Goal: Submit feedback/report problem: Submit feedback/report problem

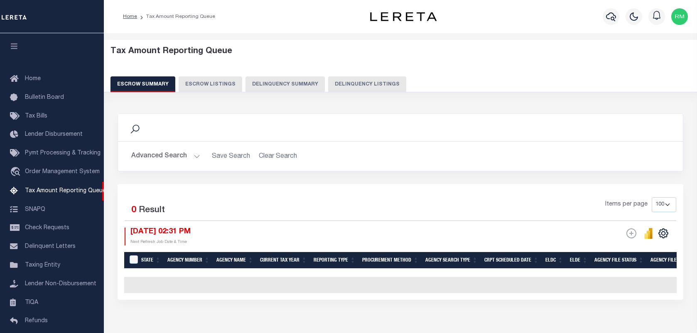
select select "100"
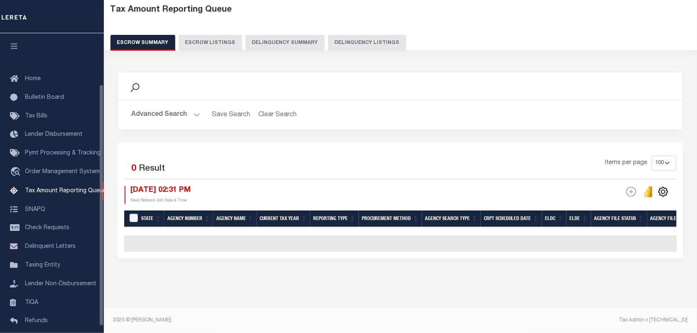
scroll to position [63, 0]
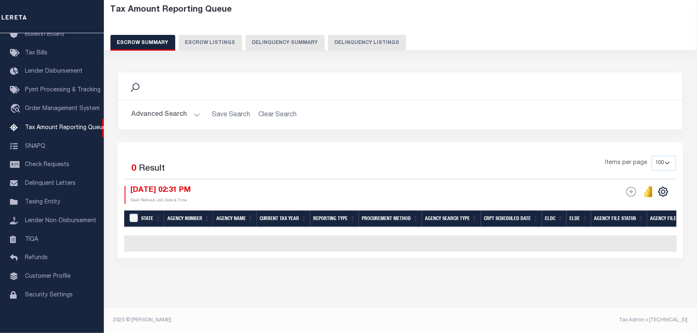
click at [183, 107] on button "Advanced Search" at bounding box center [165, 115] width 69 height 16
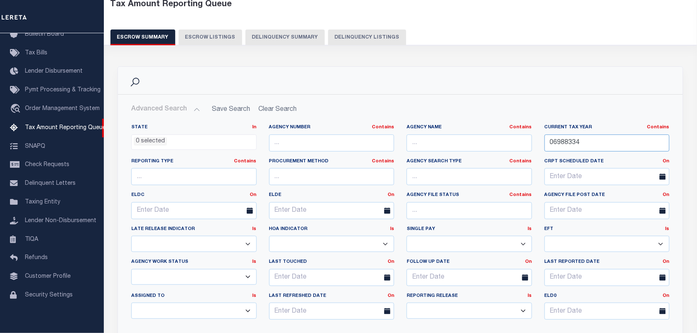
click at [581, 145] on input "06988334" at bounding box center [607, 143] width 125 height 17
click at [582, 145] on input "06988334" at bounding box center [607, 143] width 125 height 17
click at [583, 145] on input "06988334" at bounding box center [607, 143] width 125 height 17
paste input "7107613"
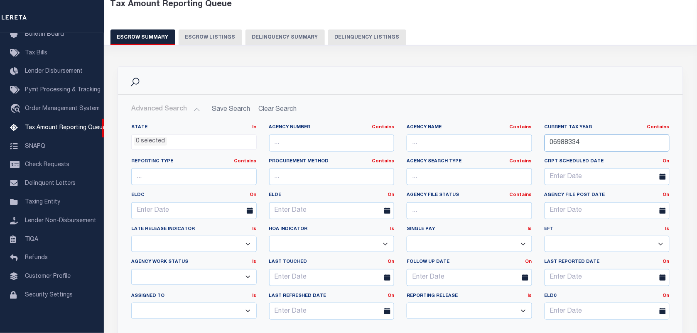
type input "07107613"
click at [346, 34] on button "Delinquency Listings" at bounding box center [367, 37] width 78 height 16
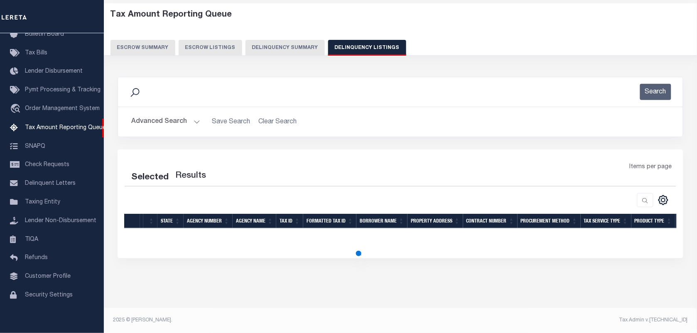
scroll to position [37, 0]
select select "100"
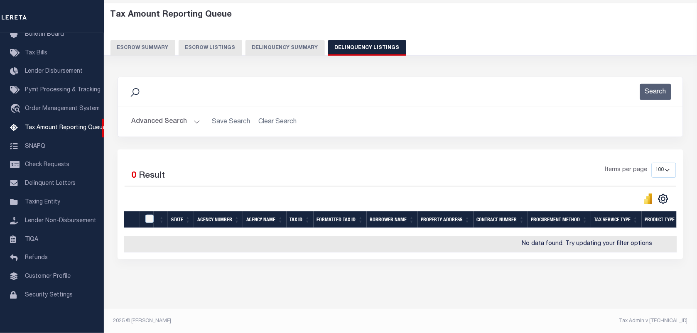
scroll to position [44, 0]
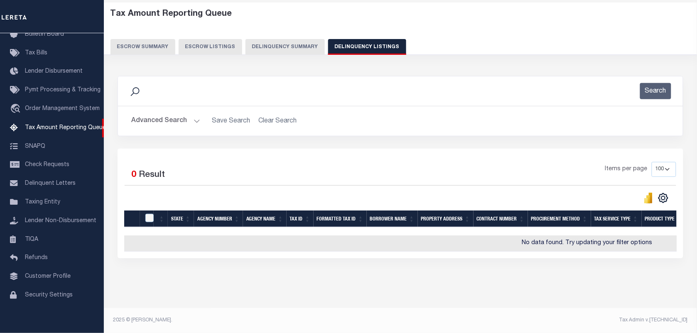
click at [182, 118] on button "Advanced Search" at bounding box center [165, 121] width 69 height 16
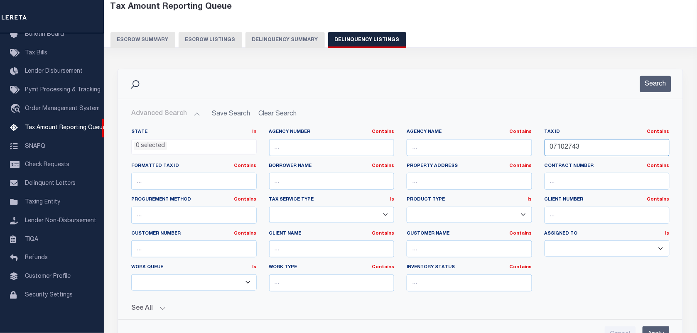
click at [581, 142] on input "07102743" at bounding box center [607, 147] width 125 height 17
paste input "761"
type input "07107613"
click at [648, 86] on button "Search" at bounding box center [655, 84] width 31 height 16
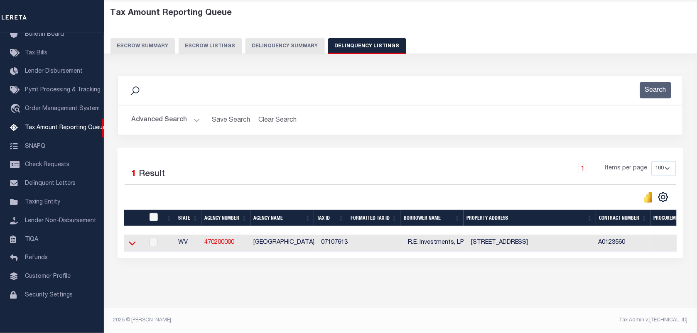
click at [129, 239] on icon at bounding box center [132, 243] width 7 height 9
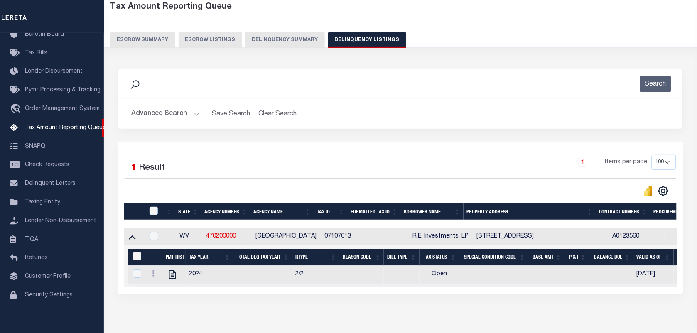
scroll to position [88, 0]
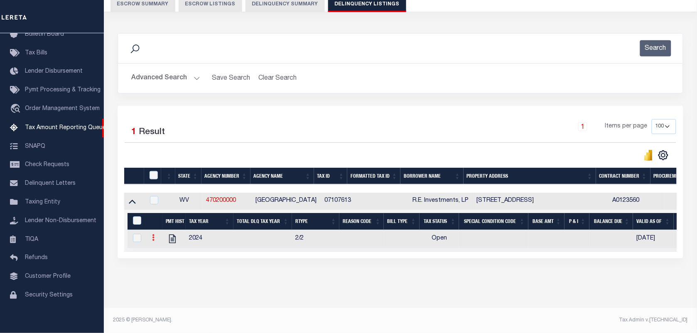
click at [151, 236] on link at bounding box center [153, 239] width 9 height 7
click at [164, 252] on img "" at bounding box center [163, 251] width 8 height 8
checkbox input "true"
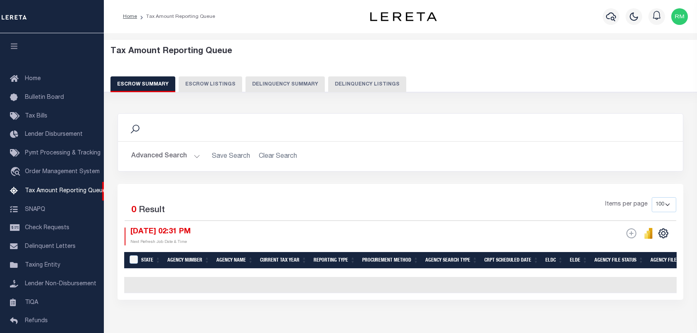
select select "100"
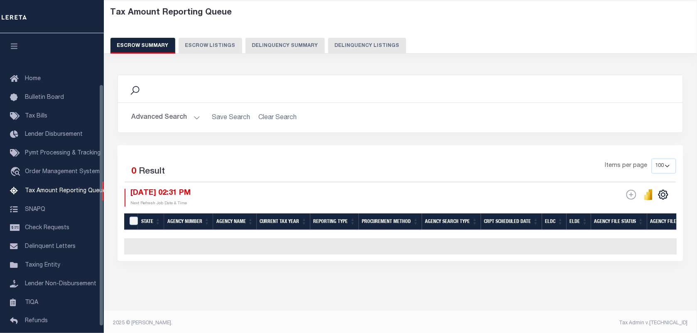
scroll to position [63, 0]
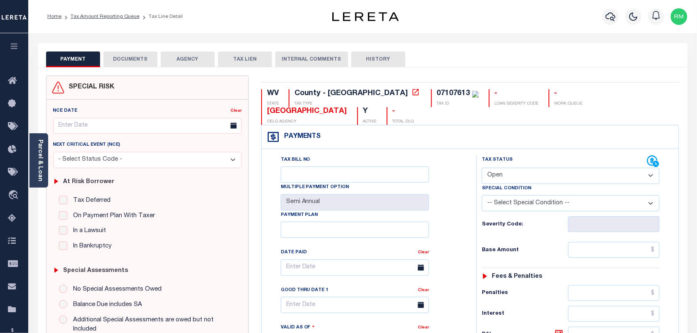
click at [529, 168] on select "- Select Status Code - Open Due/Unpaid Paid Incomplete No Tax Due Internal Refu…" at bounding box center [571, 176] width 178 height 16
select select "PYD"
click at [482, 168] on select "- Select Status Code - Open Due/Unpaid Paid Incomplete No Tax Due Internal Refu…" at bounding box center [571, 176] width 178 height 16
type input "[DATE]"
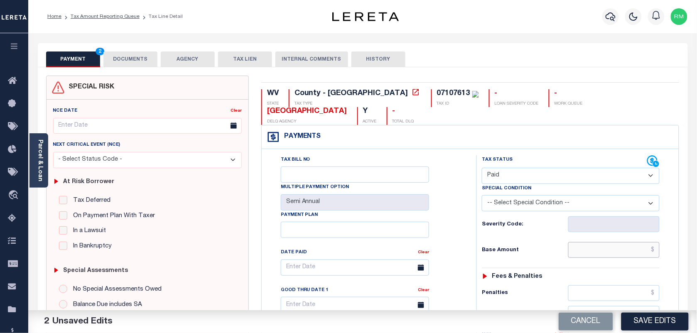
click at [595, 242] on input "text" at bounding box center [614, 250] width 92 height 16
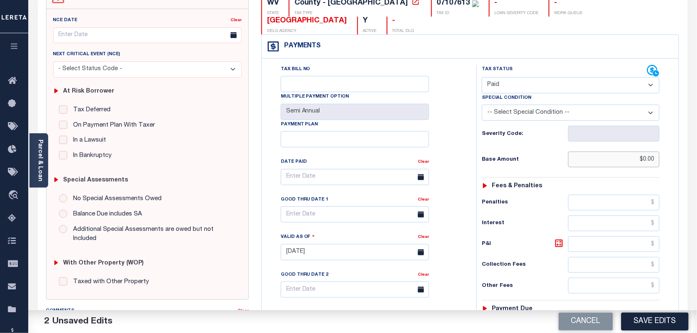
scroll to position [156, 0]
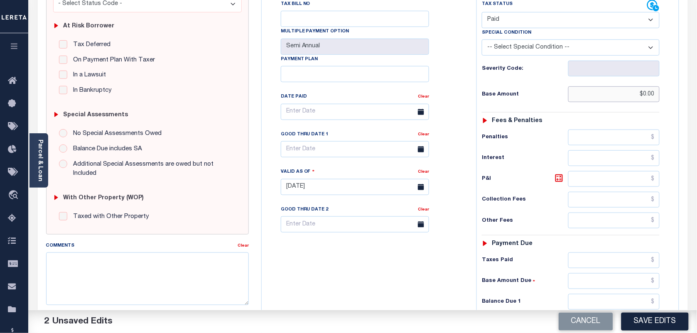
type input "$0.00"
click at [607, 294] on input "text" at bounding box center [614, 302] width 92 height 16
type input "$0.00"
click at [325, 141] on input "text" at bounding box center [355, 149] width 148 height 16
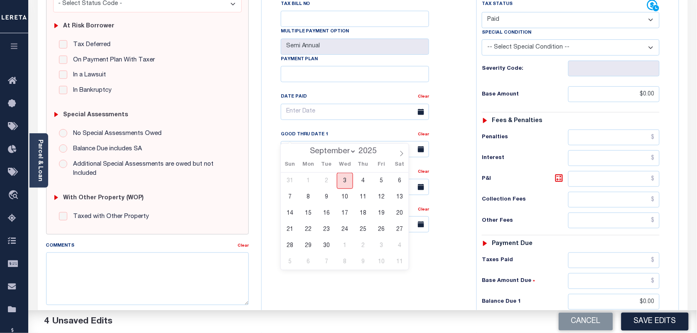
click at [340, 182] on span "3" at bounding box center [345, 181] width 16 height 16
type input "[DATE]"
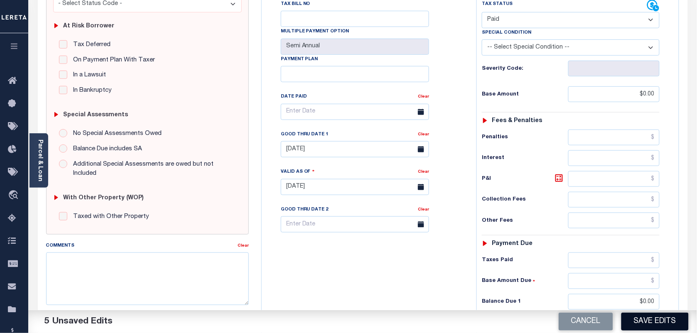
click at [659, 324] on button "Save Edits" at bounding box center [655, 322] width 67 height 18
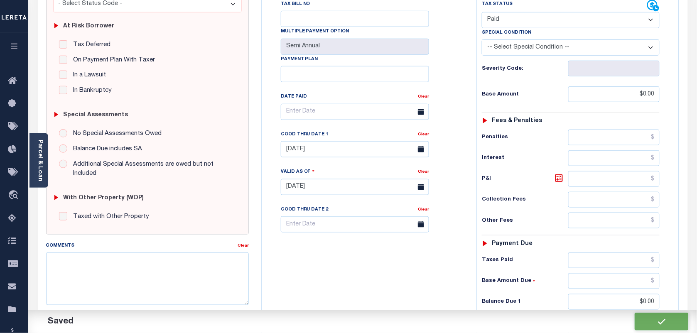
checkbox input "false"
type input "$0"
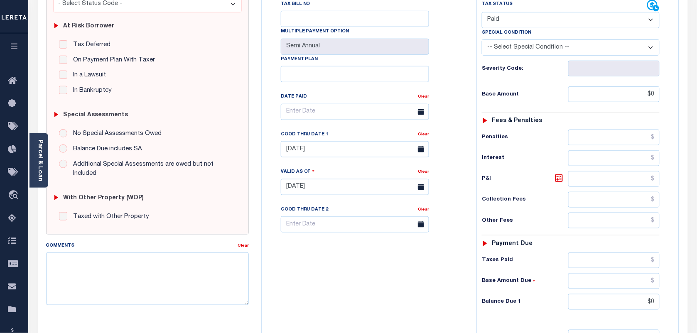
scroll to position [0, 0]
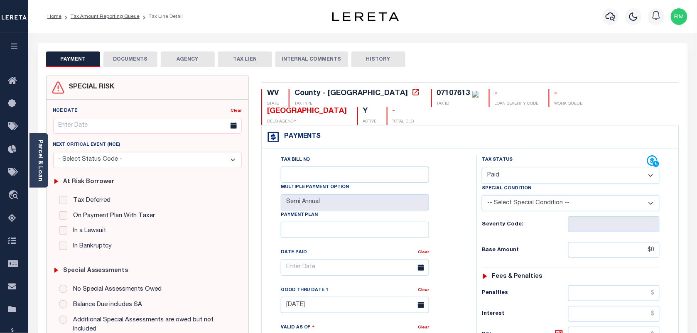
click at [136, 62] on button "DOCUMENTS" at bounding box center [130, 60] width 54 height 16
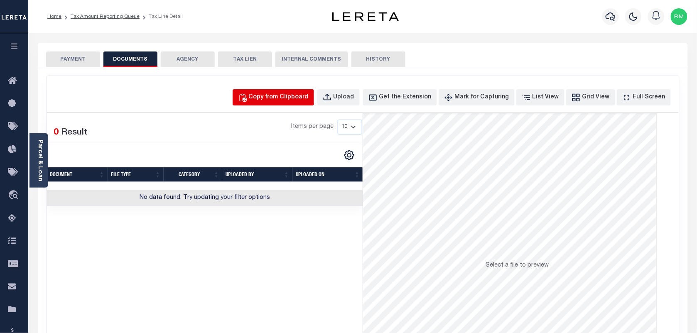
click at [278, 101] on div "Copy from Clipboard" at bounding box center [279, 97] width 60 height 9
select select "POP"
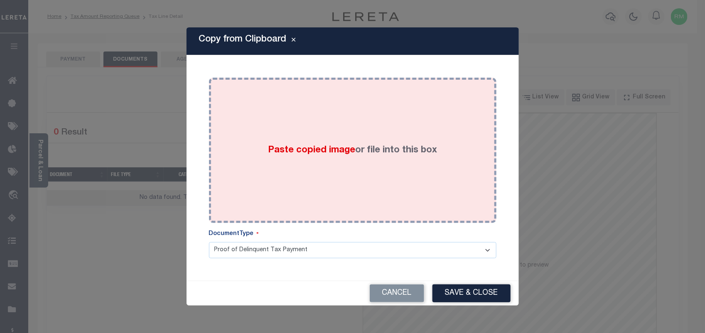
click at [276, 180] on div "Paste copied image or file into this box" at bounding box center [352, 150] width 275 height 133
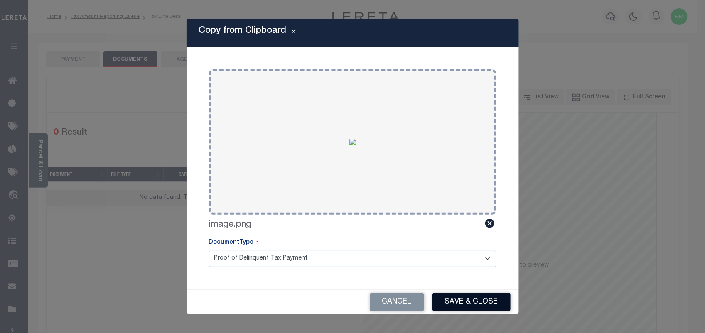
click at [464, 307] on button "Save & Close" at bounding box center [472, 302] width 78 height 18
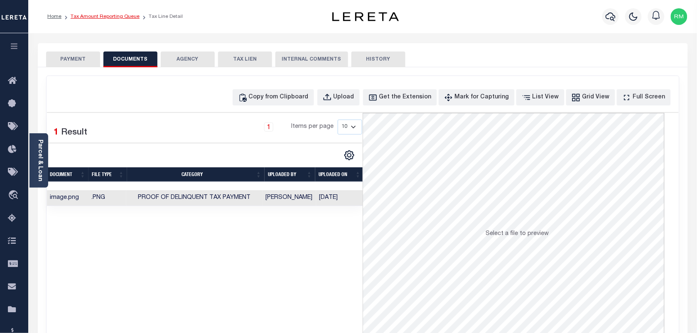
click at [121, 14] on link "Tax Amount Reporting Queue" at bounding box center [105, 16] width 69 height 5
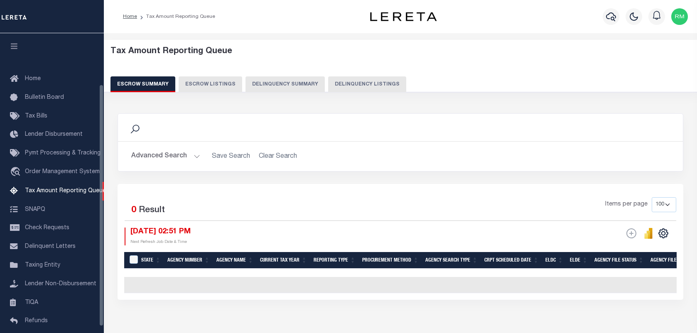
select select "100"
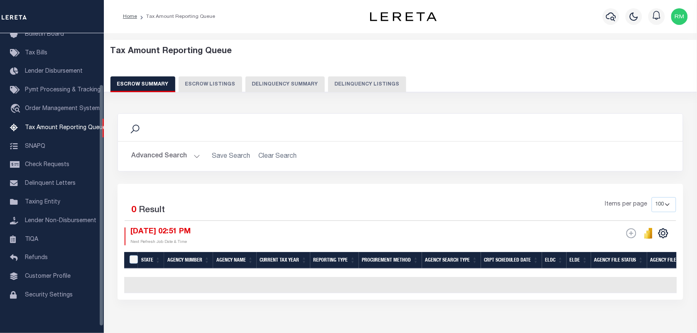
click at [350, 86] on button "Delinquency Listings" at bounding box center [367, 84] width 78 height 16
select select "100"
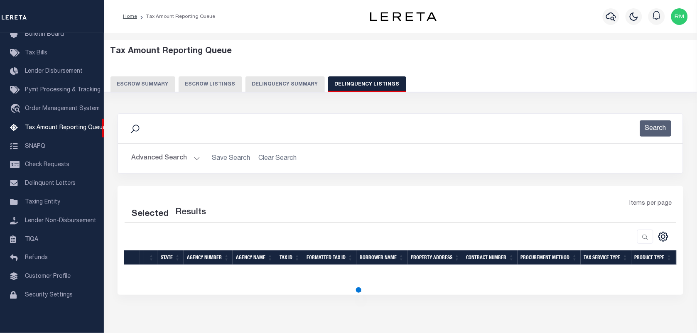
select select "100"
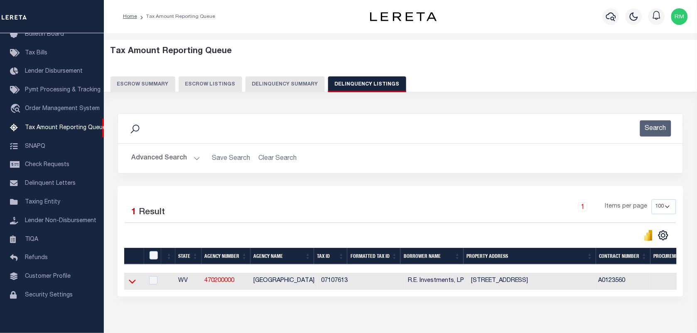
click at [133, 284] on icon at bounding box center [132, 282] width 7 height 4
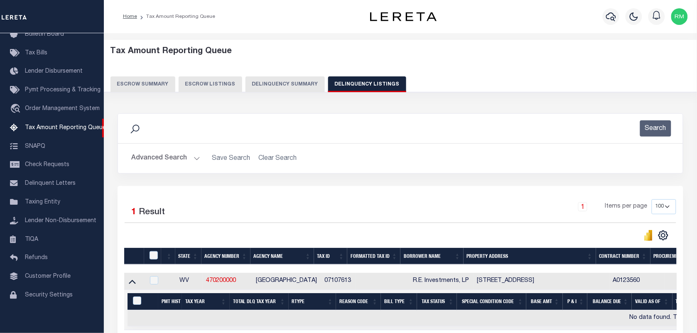
scroll to position [80, 0]
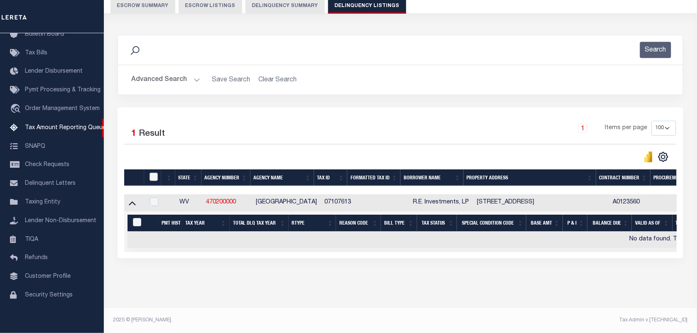
click at [153, 179] on input "checkbox" at bounding box center [154, 177] width 8 height 8
checkbox input "true"
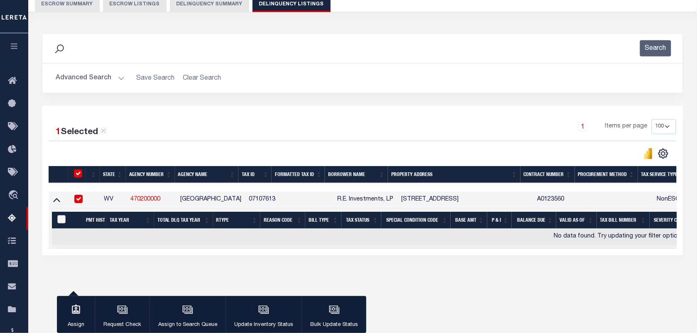
click at [64, 221] on input "&nbsp;" at bounding box center [61, 219] width 8 height 8
checkbox input "true"
click at [263, 310] on icon "button" at bounding box center [263, 309] width 6 height 4
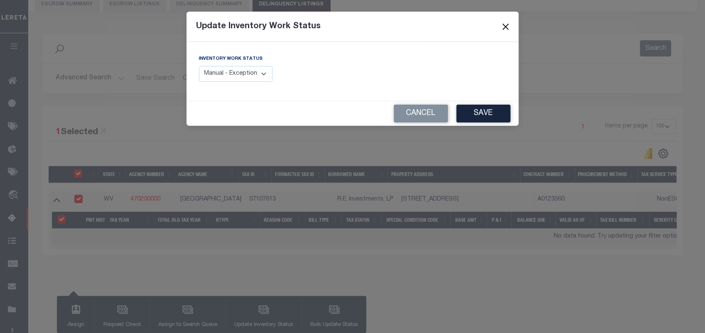
click at [510, 24] on button "Close" at bounding box center [505, 26] width 11 height 11
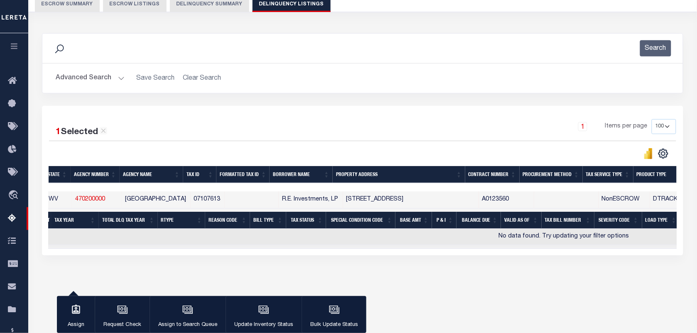
scroll to position [0, 0]
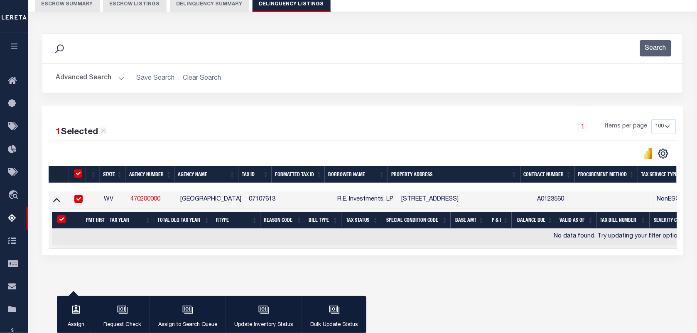
click at [92, 77] on button "Advanced Search" at bounding box center [90, 78] width 69 height 16
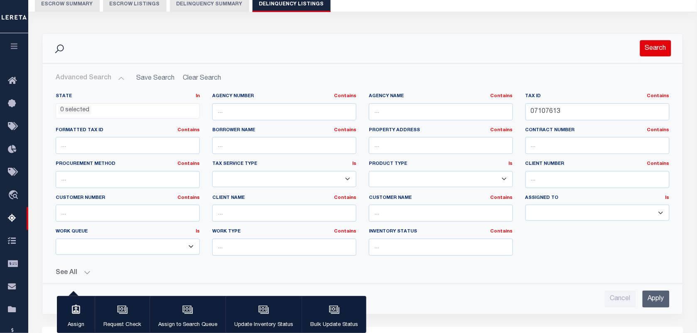
click at [653, 52] on button "Search" at bounding box center [655, 48] width 31 height 16
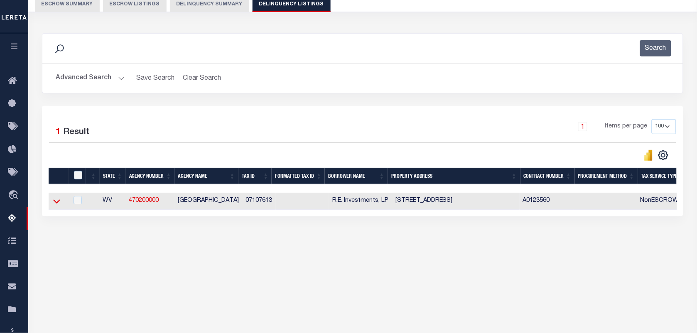
click at [54, 204] on icon at bounding box center [56, 202] width 7 height 4
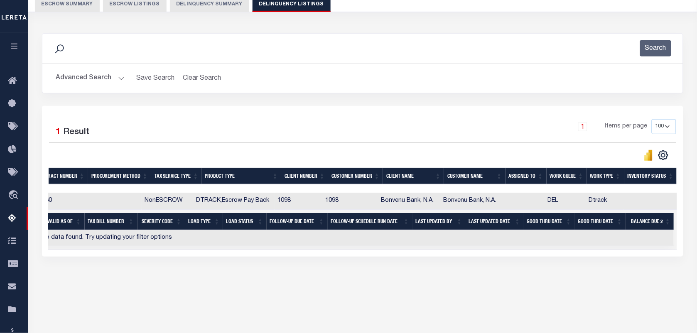
scroll to position [0, 44]
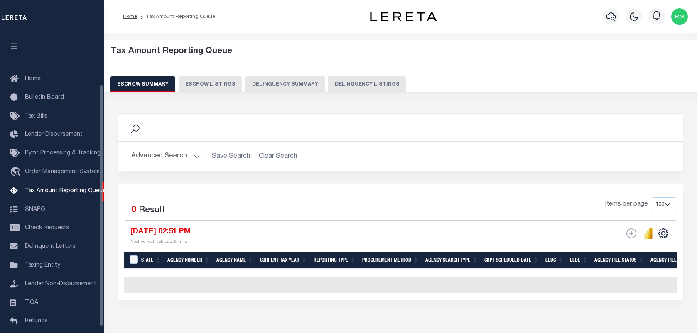
select select "100"
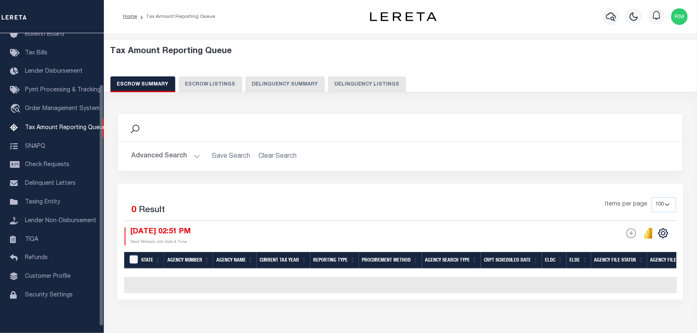
click at [364, 83] on button "Delinquency Listings" at bounding box center [367, 84] width 78 height 16
select select
select select "100"
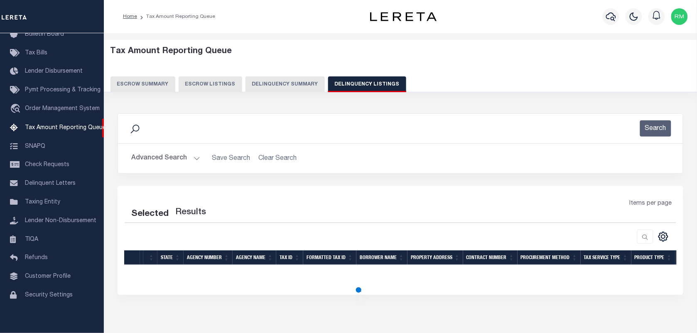
select select "100"
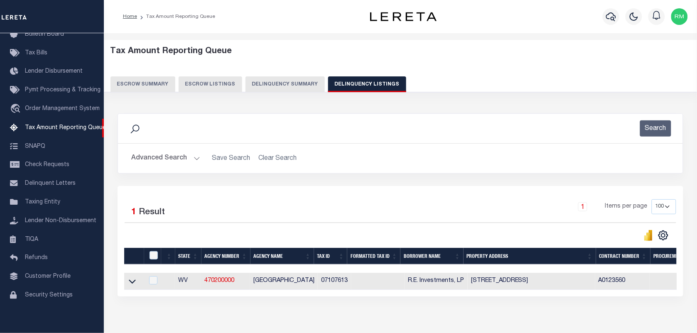
click at [157, 159] on button "Advanced Search" at bounding box center [165, 158] width 69 height 16
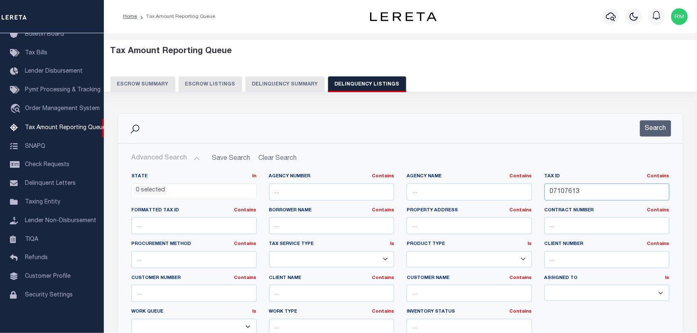
click at [622, 188] on input "07107613" at bounding box center [607, 192] width 125 height 17
click at [659, 129] on button "Search" at bounding box center [655, 128] width 31 height 16
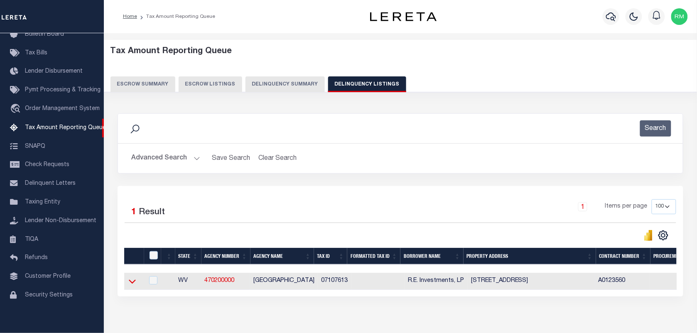
click at [132, 286] on icon at bounding box center [132, 281] width 7 height 9
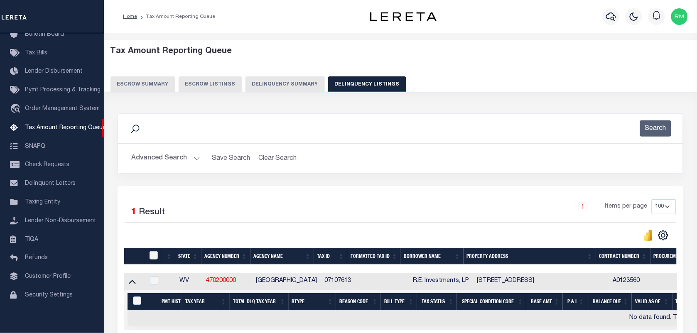
scroll to position [52, 0]
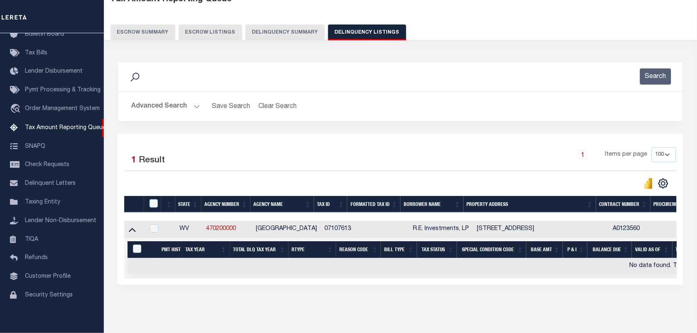
drag, startPoint x: 219, startPoint y: 287, endPoint x: 457, endPoint y: 306, distance: 238.9
click at [457, 306] on div "Data sync process is currently running, you may face some response delays. Sear…" at bounding box center [400, 181] width 577 height 257
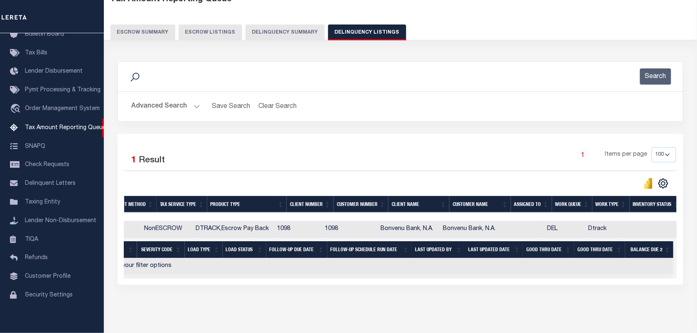
scroll to position [0, 588]
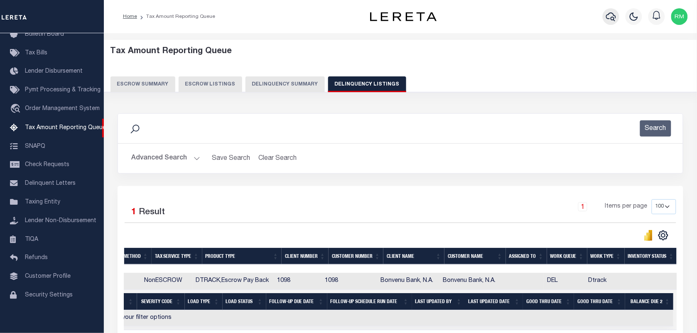
click at [610, 15] on icon "button" at bounding box center [611, 17] width 10 height 10
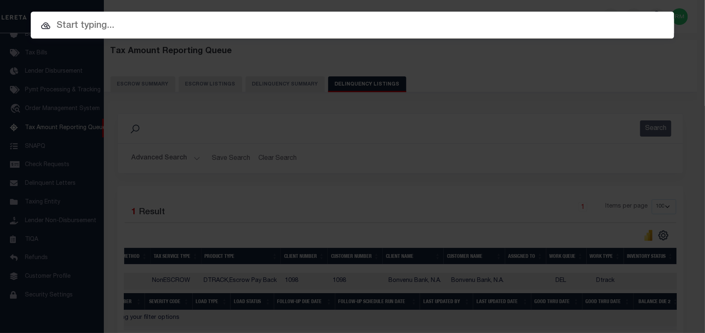
click at [133, 22] on input "text" at bounding box center [353, 26] width 644 height 15
paste input "07107613"
type input "07107613"
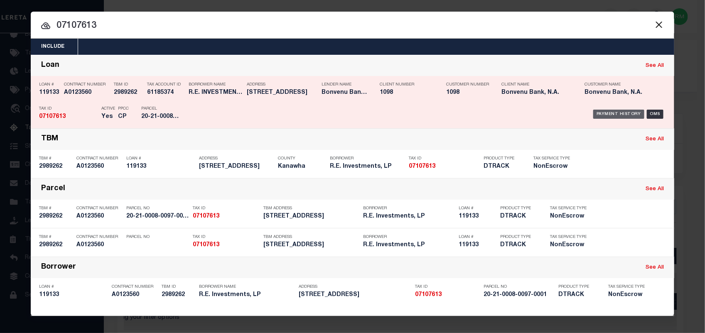
click at [620, 113] on div "Payment History" at bounding box center [618, 114] width 51 height 9
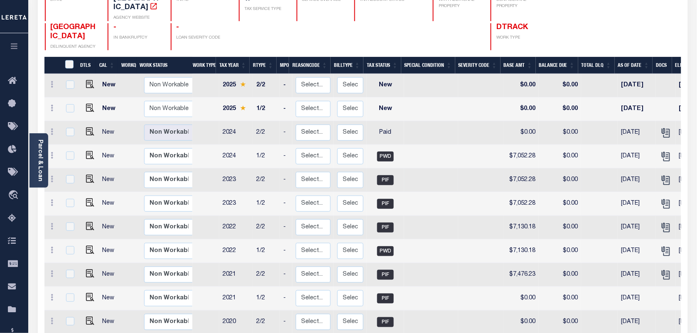
scroll to position [104, 0]
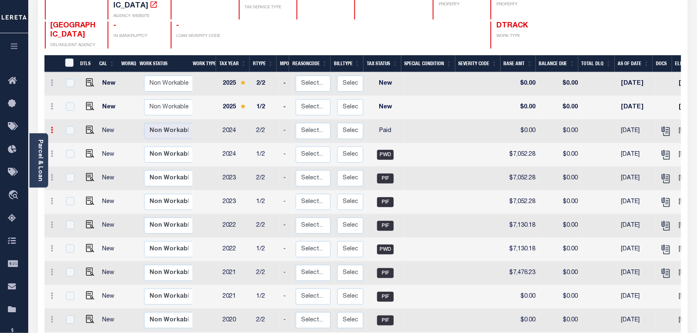
click at [49, 128] on link at bounding box center [52, 131] width 9 height 7
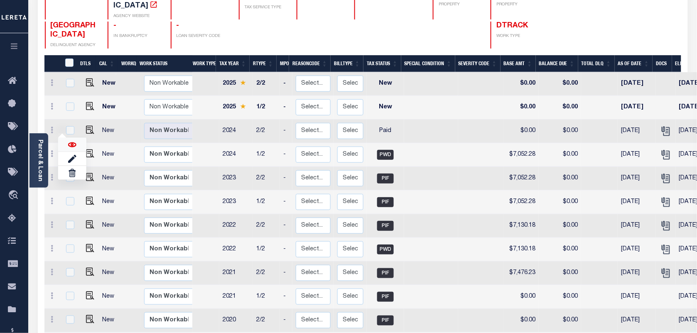
click at [70, 140] on img at bounding box center [72, 144] width 8 height 8
checkbox input "true"
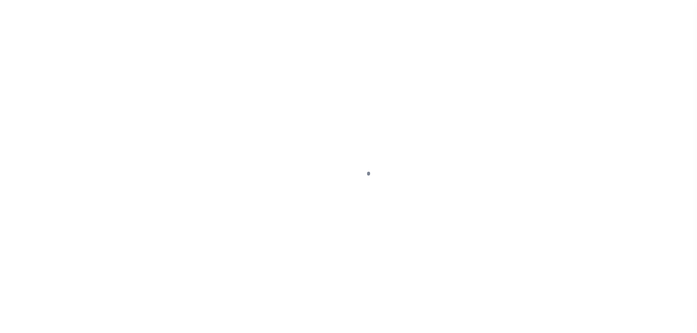
select select "PYD"
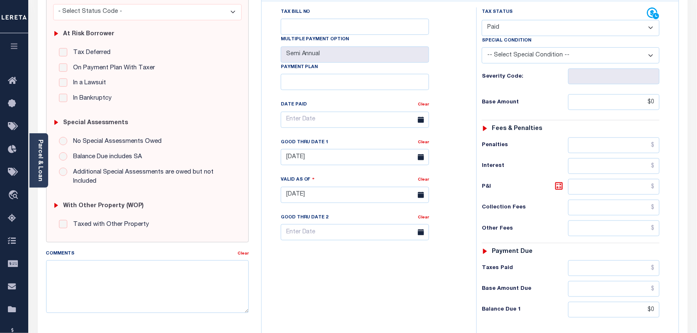
scroll to position [127, 0]
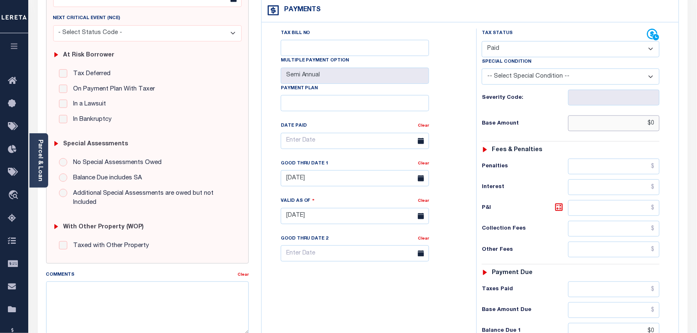
click at [655, 115] on input "$0" at bounding box center [614, 123] width 92 height 16
type input "$0.00"
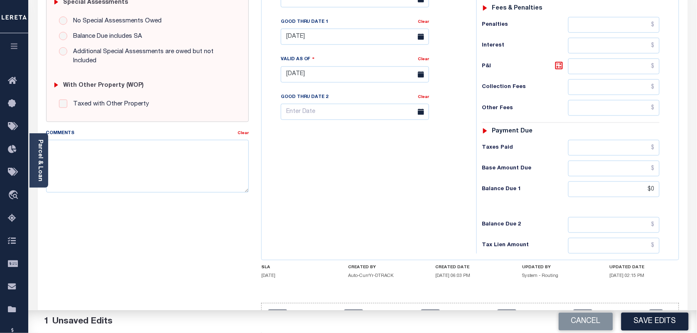
scroll to position [283, 0]
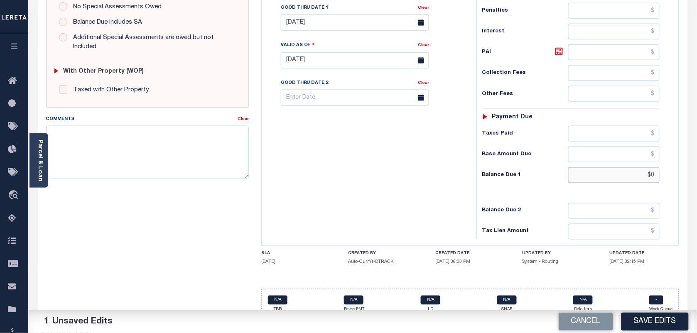
click at [603, 167] on input "$0" at bounding box center [614, 175] width 92 height 16
type input "$0.00"
click at [657, 322] on button "Save Edits" at bounding box center [655, 322] width 67 height 18
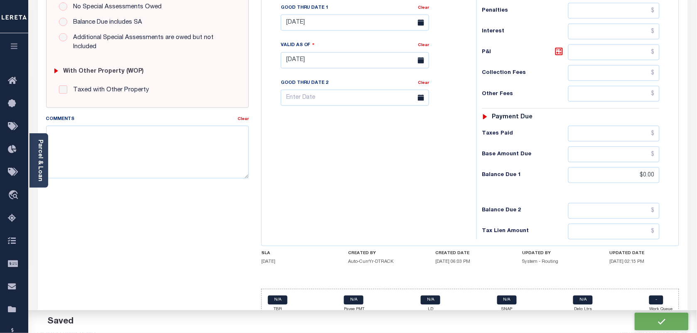
checkbox input "false"
type input "$0"
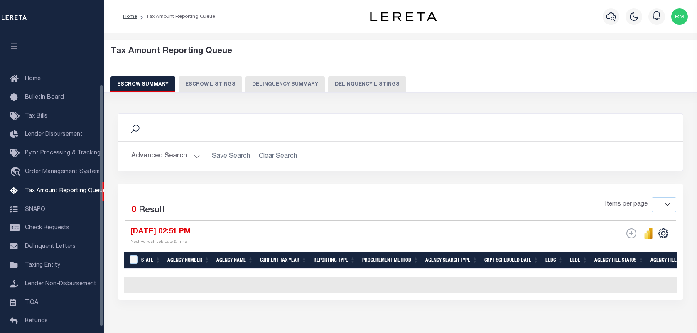
select select
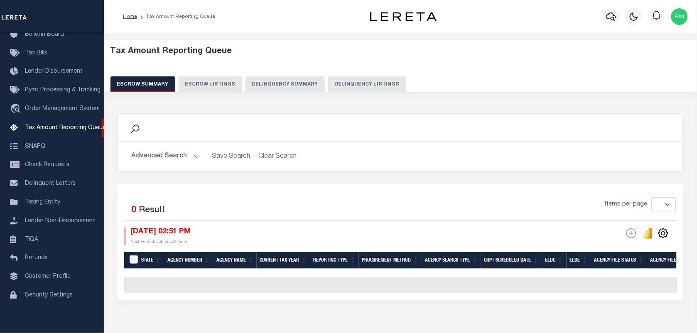
click at [352, 85] on button "Delinquency Listings" at bounding box center [367, 84] width 78 height 16
select select "100"
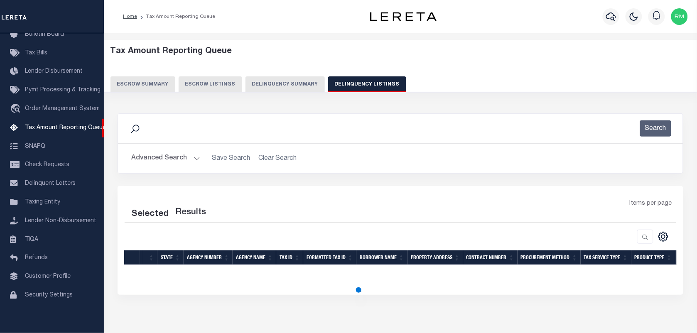
select select "100"
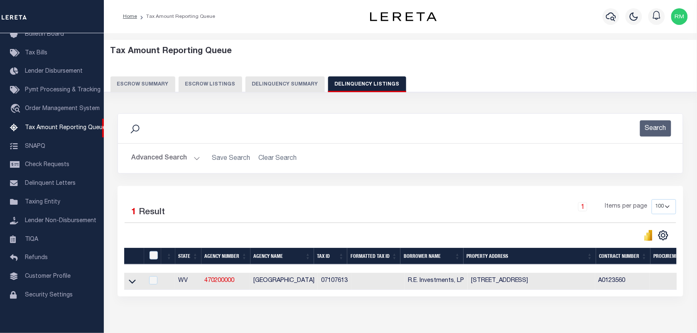
click at [182, 159] on button "Advanced Search" at bounding box center [165, 158] width 69 height 16
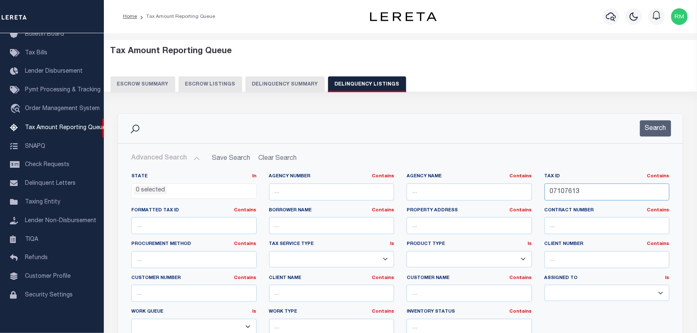
click at [580, 197] on input "07107613" at bounding box center [607, 192] width 125 height 17
click at [649, 144] on hr at bounding box center [400, 143] width 565 height 0
click at [653, 133] on button "Search" at bounding box center [655, 128] width 31 height 16
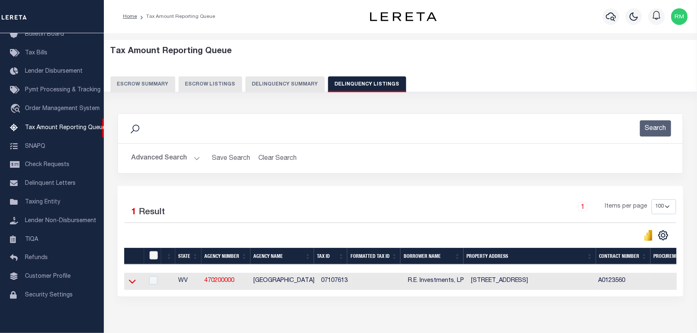
click at [133, 284] on icon at bounding box center [132, 282] width 7 height 4
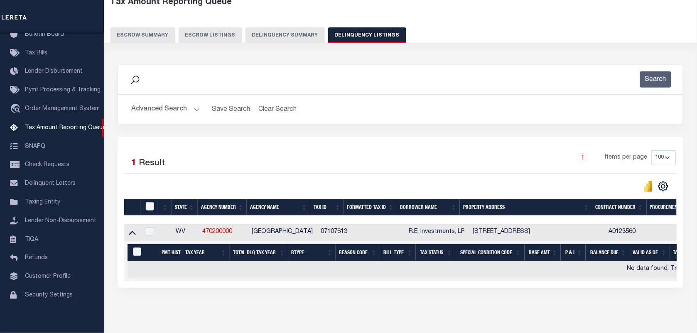
scroll to position [52, 0]
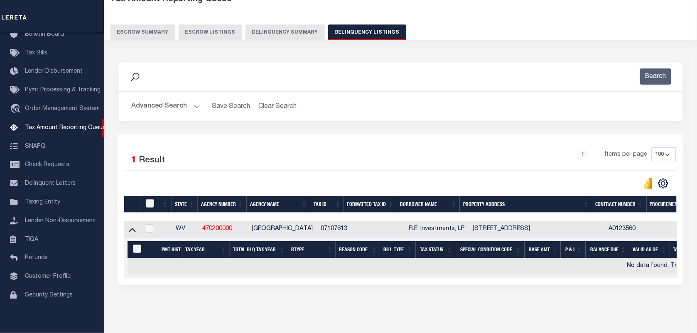
click at [159, 106] on button "Advanced Search" at bounding box center [165, 106] width 69 height 16
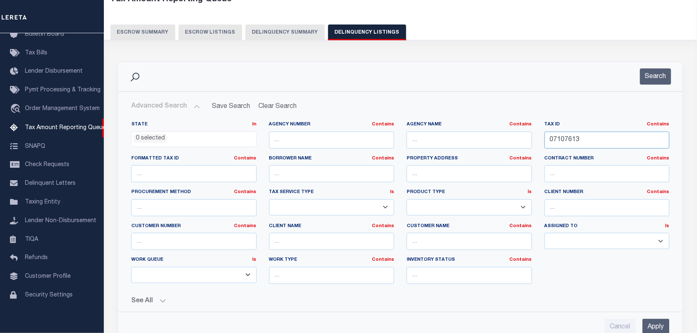
click at [595, 148] on input "07107613" at bounding box center [607, 140] width 125 height 17
paste input "435849"
type input "07435849"
click at [655, 76] on button "Search" at bounding box center [655, 77] width 31 height 16
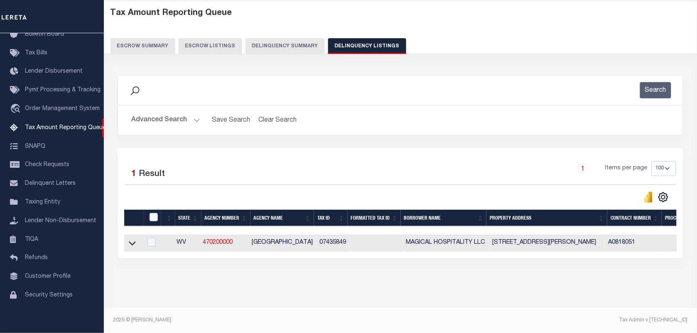
scroll to position [46, 0]
click at [133, 242] on icon at bounding box center [132, 244] width 7 height 4
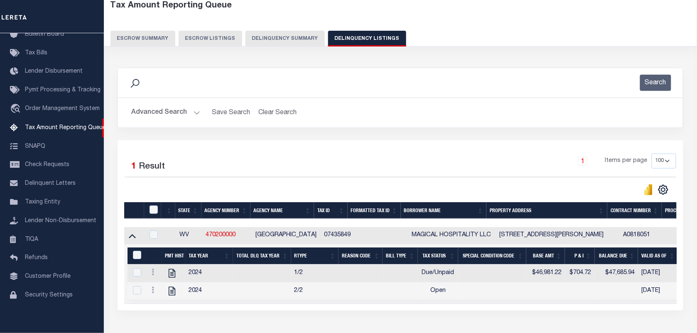
scroll to position [98, 0]
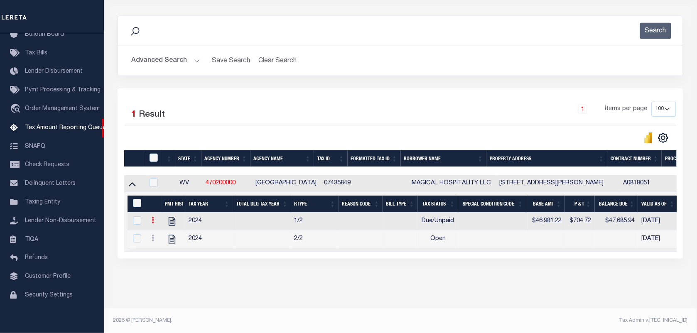
click at [151, 224] on link at bounding box center [152, 221] width 9 height 7
click at [160, 238] on img "" at bounding box center [163, 234] width 8 height 8
checkbox input "true"
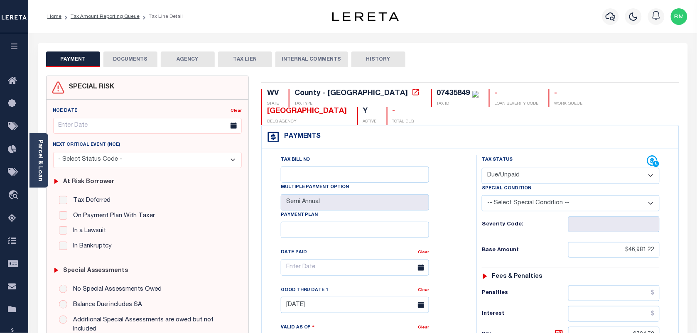
click at [510, 168] on select "- Select Status Code - Open Due/Unpaid Paid Incomplete No Tax Due Internal Refu…" at bounding box center [571, 176] width 178 height 16
select select "PYD"
click at [482, 168] on select "- Select Status Code - Open Due/Unpaid Paid Incomplete No Tax Due Internal Refu…" at bounding box center [571, 176] width 178 height 16
type input "[DATE]"
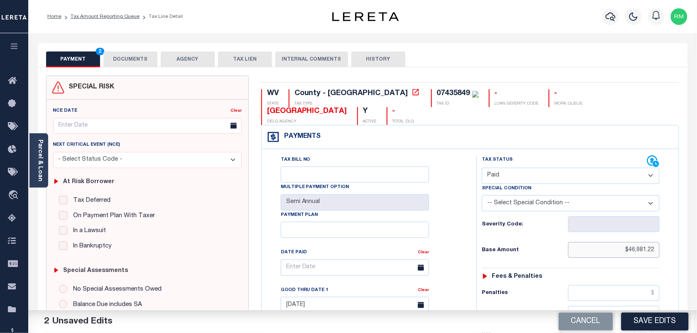
click at [640, 242] on input "$46,981.22" at bounding box center [614, 250] width 92 height 16
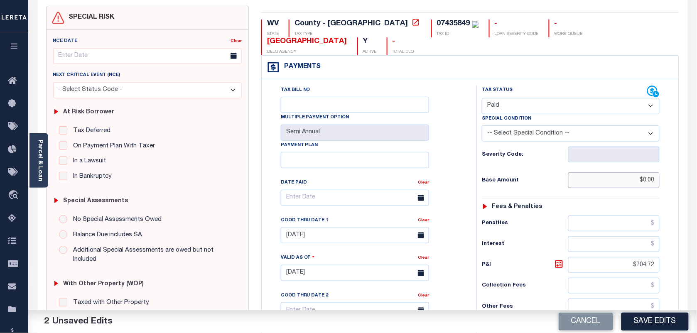
scroll to position [208, 0]
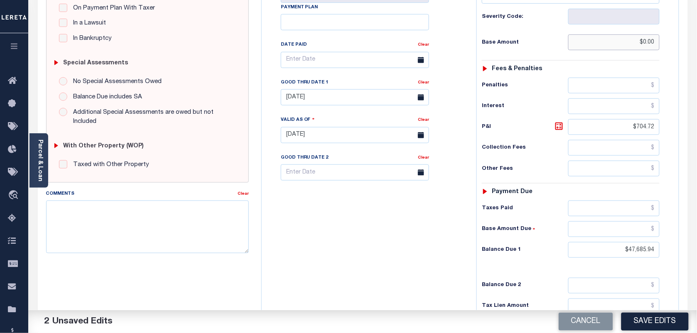
type input "$0.00"
click at [649, 119] on input "$704.72" at bounding box center [614, 127] width 92 height 16
type input "$.00"
click at [641, 242] on input "$47,685.94" at bounding box center [614, 250] width 92 height 16
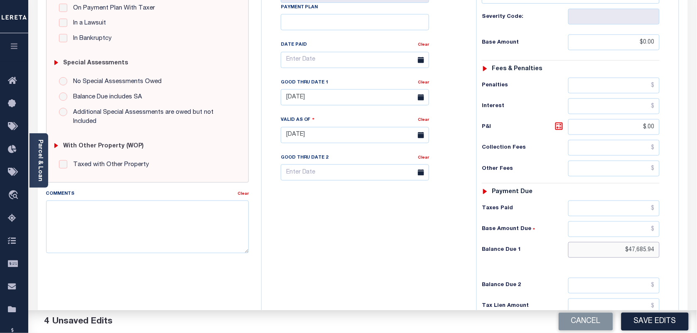
click at [641, 242] on input "$47,685.94" at bounding box center [614, 250] width 92 height 16
type input "$0.00"
click at [327, 89] on input "[DATE]" at bounding box center [355, 97] width 148 height 16
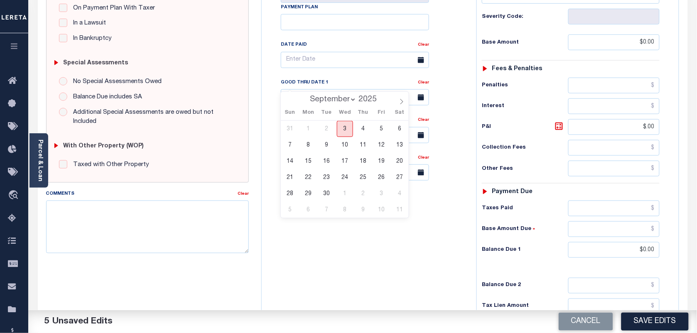
click at [346, 128] on span "3" at bounding box center [345, 129] width 16 height 16
type input "[DATE]"
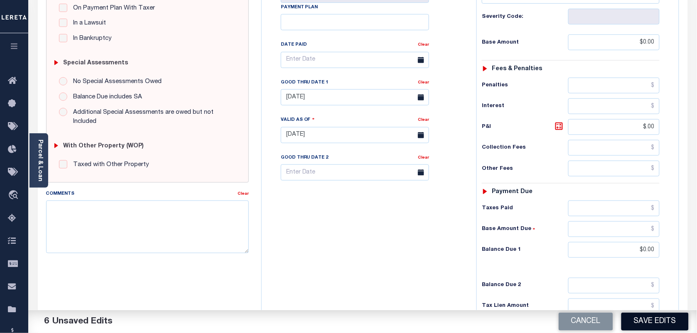
click at [648, 320] on button "Save Edits" at bounding box center [655, 322] width 67 height 18
checkbox input "false"
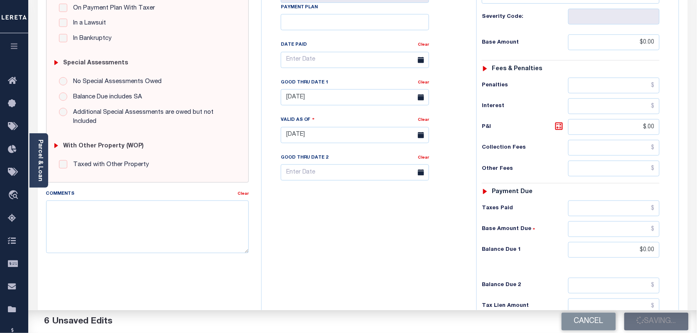
type input "$0"
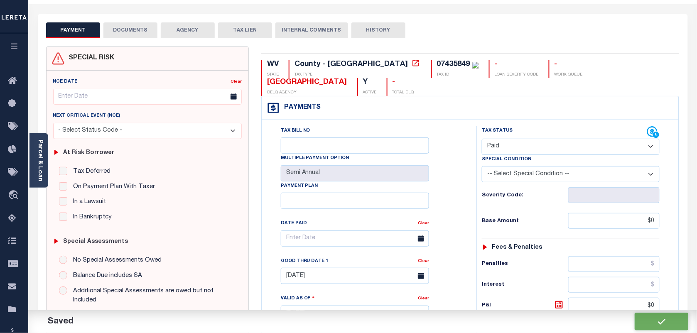
scroll to position [0, 0]
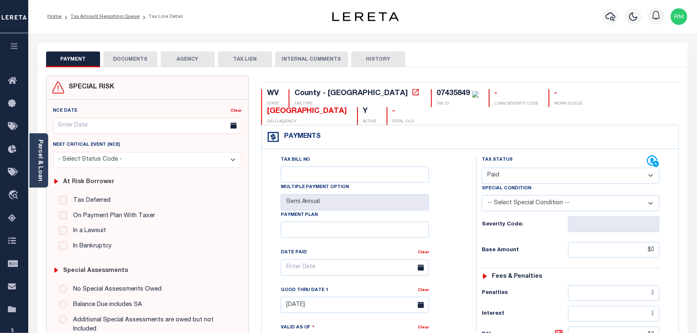
click at [124, 60] on button "DOCUMENTS" at bounding box center [130, 60] width 54 height 16
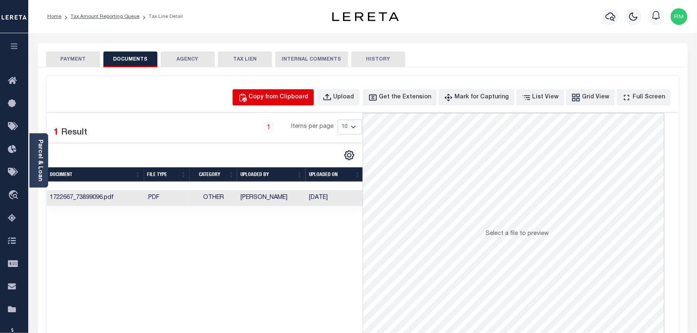
click at [277, 100] on div "Copy from Clipboard" at bounding box center [279, 97] width 60 height 9
select select "POP"
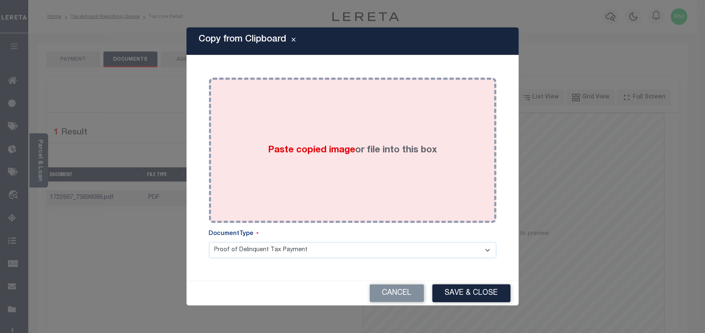
click at [288, 184] on div "Paste copied image or file into this box" at bounding box center [352, 150] width 275 height 133
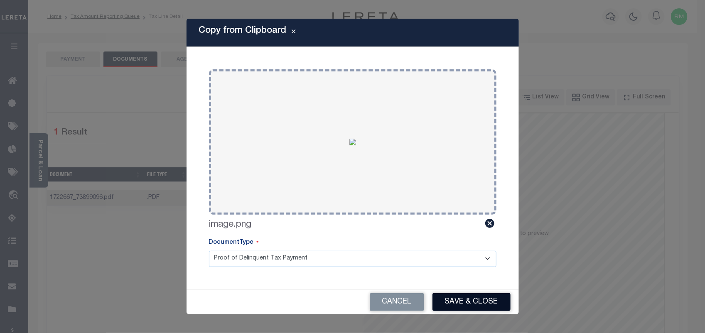
click at [487, 310] on button "Save & Close" at bounding box center [472, 302] width 78 height 18
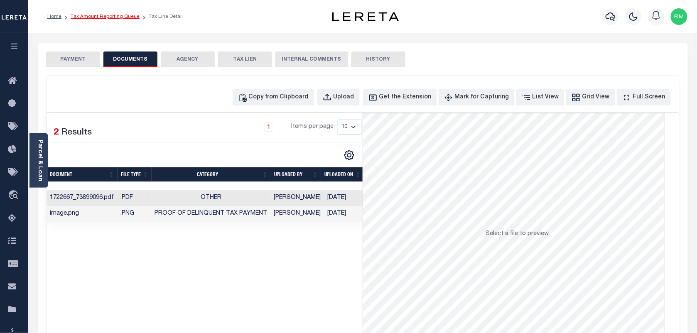
click at [98, 17] on link "Tax Amount Reporting Queue" at bounding box center [105, 16] width 69 height 5
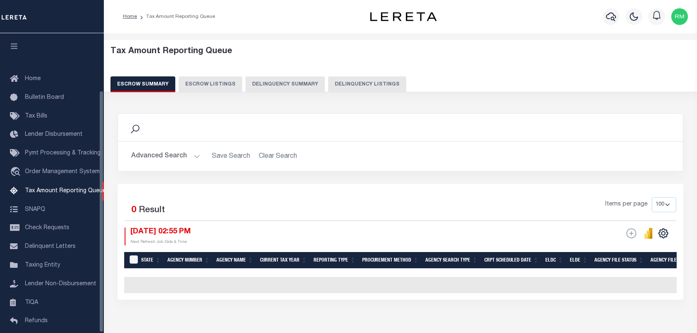
select select "100"
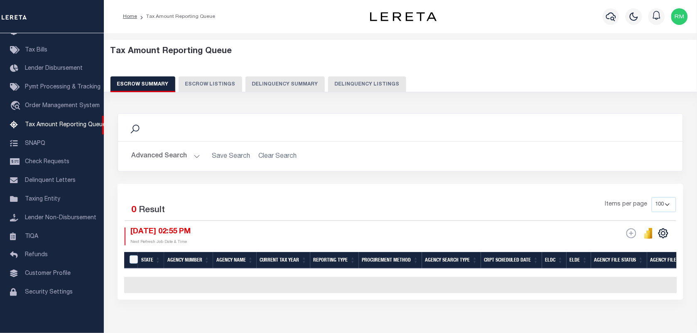
click at [352, 81] on button "Delinquency Listings" at bounding box center [367, 84] width 78 height 16
select select "100"
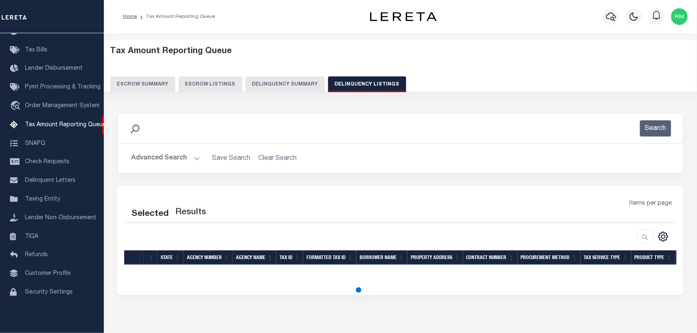
select select "100"
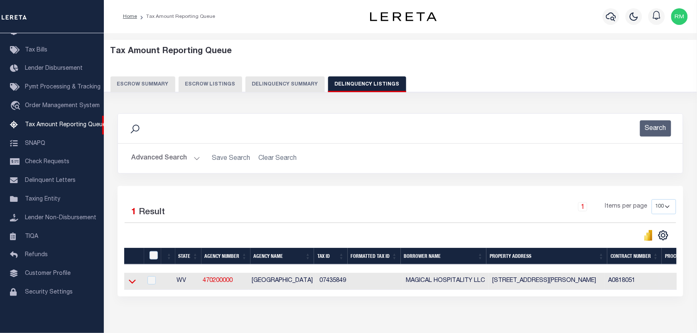
click at [132, 283] on icon at bounding box center [132, 281] width 7 height 9
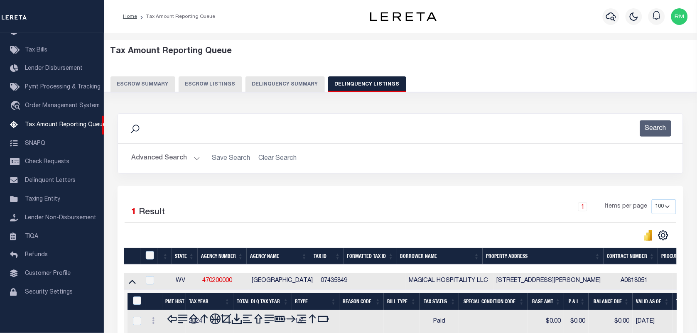
scroll to position [46, 0]
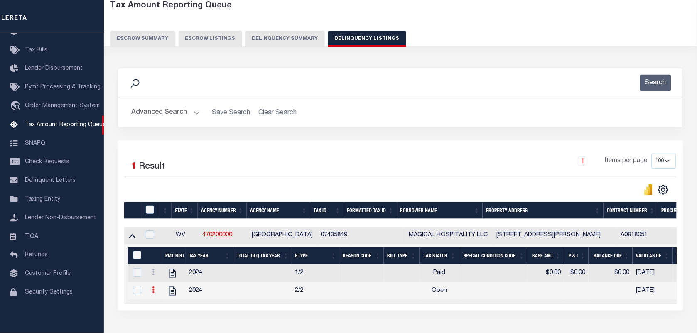
click at [152, 293] on icon at bounding box center [153, 290] width 2 height 7
click at [161, 308] on img "" at bounding box center [163, 304] width 8 height 8
checkbox input "true"
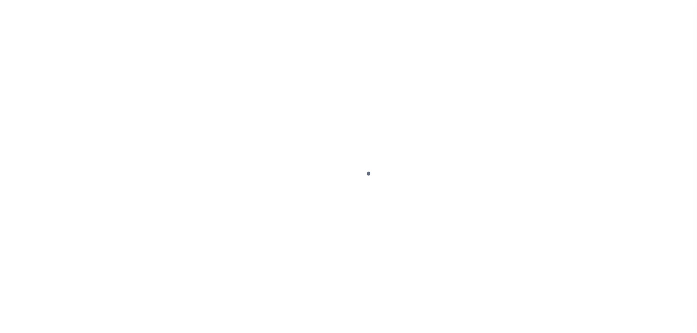
select select "OP2"
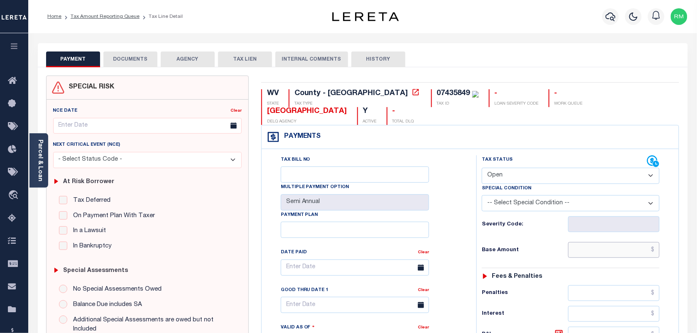
click at [588, 242] on input "text" at bounding box center [614, 250] width 92 height 16
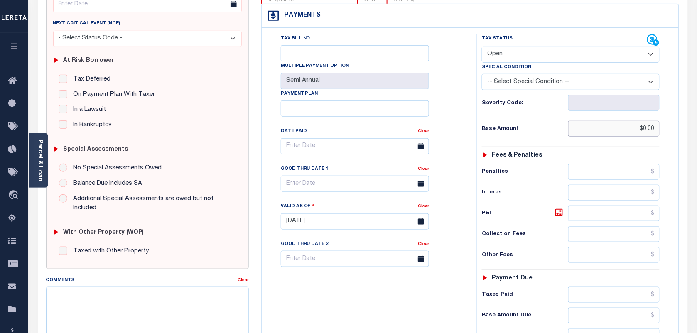
scroll to position [260, 0]
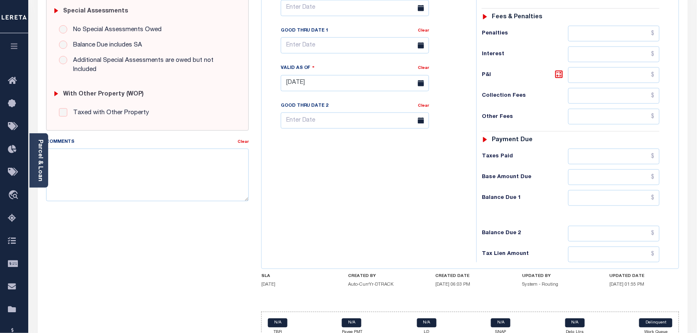
type input "$0.00"
type input "[DATE]"
click at [618, 190] on input "text" at bounding box center [614, 198] width 92 height 16
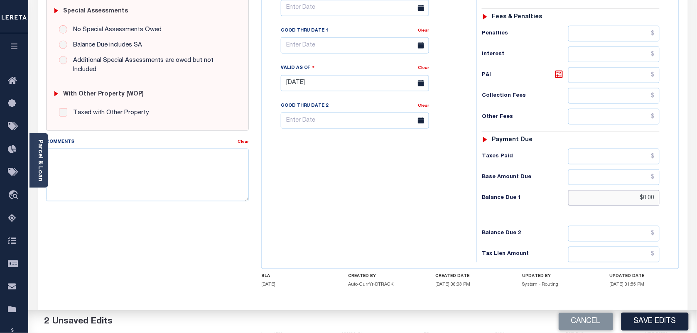
type input "$0.00"
click at [337, 37] on input "text" at bounding box center [355, 45] width 148 height 16
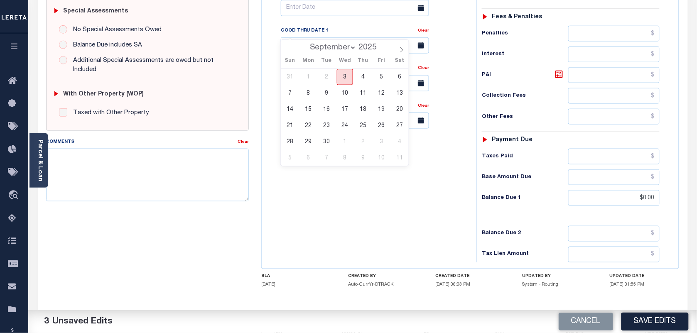
click at [343, 78] on span "3" at bounding box center [345, 77] width 16 height 16
type input "[DATE]"
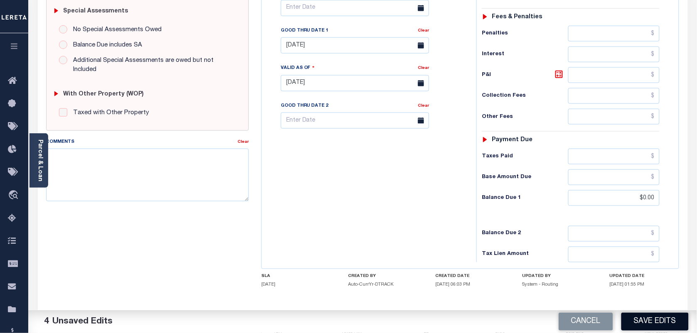
click at [671, 322] on button "Save Edits" at bounding box center [655, 322] width 67 height 18
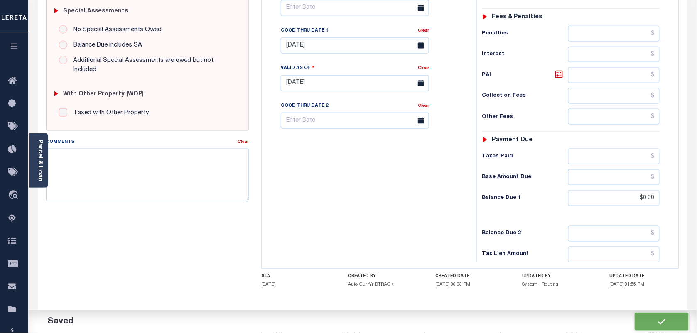
checkbox input "false"
type input "$0"
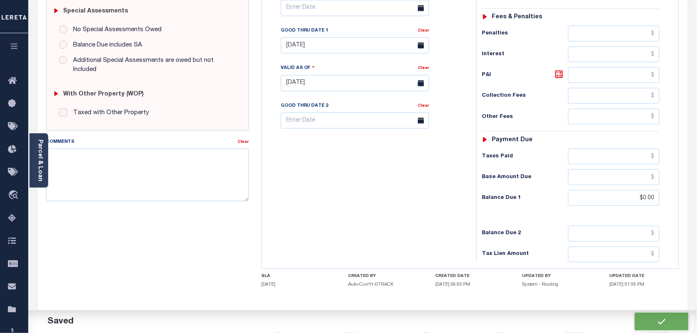
type input "$0"
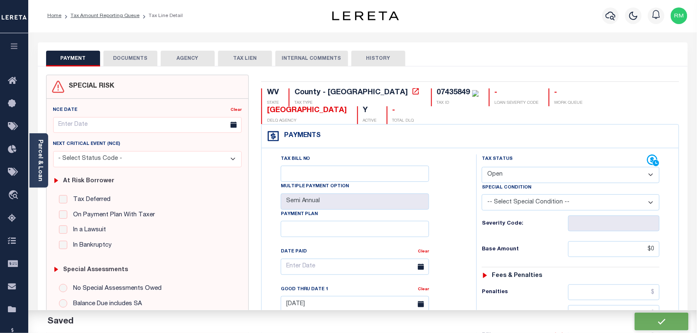
scroll to position [0, 0]
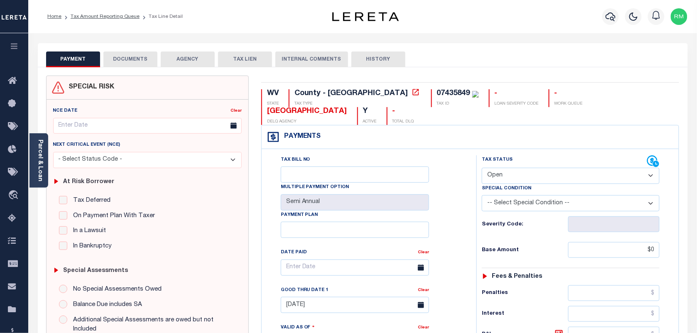
click at [139, 62] on button "DOCUMENTS" at bounding box center [130, 60] width 54 height 16
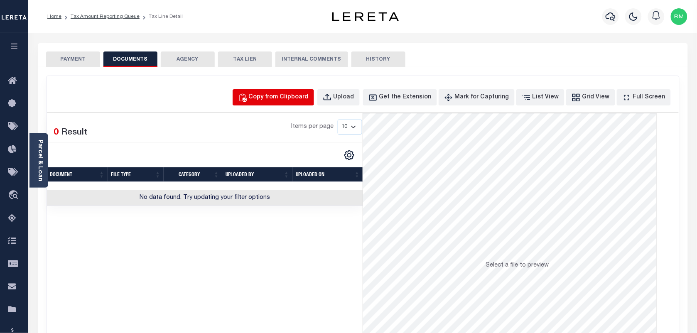
click at [306, 98] on div "Copy from Clipboard" at bounding box center [279, 97] width 60 height 9
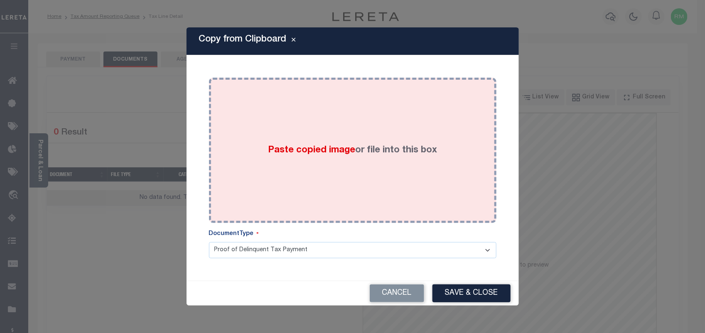
click at [249, 183] on div "Paste copied image or file into this box" at bounding box center [352, 150] width 275 height 133
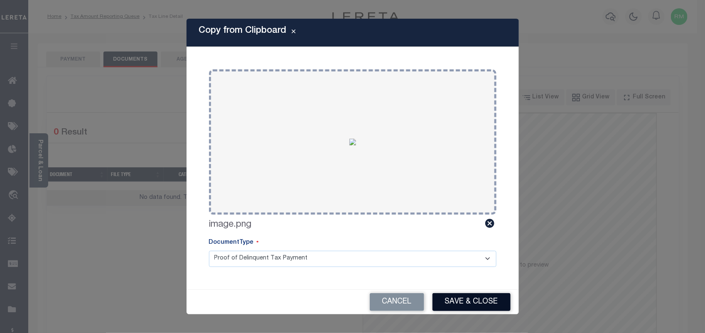
click at [477, 300] on button "Save & Close" at bounding box center [472, 302] width 78 height 18
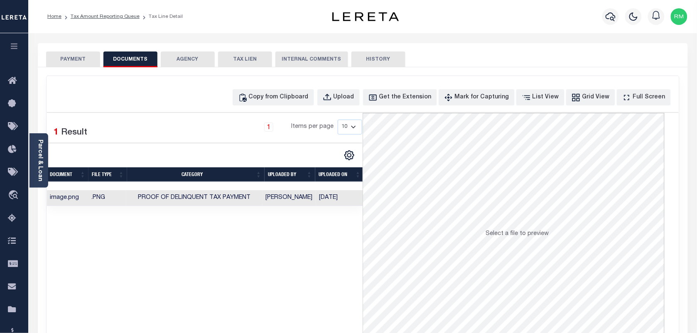
click at [121, 21] on ol "Home Tax Amount Reporting Queue Tax Line Detail" at bounding box center [115, 16] width 149 height 17
click at [123, 20] on li "Tax Amount Reporting Queue" at bounding box center [100, 16] width 78 height 7
click at [125, 17] on link "Tax Amount Reporting Queue" at bounding box center [105, 16] width 69 height 5
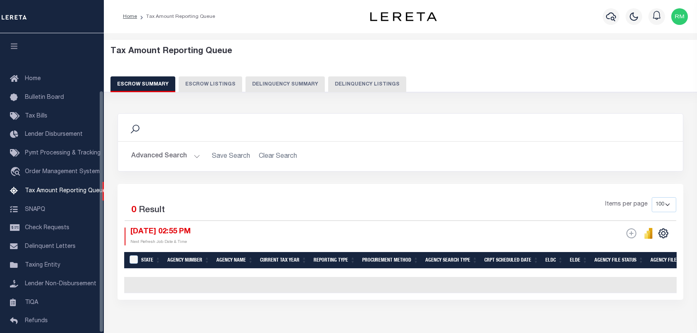
select select "100"
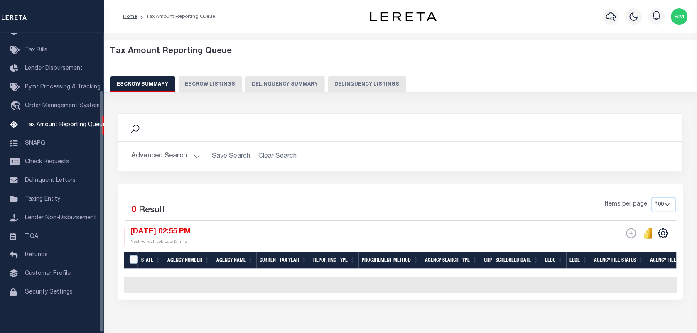
click at [342, 80] on button "Delinquency Listings" at bounding box center [367, 84] width 78 height 16
select select "100"
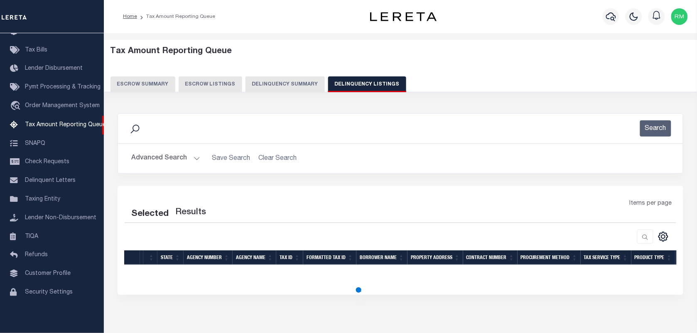
select select "100"
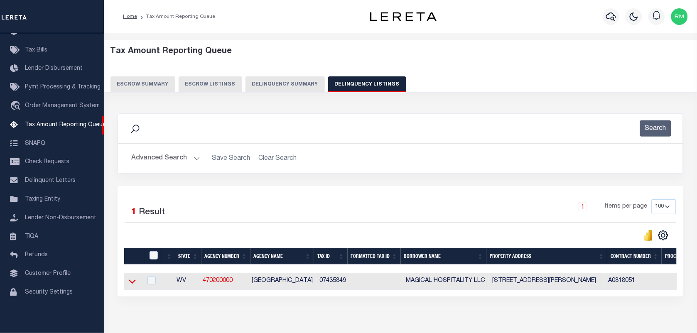
click at [133, 283] on icon at bounding box center [132, 281] width 7 height 9
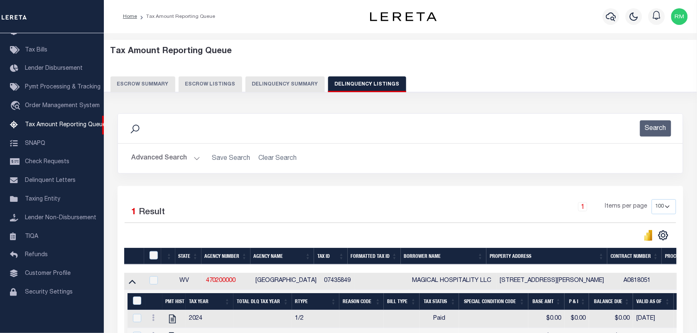
scroll to position [107, 0]
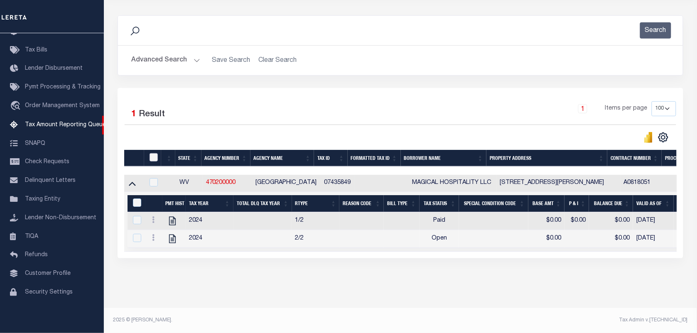
click at [155, 153] on input "checkbox" at bounding box center [154, 157] width 8 height 8
checkbox input "true"
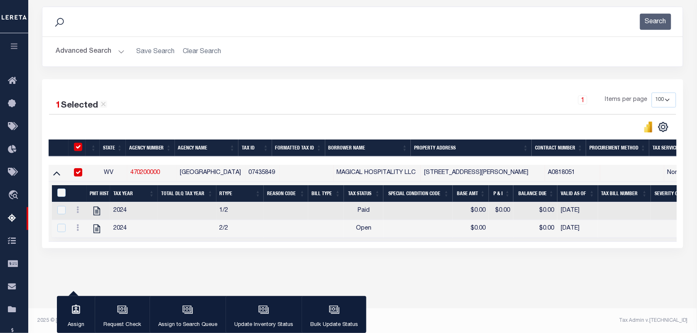
scroll to position [106, 0]
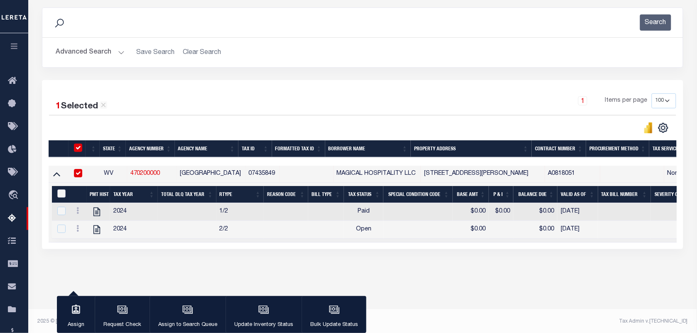
click at [59, 196] on input "&nbsp;" at bounding box center [61, 193] width 8 height 8
checkbox input "true"
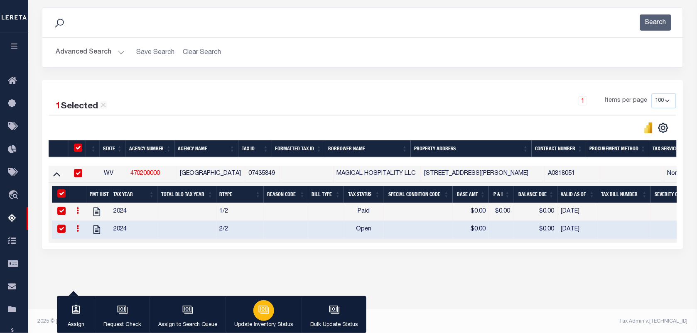
click at [258, 307] on icon "button" at bounding box center [263, 310] width 11 height 11
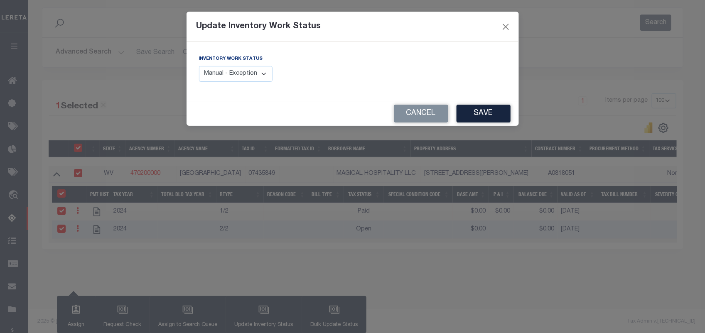
click at [250, 76] on select "Manual - Exception Pended - Awaiting Search Late Add Exception Completed" at bounding box center [236, 74] width 74 height 16
select select "4"
click at [199, 66] on select "Manual - Exception Pended - Awaiting Search Late Add Exception Completed" at bounding box center [236, 74] width 74 height 16
click at [478, 111] on button "Save" at bounding box center [484, 114] width 54 height 18
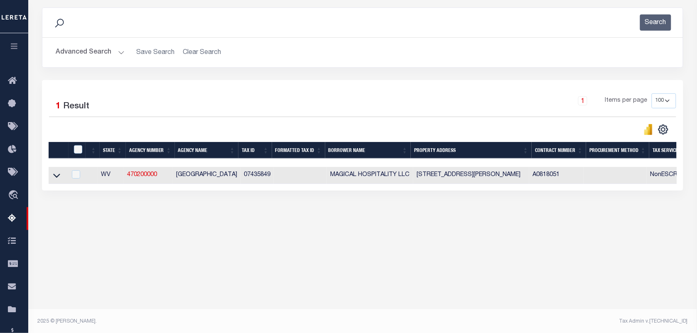
click at [109, 51] on button "Advanced Search" at bounding box center [90, 52] width 69 height 16
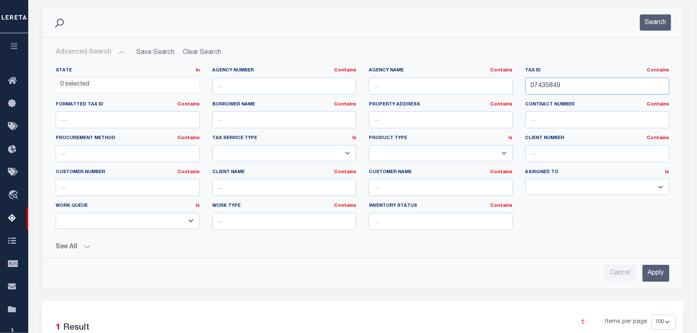
click at [599, 92] on input "07435849" at bounding box center [598, 86] width 144 height 17
paste input "502758"
type input "07502758"
click at [648, 22] on button "Search" at bounding box center [655, 23] width 31 height 16
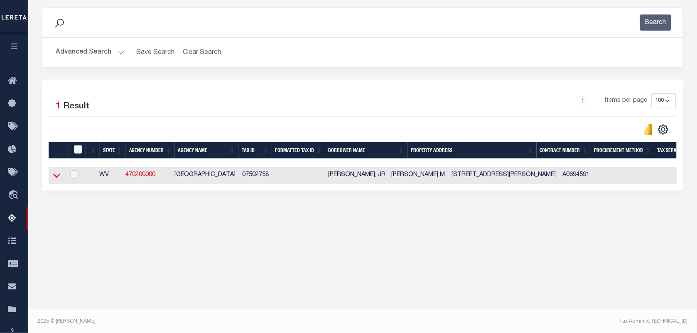
click at [57, 177] on icon at bounding box center [56, 175] width 7 height 9
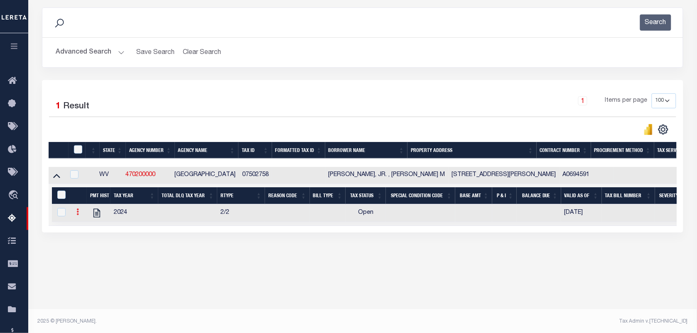
click at [78, 215] on icon at bounding box center [77, 212] width 2 height 7
click at [88, 229] on img "" at bounding box center [88, 225] width 8 height 8
checkbox input "true"
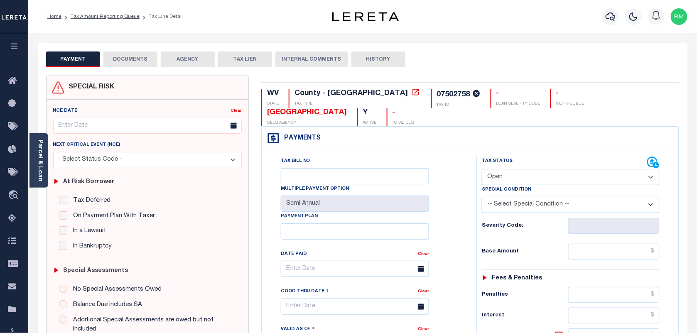
click at [528, 177] on select "- Select Status Code - Open Due/Unpaid Paid Incomplete No Tax Due Internal Refu…" at bounding box center [571, 177] width 178 height 16
select select "PYD"
click at [482, 169] on select "- Select Status Code - Open Due/Unpaid Paid Incomplete No Tax Due Internal Refu…" at bounding box center [571, 177] width 178 height 16
type input "[DATE]"
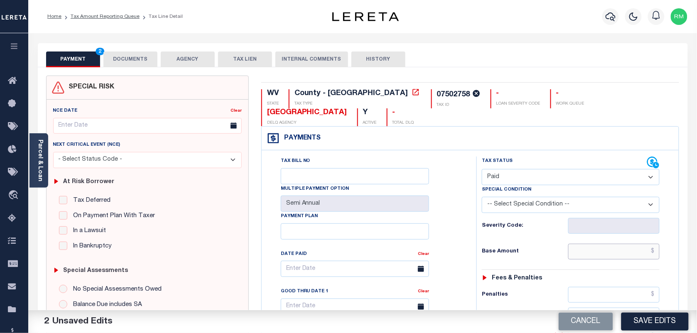
click at [618, 251] on input "text" at bounding box center [614, 252] width 92 height 16
type input "$0.00"
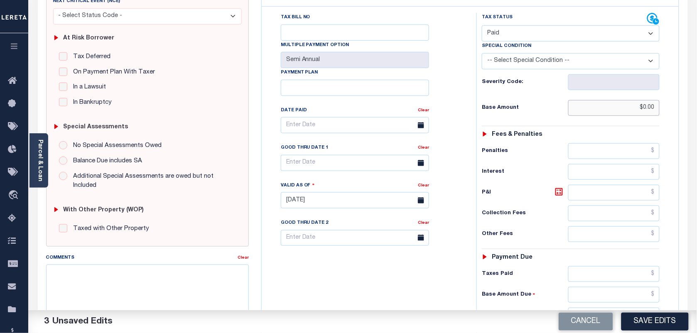
scroll to position [156, 0]
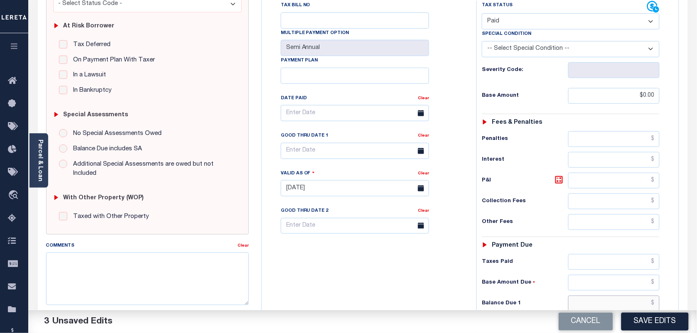
click at [577, 306] on input "text" at bounding box center [614, 304] width 92 height 16
type input "$0.00"
click at [321, 155] on input "text" at bounding box center [355, 151] width 148 height 16
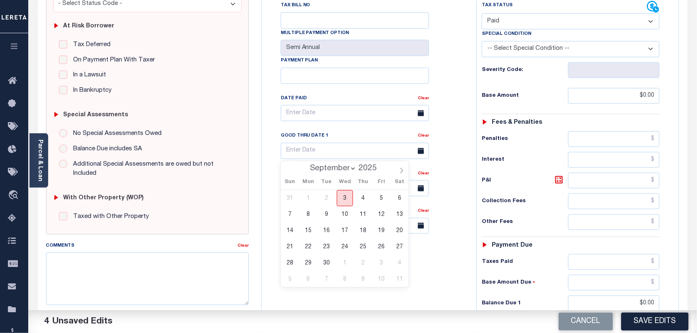
click at [346, 199] on span "3" at bounding box center [345, 198] width 16 height 16
type input "[DATE]"
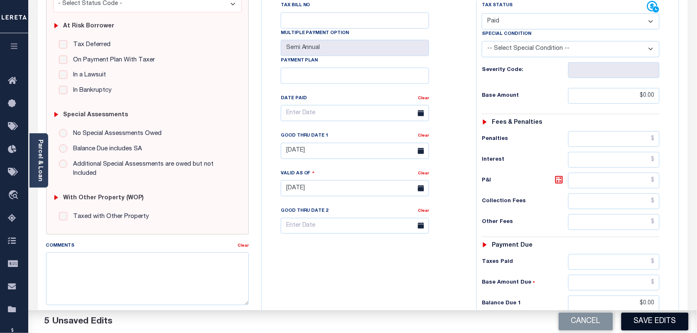
click at [659, 319] on button "Save Edits" at bounding box center [655, 322] width 67 height 18
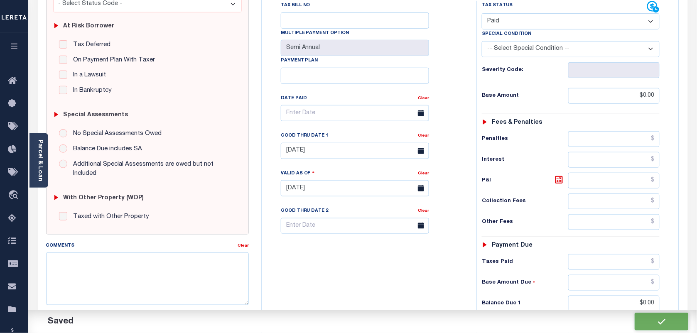
checkbox input "false"
type input "$0"
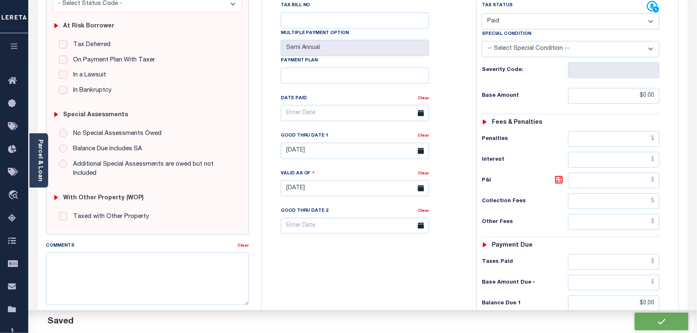
type input "$0"
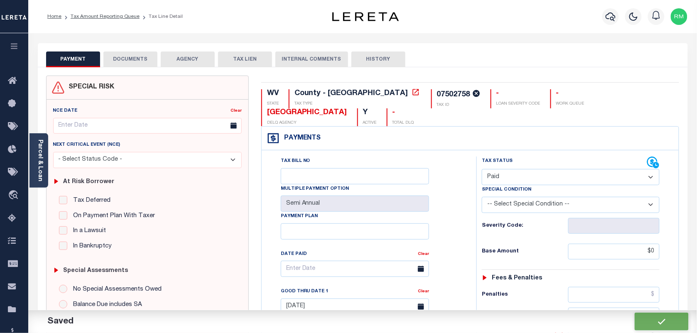
click at [142, 61] on button "DOCUMENTS" at bounding box center [130, 60] width 54 height 16
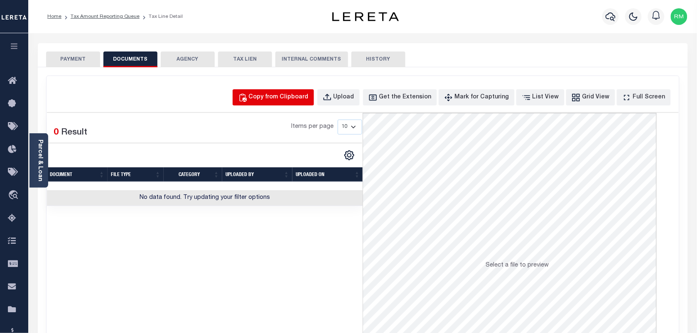
click at [309, 97] on div "Copy from Clipboard" at bounding box center [279, 97] width 60 height 9
select select "POP"
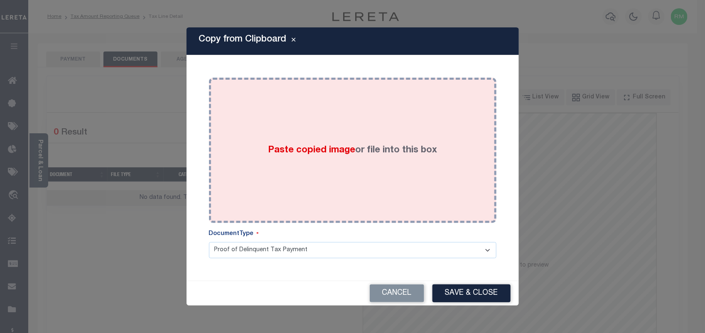
click at [387, 187] on div "Paste copied image or file into this box" at bounding box center [352, 150] width 275 height 133
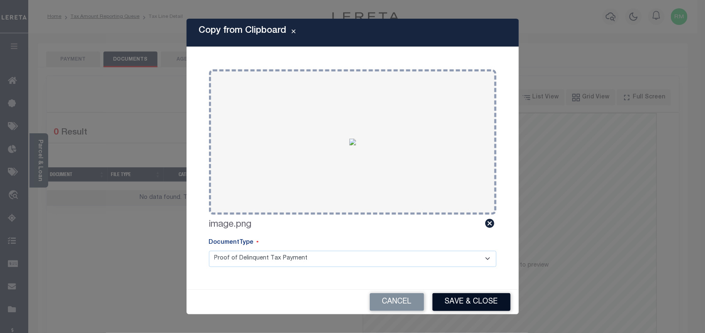
click at [468, 306] on button "Save & Close" at bounding box center [472, 302] width 78 height 18
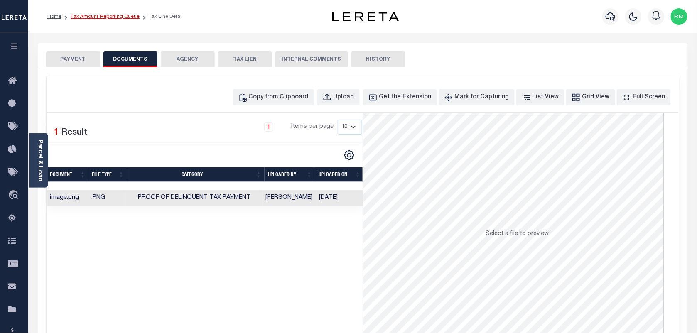
click at [120, 17] on link "Tax Amount Reporting Queue" at bounding box center [105, 16] width 69 height 5
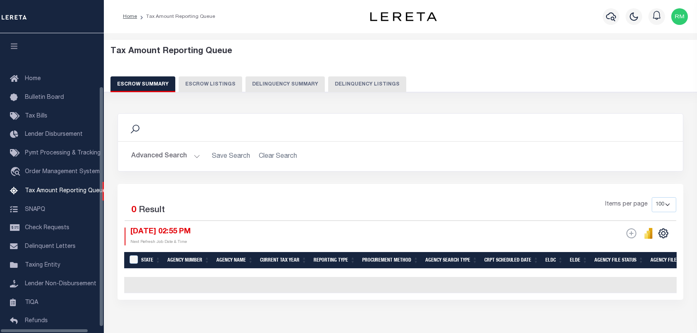
select select "100"
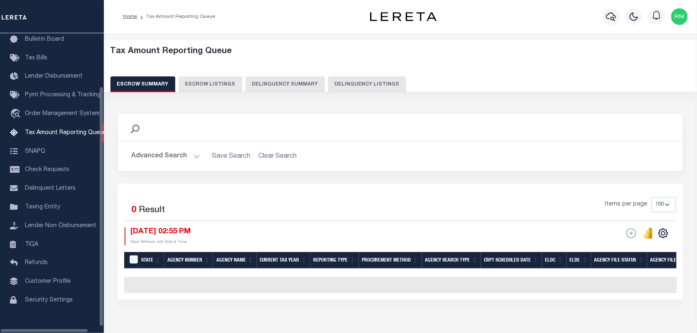
click at [286, 86] on button "Delinquency Summary" at bounding box center [285, 84] width 79 height 16
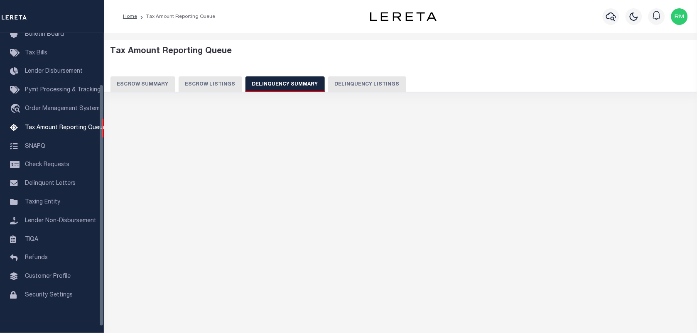
click at [377, 81] on button "Delinquency Listings" at bounding box center [367, 84] width 78 height 16
select select "100"
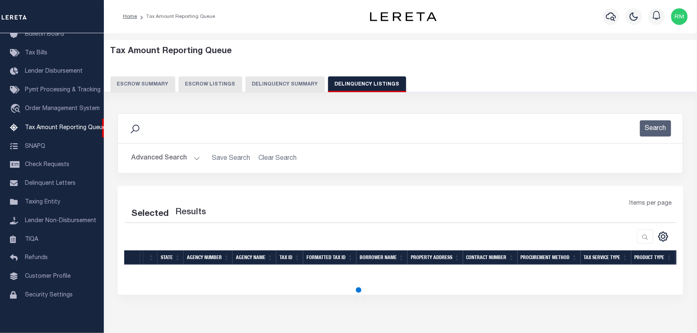
select select "100"
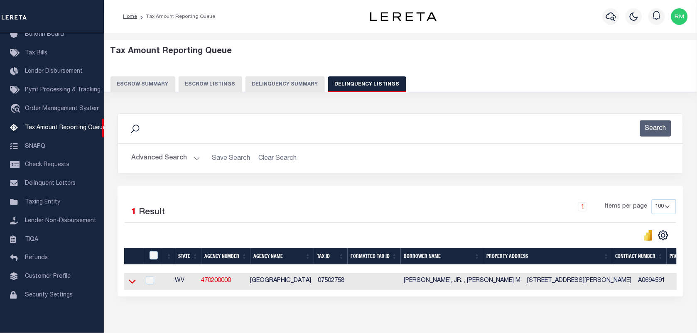
click at [134, 284] on icon at bounding box center [132, 282] width 7 height 4
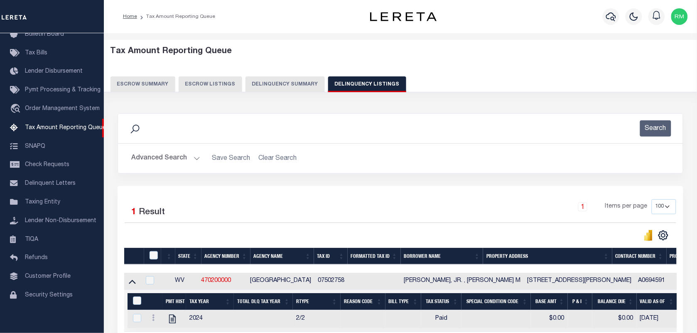
scroll to position [88, 0]
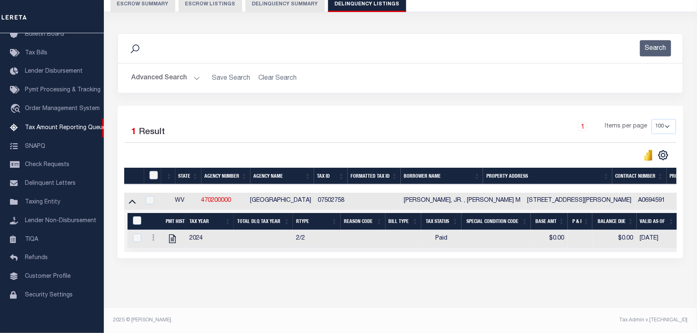
click at [155, 168] on th at bounding box center [152, 176] width 17 height 17
click at [153, 171] on input "checkbox" at bounding box center [154, 175] width 8 height 8
checkbox input "true"
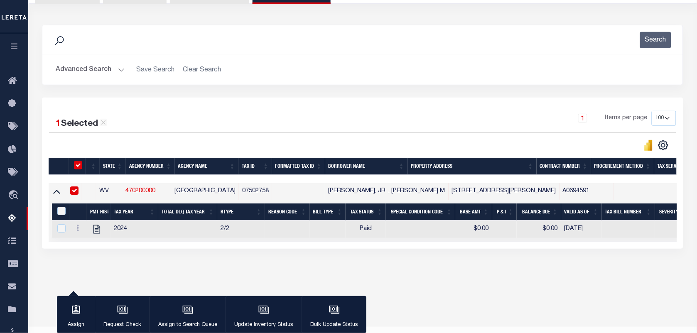
scroll to position [87, 0]
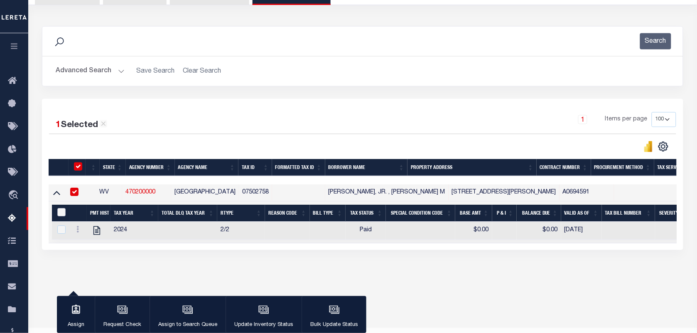
click at [60, 214] on input "&nbsp;" at bounding box center [61, 212] width 8 height 8
checkbox input "true"
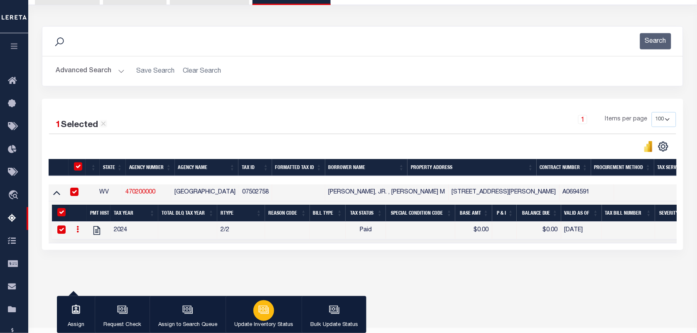
click at [264, 307] on icon "button" at bounding box center [263, 309] width 9 height 7
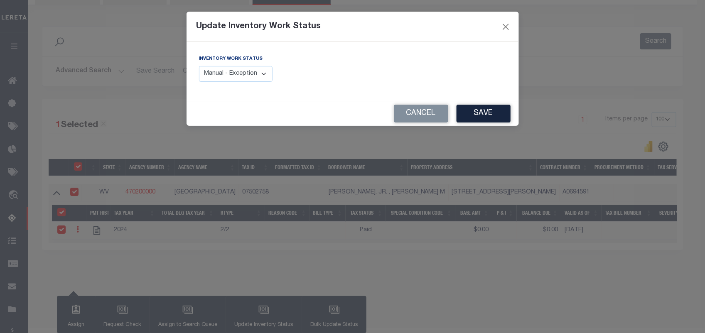
drag, startPoint x: 259, startPoint y: 76, endPoint x: 254, endPoint y: 81, distance: 7.1
click at [259, 76] on select "Manual - Exception Pended - Awaiting Search Late Add Exception Completed" at bounding box center [236, 74] width 74 height 16
select select "4"
click at [199, 66] on select "Manual - Exception Pended - Awaiting Search Late Add Exception Completed" at bounding box center [236, 74] width 74 height 16
click at [485, 112] on button "Save" at bounding box center [484, 114] width 54 height 18
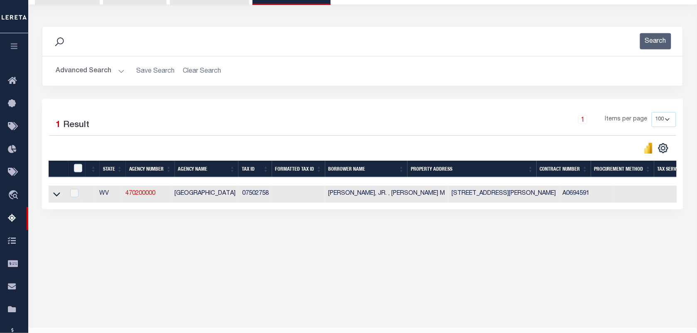
click at [109, 68] on button "Advanced Search" at bounding box center [90, 71] width 69 height 16
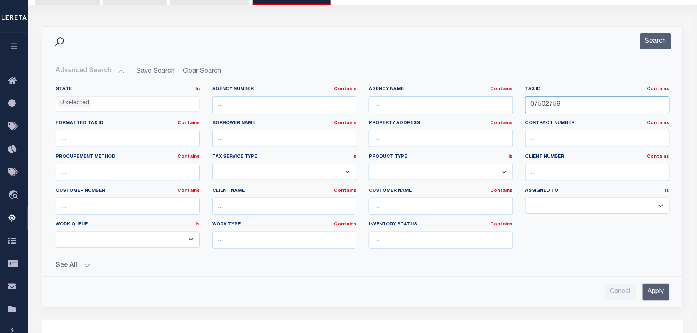
click input "07502758"
paste input "76419"
type input "07576419"
click button "Search"
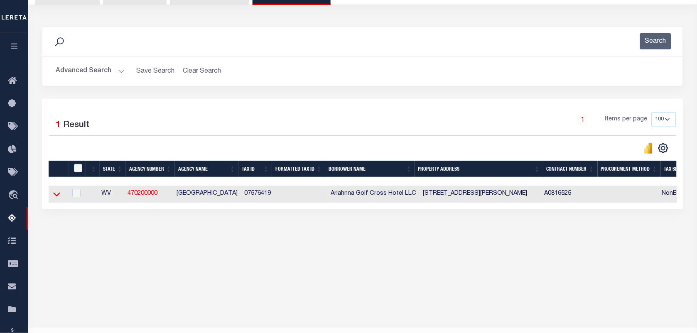
click icon
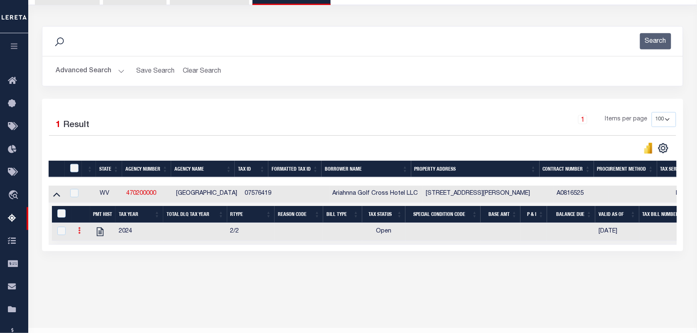
click link
click link ""
checkbox input "true"
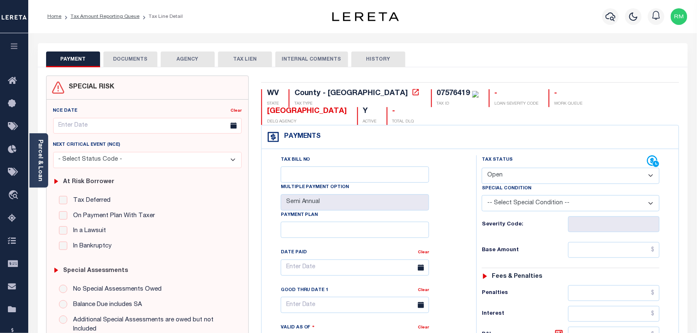
click at [501, 168] on select "- Select Status Code - Open Due/Unpaid Paid Incomplete No Tax Due Internal Refu…" at bounding box center [571, 176] width 178 height 16
select select "PYD"
click at [482, 168] on select "- Select Status Code - Open Due/Unpaid Paid Incomplete No Tax Due Internal Refu…" at bounding box center [571, 176] width 178 height 16
type input "[DATE]"
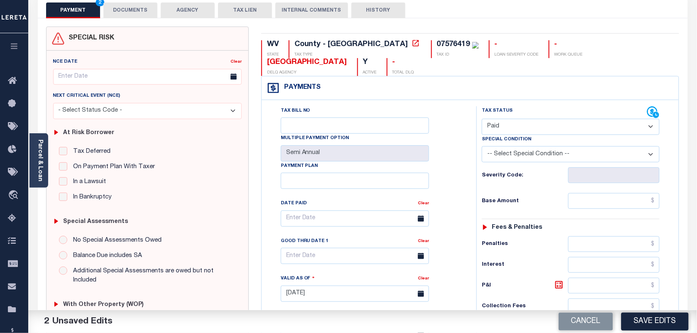
scroll to position [52, 0]
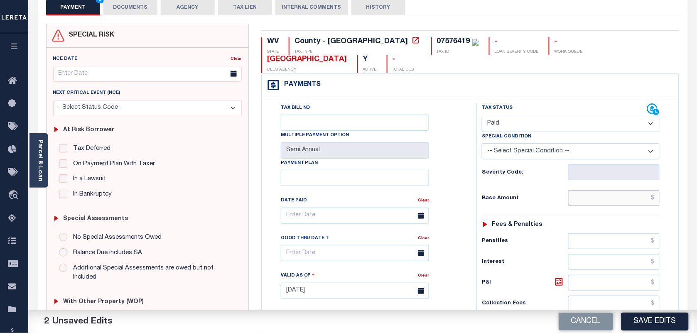
click at [597, 190] on input "text" at bounding box center [614, 198] width 92 height 16
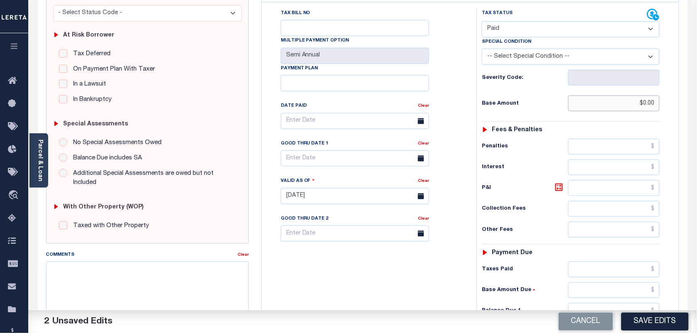
scroll to position [208, 0]
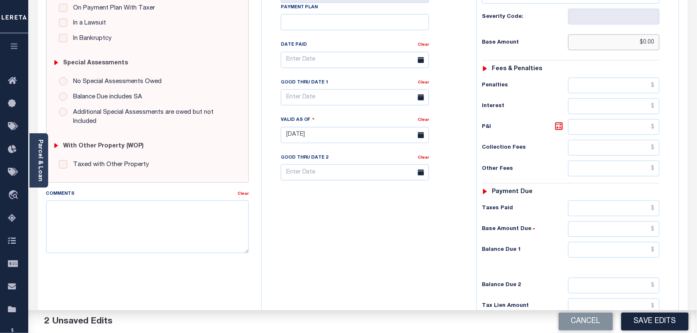
type input "$0.00"
click at [592, 242] on input "text" at bounding box center [614, 250] width 92 height 16
type input "$0.00"
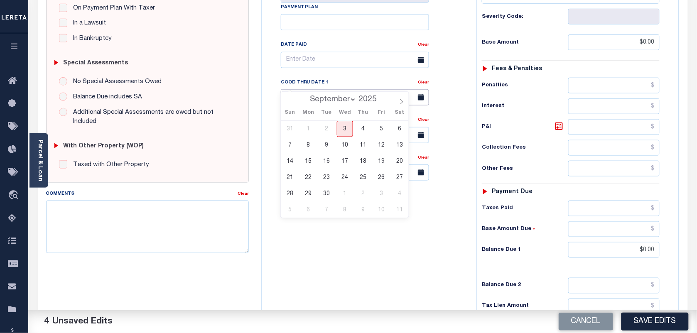
click at [320, 89] on input "text" at bounding box center [355, 97] width 148 height 16
click at [349, 130] on span "3" at bounding box center [345, 129] width 16 height 16
type input "[DATE]"
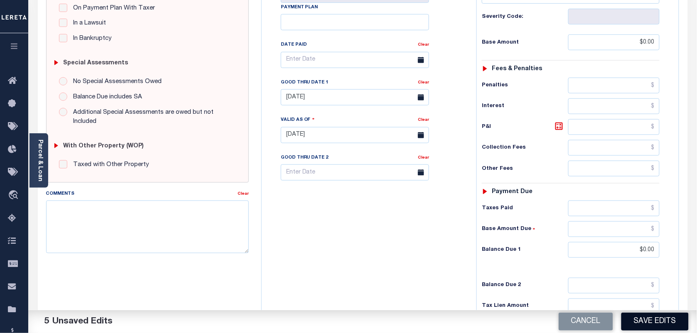
click at [646, 321] on button "Save Edits" at bounding box center [655, 322] width 67 height 18
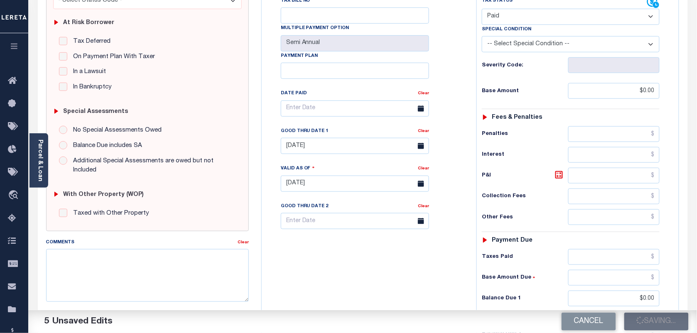
checkbox input "false"
type input "$0"
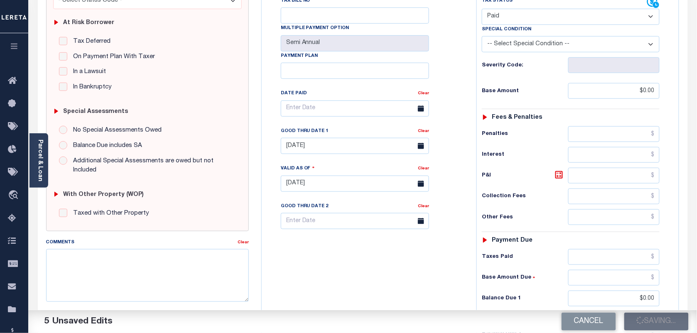
type input "$0"
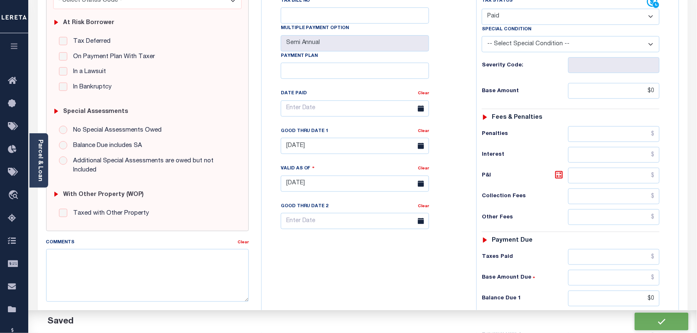
scroll to position [0, 0]
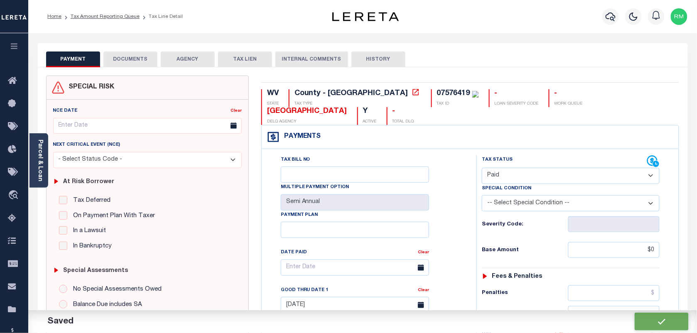
click at [129, 59] on button "DOCUMENTS" at bounding box center [130, 60] width 54 height 16
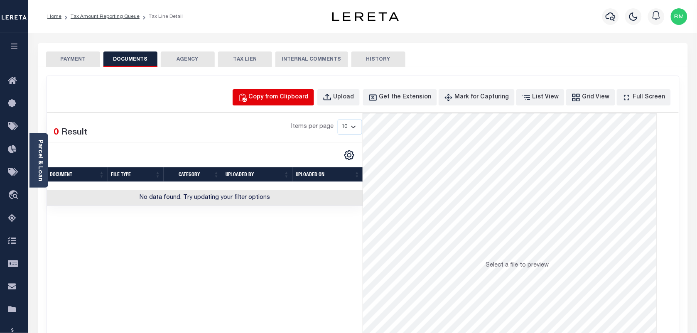
click at [285, 96] on div "Copy from Clipboard" at bounding box center [279, 97] width 60 height 9
select select "POP"
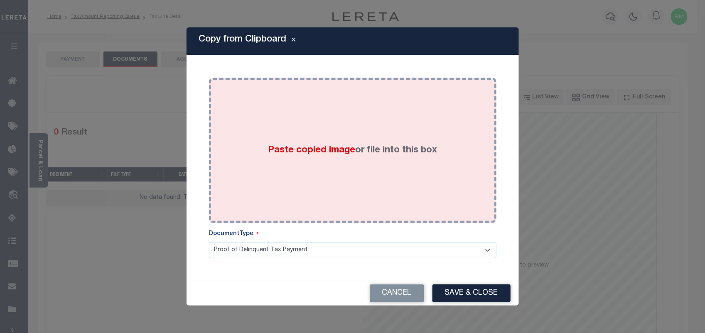
click at [263, 157] on div "Paste copied image or file into this box" at bounding box center [352, 150] width 275 height 133
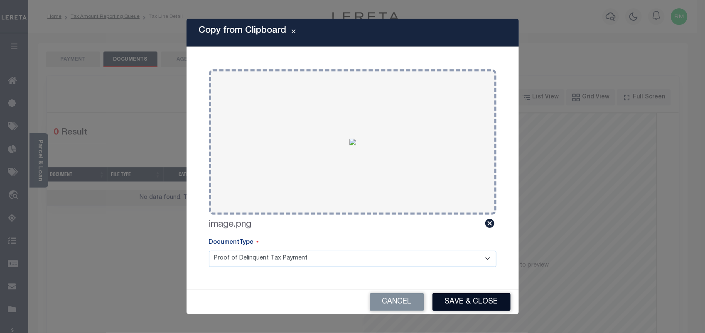
click at [461, 298] on button "Save & Close" at bounding box center [472, 302] width 78 height 18
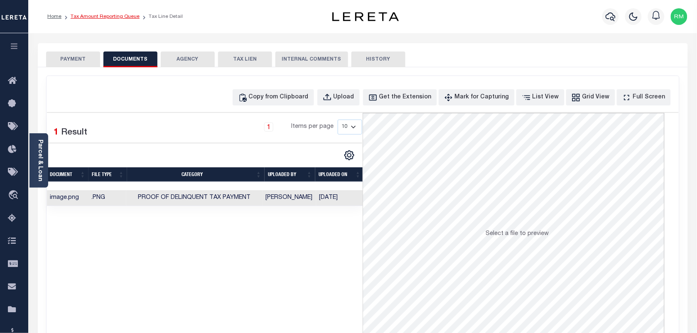
click at [116, 15] on link "Tax Amount Reporting Queue" at bounding box center [105, 16] width 69 height 5
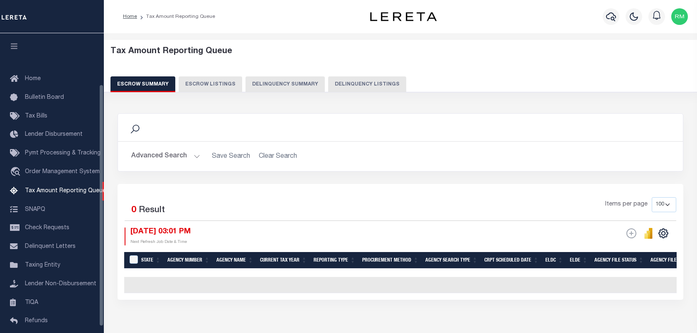
select select "100"
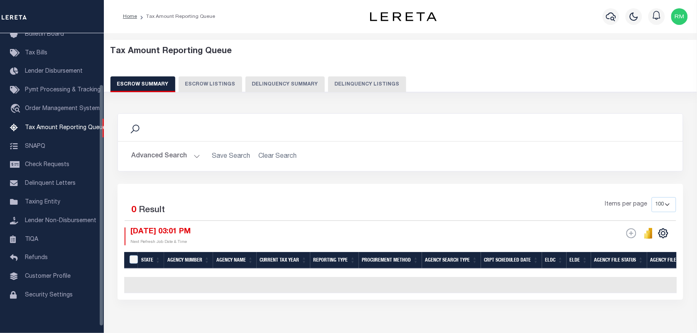
click at [335, 86] on button "Delinquency Listings" at bounding box center [367, 84] width 78 height 16
select select "100"
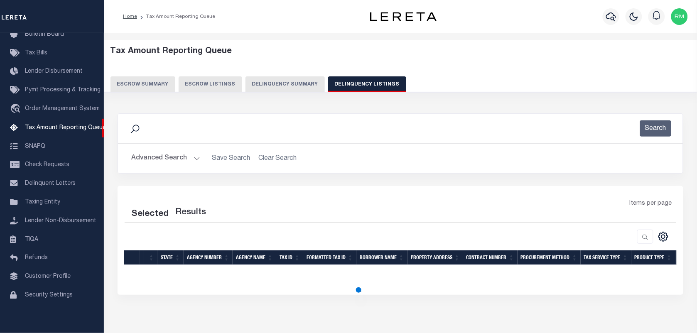
select select "100"
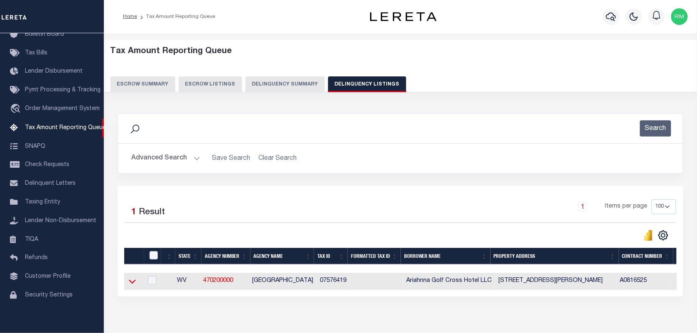
click at [134, 283] on icon at bounding box center [132, 281] width 7 height 9
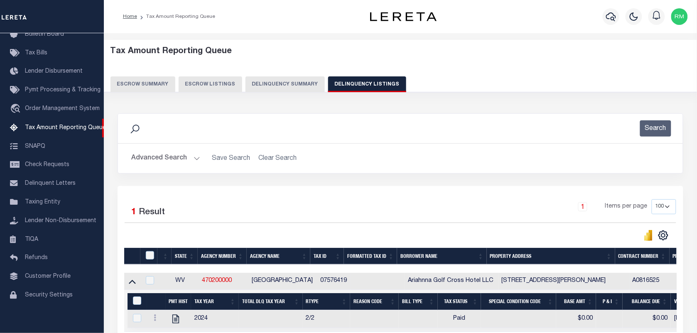
scroll to position [26, 0]
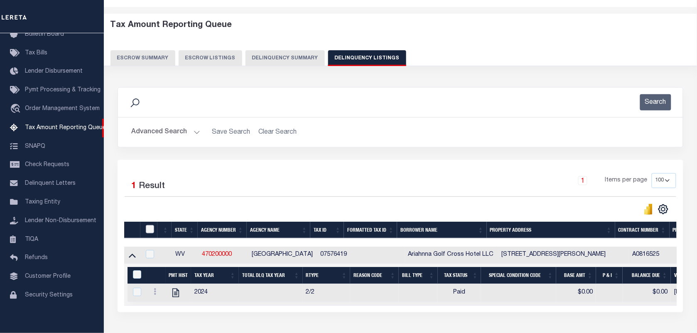
click at [147, 231] on input "checkbox" at bounding box center [150, 229] width 8 height 8
checkbox input "true"
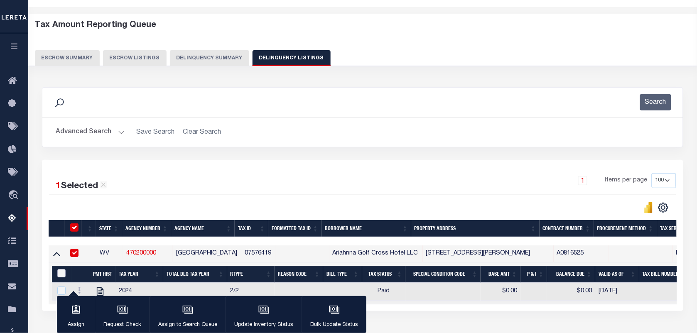
click at [61, 271] on input "&nbsp;" at bounding box center [61, 273] width 8 height 8
checkbox input "true"
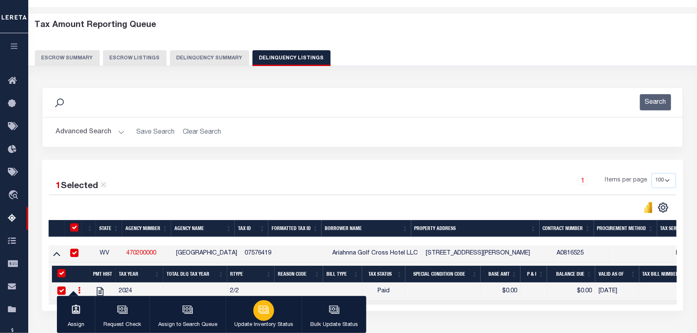
click at [260, 304] on div "button" at bounding box center [263, 310] width 21 height 21
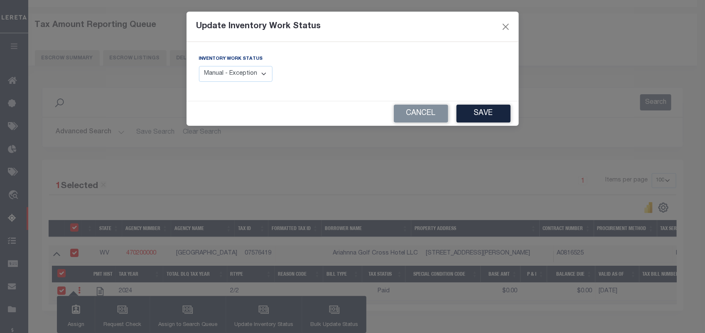
drag, startPoint x: 233, startPoint y: 74, endPoint x: 231, endPoint y: 84, distance: 9.6
click at [233, 74] on select "Manual - Exception Pended - Awaiting Search Late Add Exception Completed" at bounding box center [236, 74] width 74 height 16
select select "4"
click at [199, 66] on select "Manual - Exception Pended - Awaiting Search Late Add Exception Completed" at bounding box center [236, 74] width 74 height 16
click at [472, 110] on button "Save" at bounding box center [484, 114] width 54 height 18
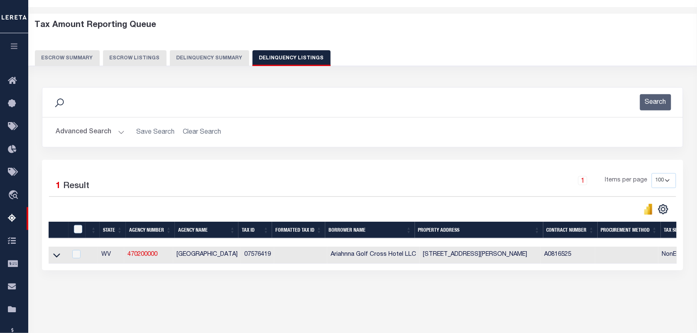
click at [105, 134] on button "Advanced Search" at bounding box center [90, 132] width 69 height 16
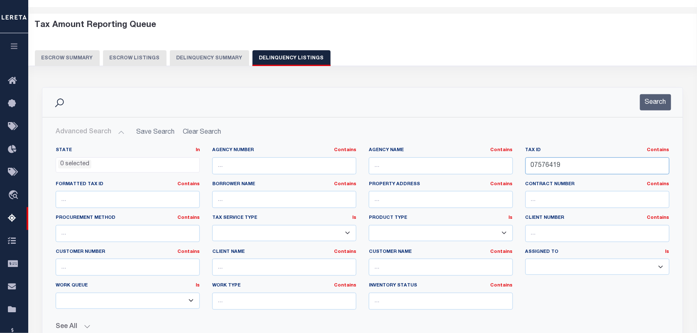
click at [573, 163] on input "07576419" at bounding box center [598, 165] width 144 height 17
paste input "85852"
type input "07585852"
click at [653, 107] on button "Search" at bounding box center [655, 102] width 31 height 16
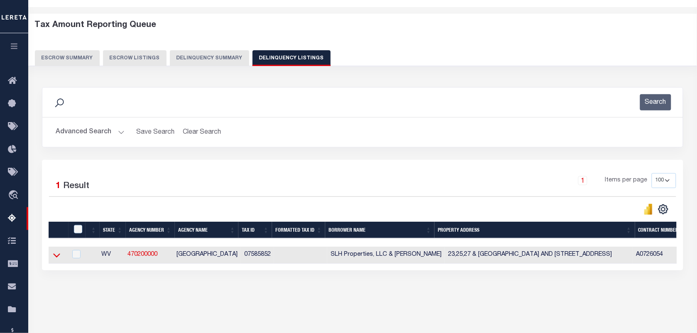
click at [57, 258] on icon at bounding box center [56, 256] width 7 height 4
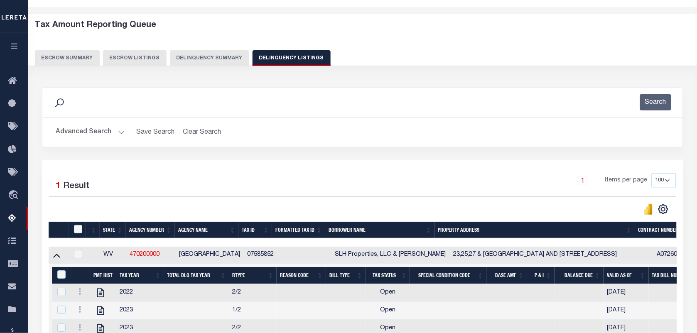
scroll to position [130, 0]
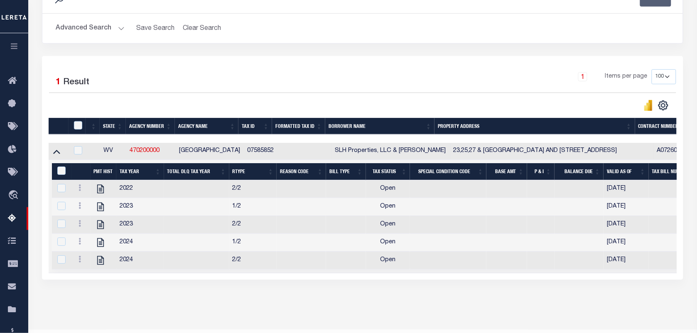
drag, startPoint x: 398, startPoint y: 152, endPoint x: 439, endPoint y: 153, distance: 40.7
click at [439, 153] on td "SLH Properties, LLC & [PERSON_NAME]" at bounding box center [391, 151] width 118 height 17
checkbox input "true"
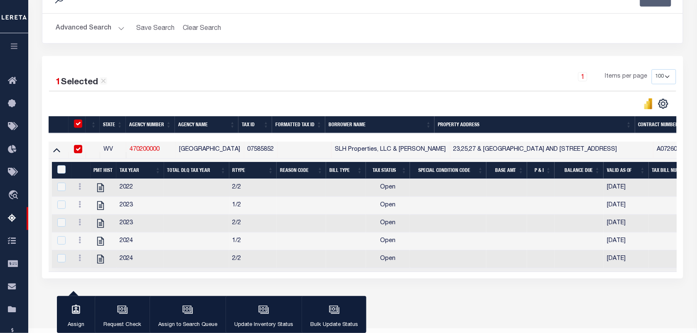
copy td "Steven Holbert"
copy td "07585852"
drag, startPoint x: 259, startPoint y: 152, endPoint x: 272, endPoint y: 152, distance: 13.3
click at [272, 152] on td "07585852" at bounding box center [261, 150] width 34 height 17
checkbox input "false"
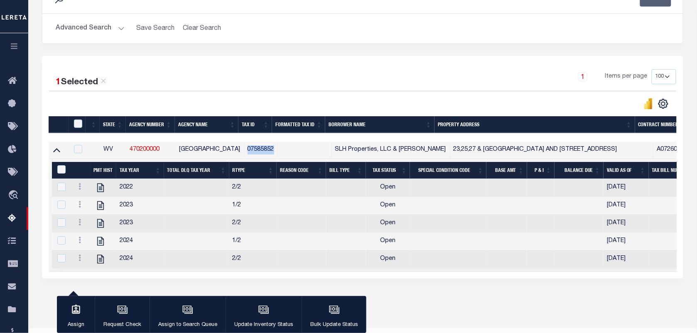
checkbox input "false"
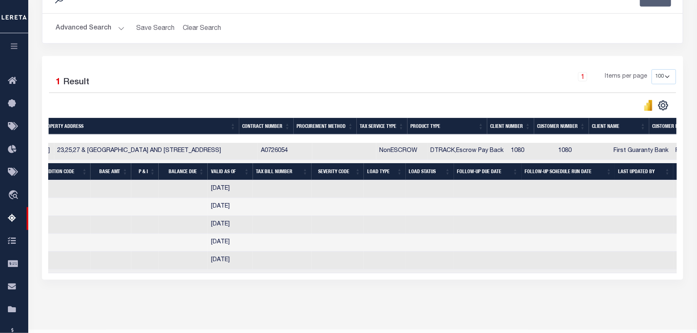
scroll to position [0, 0]
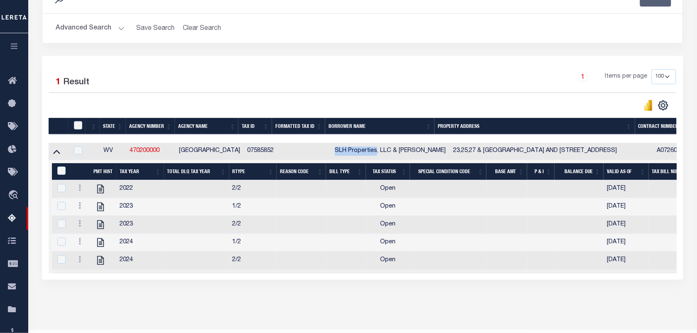
drag, startPoint x: 373, startPoint y: 153, endPoint x: 333, endPoint y: 154, distance: 39.9
click at [333, 154] on td "SLH Properties, LLC & Steven Holbert" at bounding box center [391, 151] width 118 height 17
checkbox input "true"
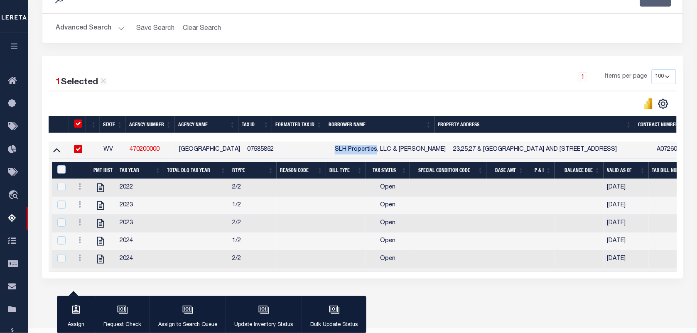
copy td "SLH Properties"
click at [81, 150] on input "checkbox" at bounding box center [78, 149] width 8 height 8
checkbox input "false"
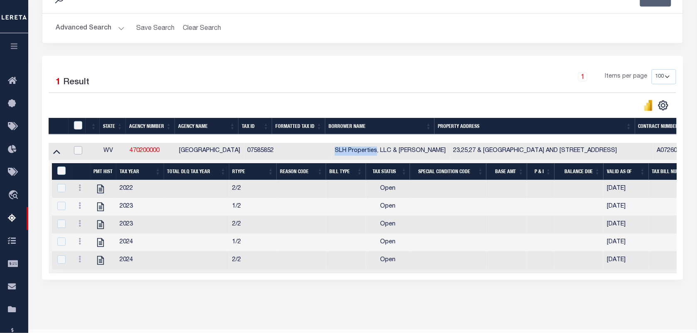
copy td "SLH Properties"
click at [101, 189] on icon "" at bounding box center [100, 189] width 7 height 9
checkbox input "false"
checkbox input "true"
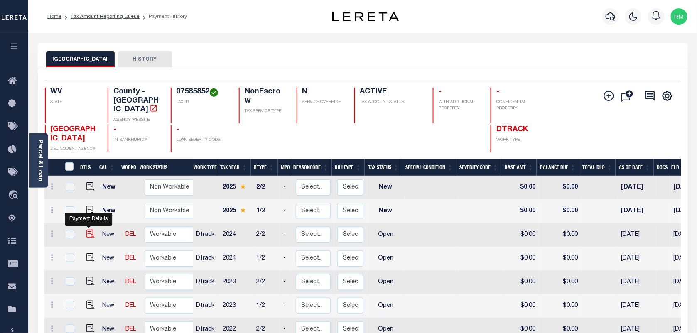
click at [86, 230] on img "" at bounding box center [90, 234] width 8 height 8
checkbox input "true"
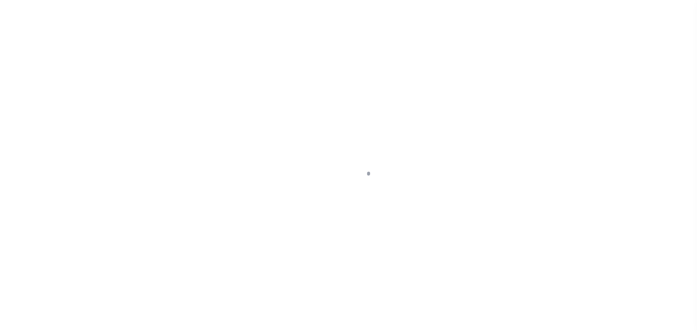
select select "OP2"
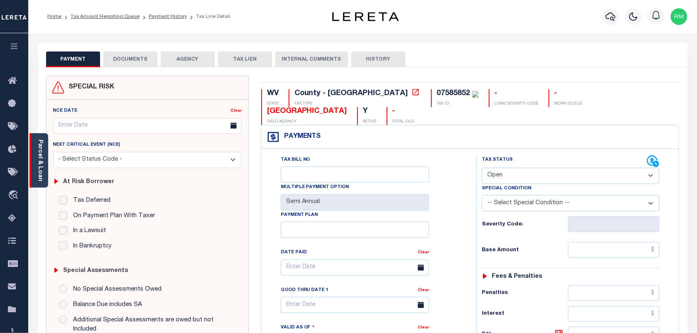
click at [44, 160] on div "Parcel & Loan" at bounding box center [38, 160] width 19 height 54
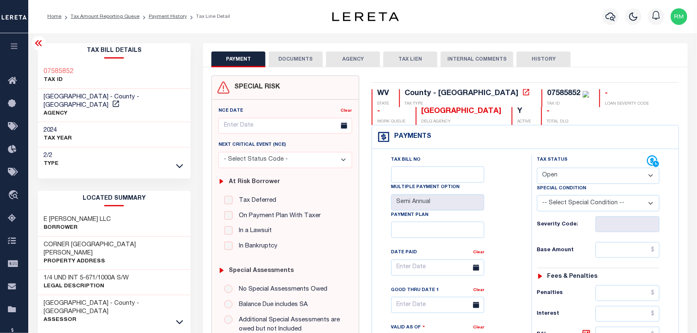
drag, startPoint x: 44, startPoint y: 212, endPoint x: 112, endPoint y: 212, distance: 67.7
click at [112, 212] on div "E [PERSON_NAME] LLC Borrower" at bounding box center [114, 223] width 153 height 25
click at [66, 241] on h3 "CORNER [GEOGRAPHIC_DATA][PERSON_NAME]" at bounding box center [114, 249] width 141 height 17
drag, startPoint x: 42, startPoint y: 235, endPoint x: 140, endPoint y: 235, distance: 98.5
click at [140, 237] on div "CORNER [GEOGRAPHIC_DATA][PERSON_NAME] Property Address" at bounding box center [114, 254] width 153 height 34
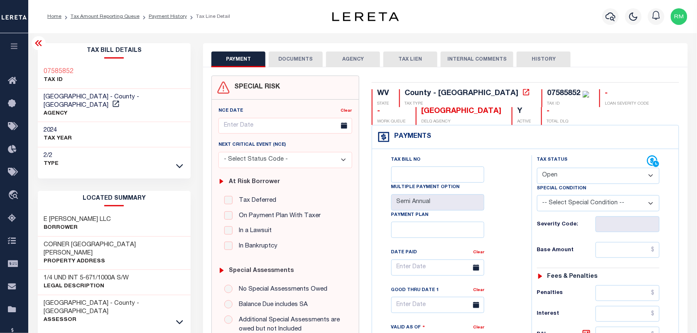
click at [160, 251] on div "CORNER [GEOGRAPHIC_DATA][PERSON_NAME] Property Address" at bounding box center [114, 254] width 153 height 34
click at [154, 211] on div "E [PERSON_NAME] LLC Borrower" at bounding box center [114, 223] width 153 height 25
drag, startPoint x: 43, startPoint y: 212, endPoint x: 111, endPoint y: 211, distance: 67.7
click at [111, 211] on div "E [PERSON_NAME] LLC Borrower" at bounding box center [114, 223] width 153 height 25
copy h3 "E [PERSON_NAME] LLC"
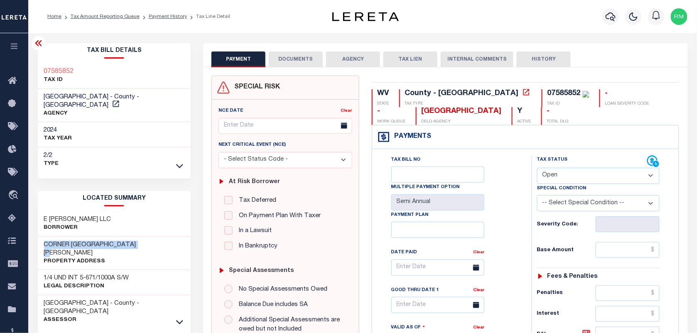
copy h3 "CORNER [GEOGRAPHIC_DATA][PERSON_NAME]"
drag, startPoint x: 46, startPoint y: 236, endPoint x: 140, endPoint y: 236, distance: 94.3
click at [140, 241] on h3 "CORNER [GEOGRAPHIC_DATA][PERSON_NAME]" at bounding box center [114, 249] width 141 height 17
click at [162, 18] on link "Payment History" at bounding box center [168, 16] width 38 height 5
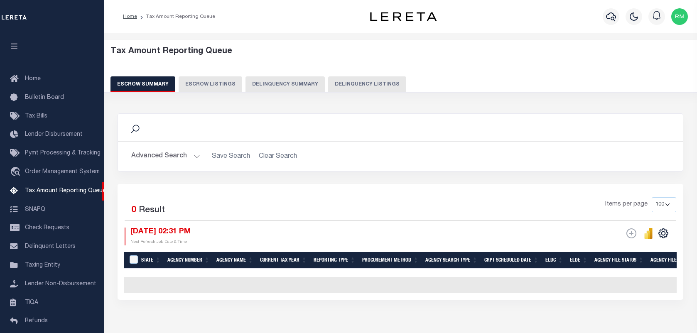
select select "100"
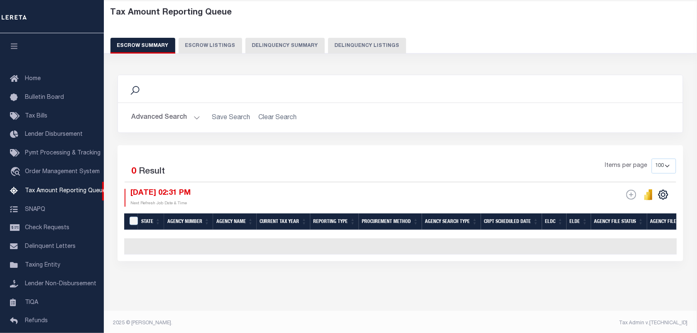
scroll to position [63, 0]
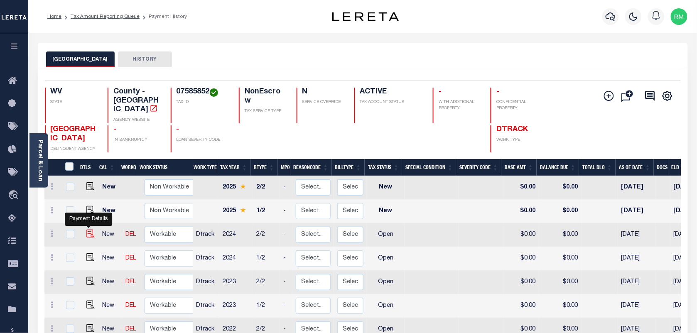
click at [87, 230] on img "" at bounding box center [90, 234] width 8 height 8
checkbox input "true"
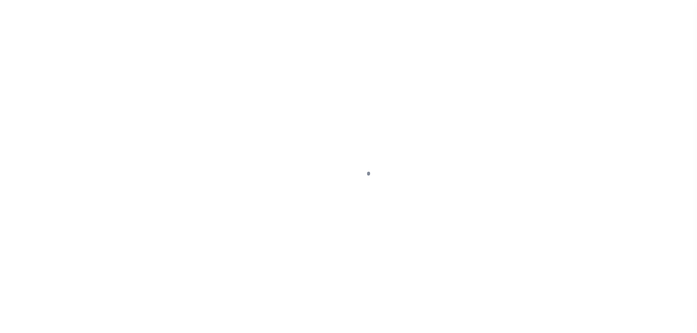
select select "OP2"
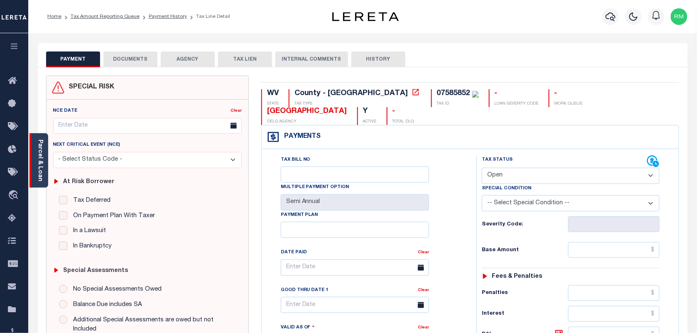
click at [41, 163] on link "Parcel & Loan" at bounding box center [40, 161] width 6 height 42
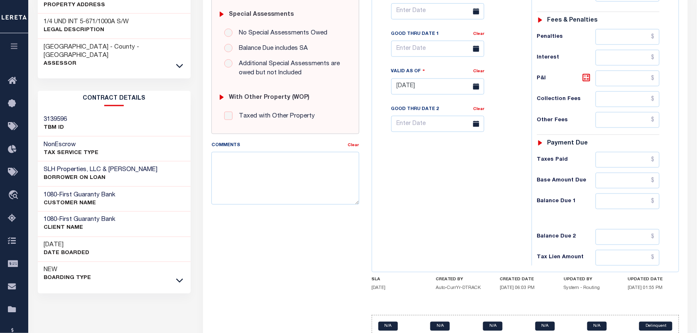
scroll to position [300, 0]
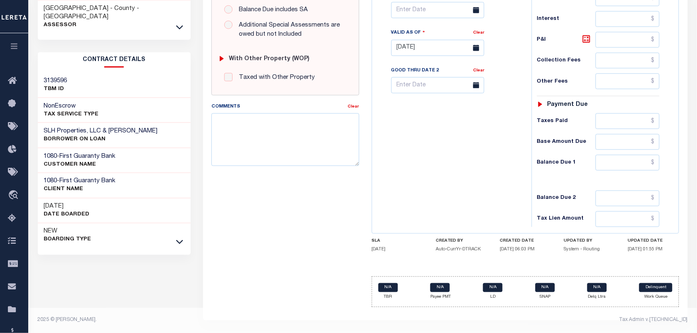
drag, startPoint x: 83, startPoint y: 181, endPoint x: 29, endPoint y: 177, distance: 54.2
click at [29, 177] on div "Parcel & Loan Tax Bill Details 07585852" at bounding box center [362, 35] width 669 height 595
click at [135, 199] on div "[DATE] Date Boarded" at bounding box center [114, 211] width 153 height 25
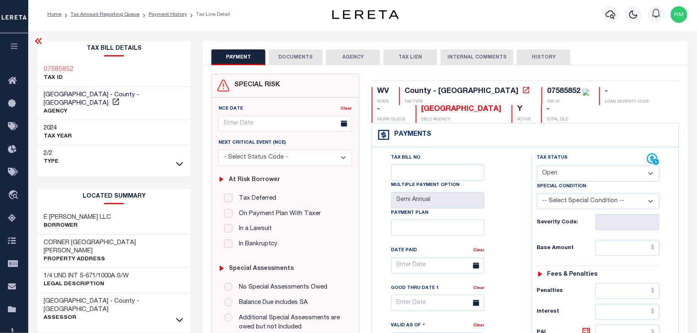
scroll to position [0, 0]
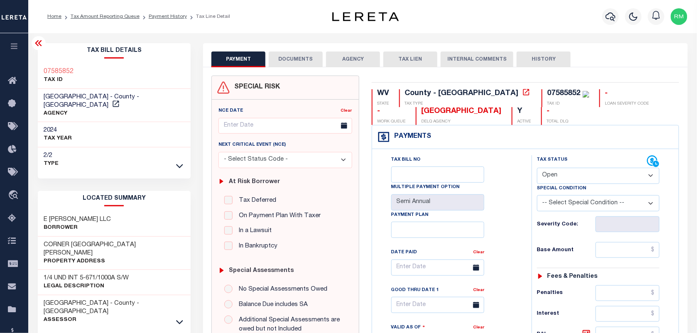
click at [580, 166] on div "Tax Status Status" at bounding box center [592, 161] width 110 height 12
click at [579, 183] on select "- Select Status Code - Open Due/Unpaid Paid Incomplete No Tax Due Internal Refu…" at bounding box center [598, 176] width 123 height 16
click at [171, 20] on li "Payment History" at bounding box center [163, 16] width 47 height 7
click at [170, 18] on link "Payment History" at bounding box center [168, 16] width 38 height 5
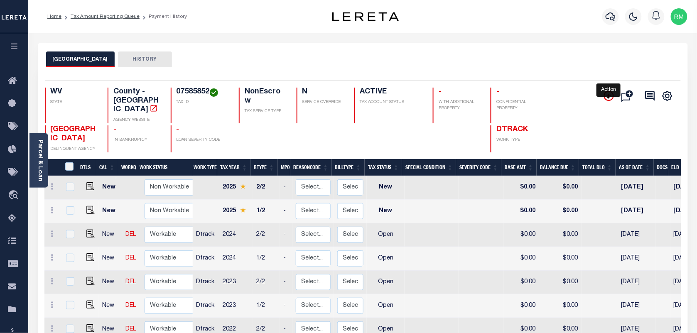
click at [609, 98] on icon "" at bounding box center [609, 96] width 4 height 4
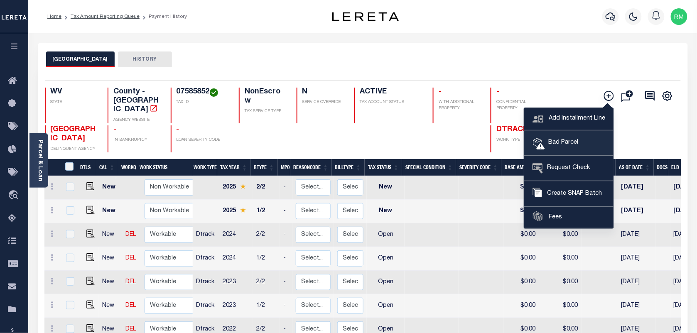
click at [549, 144] on span "Bad Parcel" at bounding box center [561, 142] width 33 height 9
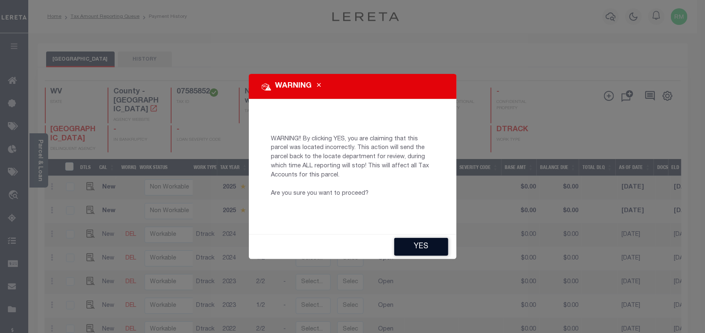
click at [424, 246] on button "YES" at bounding box center [421, 247] width 54 height 18
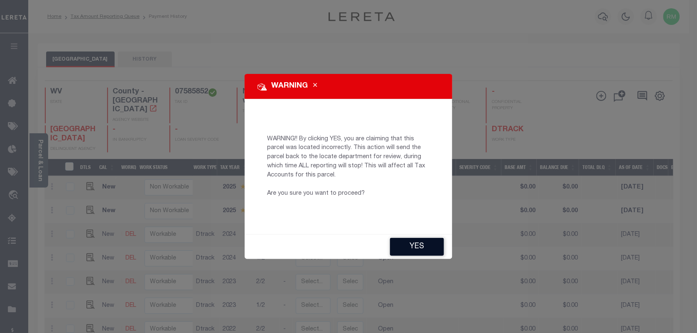
type input "[EMAIL_ADDRESS][DOMAIN_NAME]"
type input "[DATE]"
type input "CP"
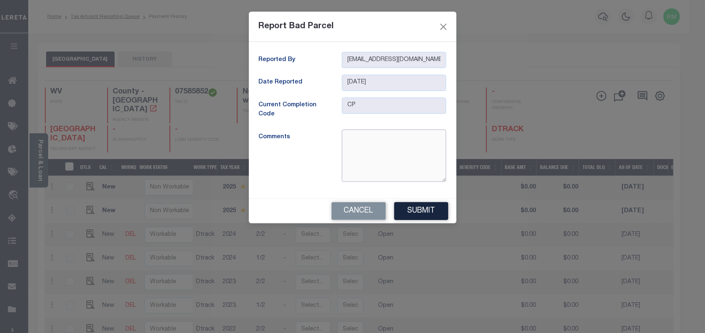
click at [364, 140] on textarea at bounding box center [394, 156] width 104 height 52
type textarea "a"
type textarea "incorrect parcel"
click at [421, 211] on button "Submit" at bounding box center [421, 211] width 54 height 18
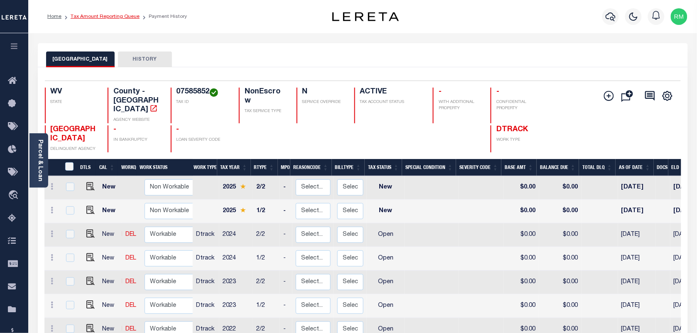
click at [123, 19] on link "Tax Amount Reporting Queue" at bounding box center [105, 16] width 69 height 5
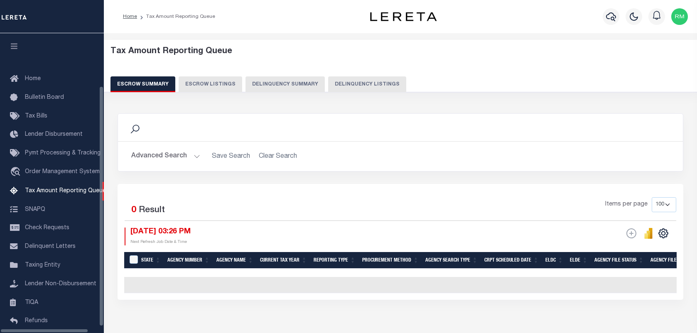
select select "100"
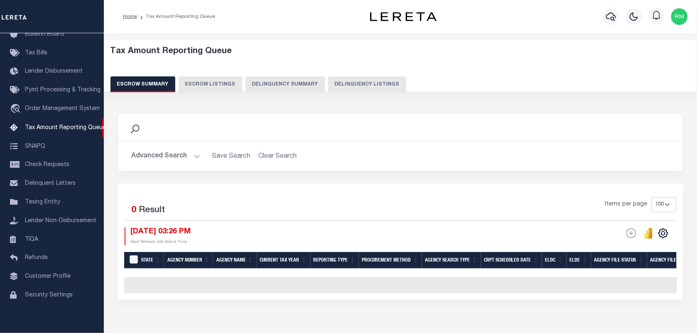
click at [353, 81] on button "Delinquency Listings" at bounding box center [367, 84] width 78 height 16
select select "100"
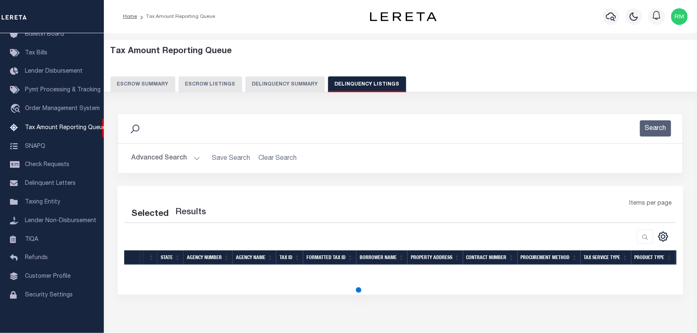
select select "100"
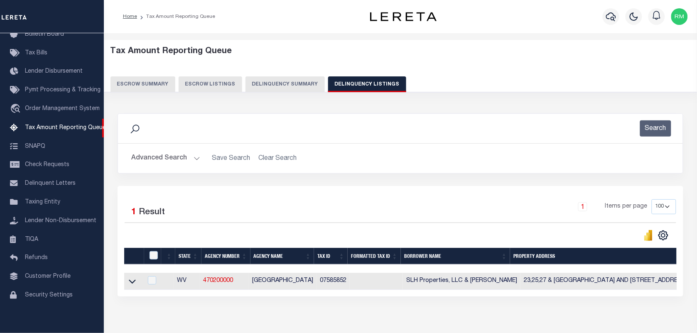
scroll to position [46, 0]
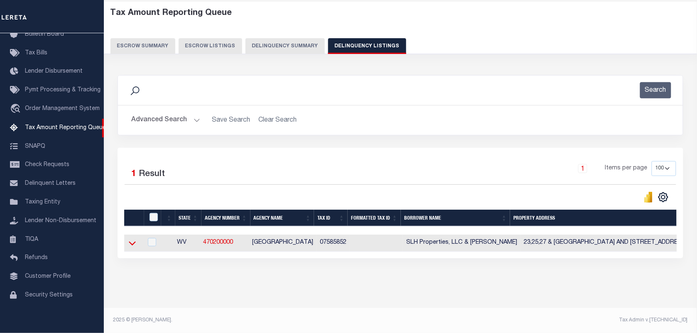
click at [132, 239] on icon at bounding box center [132, 243] width 7 height 9
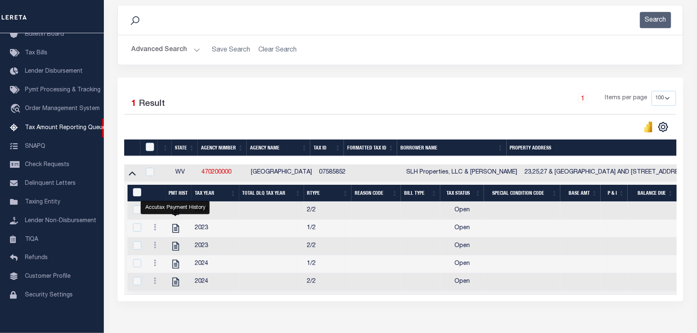
scroll to position [162, 0]
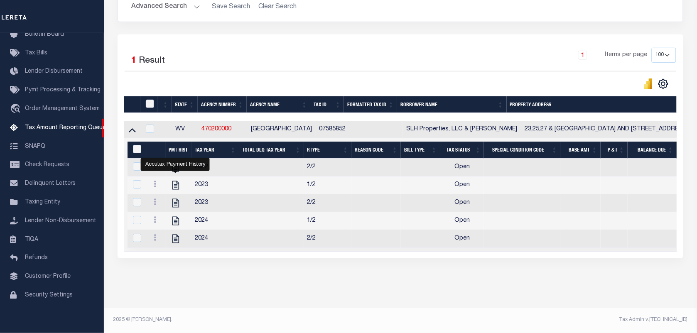
click at [147, 100] on input "checkbox" at bounding box center [150, 104] width 8 height 8
checkbox input "true"
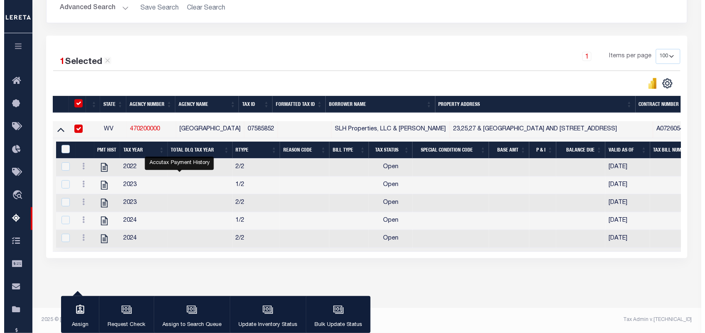
scroll to position [161, 0]
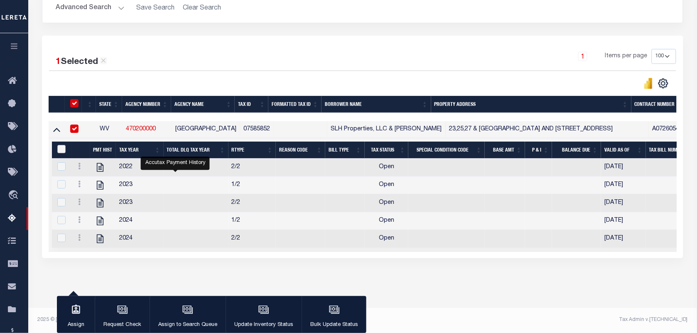
click at [63, 145] on input "&nbsp;" at bounding box center [61, 149] width 8 height 8
checkbox input "true"
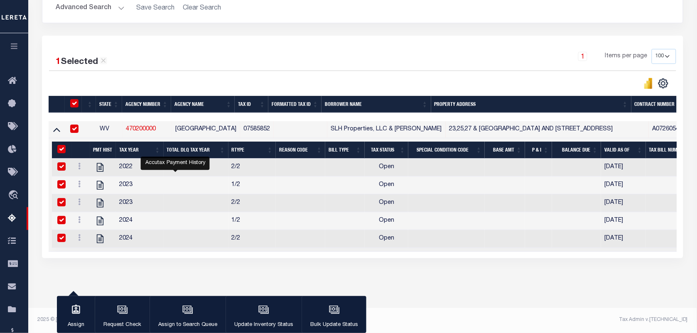
checkbox input "true"
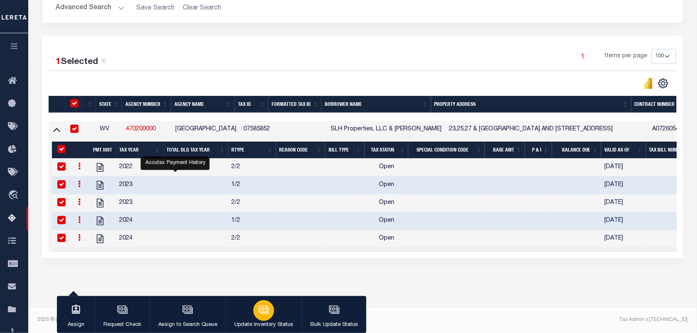
click at [267, 311] on icon "button" at bounding box center [263, 310] width 11 height 11
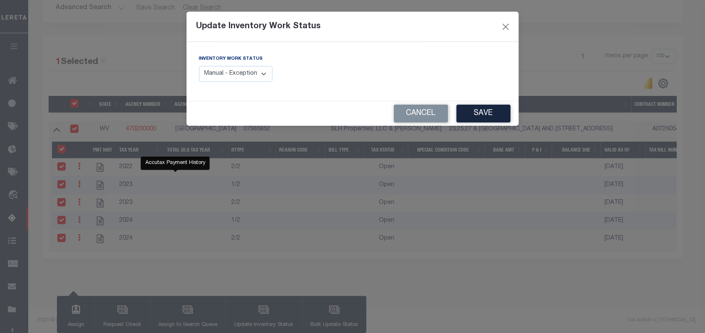
click at [238, 75] on select "Manual - Exception Pended - Awaiting Search Late Add Exception Completed" at bounding box center [236, 74] width 74 height 16
select select "4"
click at [199, 66] on select "Manual - Exception Pended - Awaiting Search Late Add Exception Completed" at bounding box center [236, 74] width 74 height 16
click at [487, 111] on button "Save" at bounding box center [484, 114] width 54 height 18
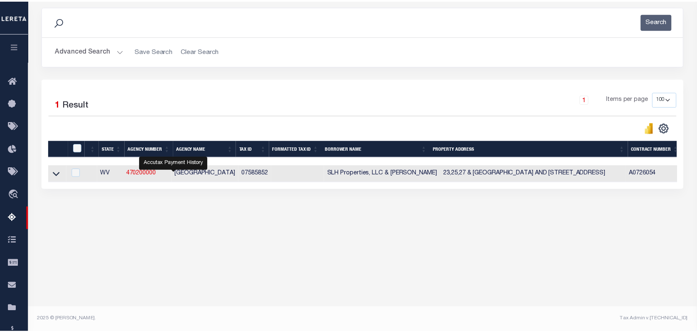
scroll to position [107, 0]
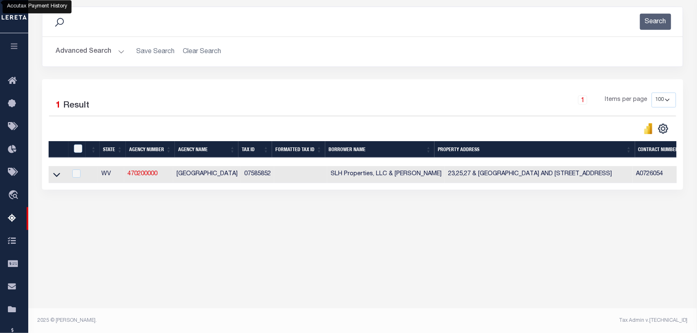
click at [97, 53] on button "Advanced Search" at bounding box center [90, 52] width 69 height 16
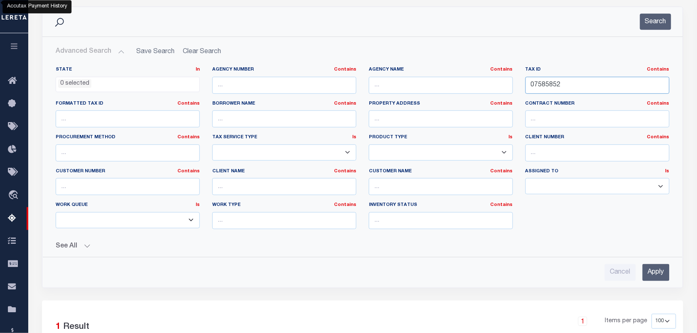
click at [564, 80] on input "07585852" at bounding box center [598, 85] width 144 height 17
paste input "8"
type input "07585858"
click at [666, 27] on button "Search" at bounding box center [655, 22] width 31 height 16
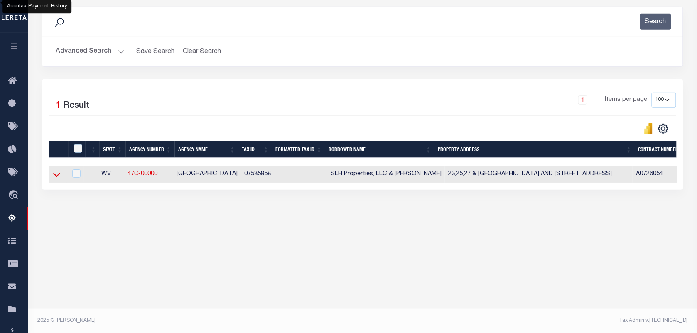
click at [57, 175] on icon at bounding box center [56, 174] width 7 height 9
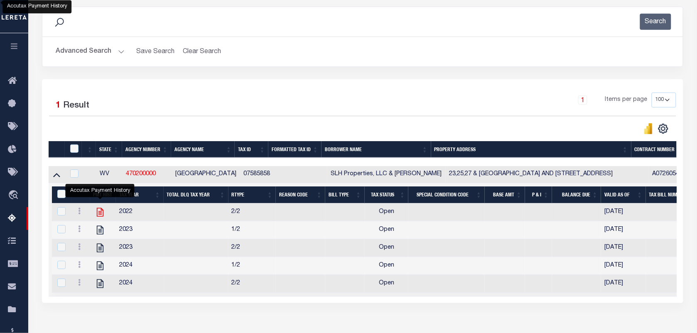
click at [100, 217] on icon "" at bounding box center [99, 212] width 7 height 9
checkbox input "false"
checkbox input "true"
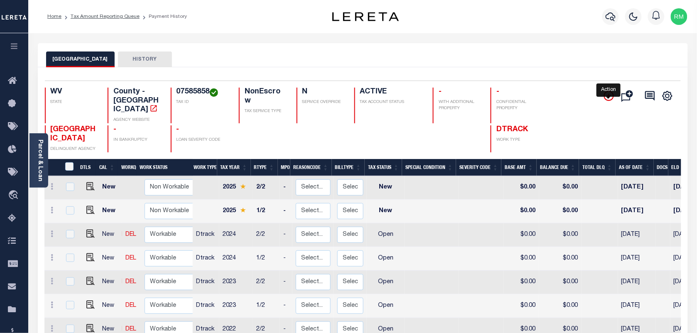
click at [607, 98] on icon "" at bounding box center [609, 96] width 10 height 10
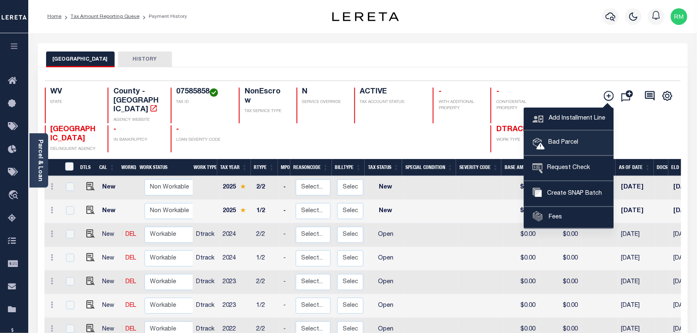
click at [566, 138] on link "Bad Parcel" at bounding box center [568, 143] width 89 height 25
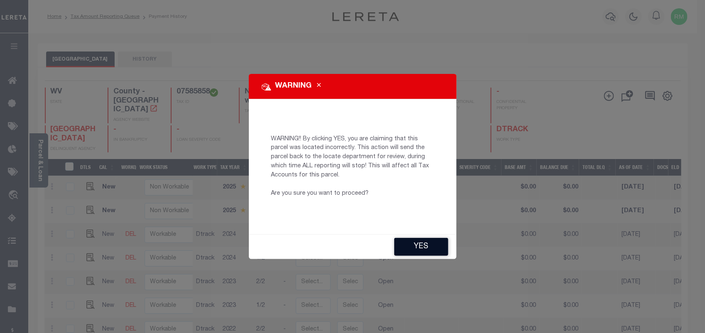
click at [427, 248] on button "YES" at bounding box center [421, 247] width 54 height 18
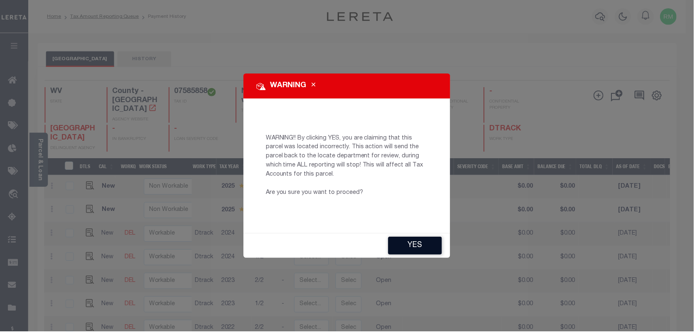
type input "[EMAIL_ADDRESS][DOMAIN_NAME]"
type input "[DATE]"
type input "CP"
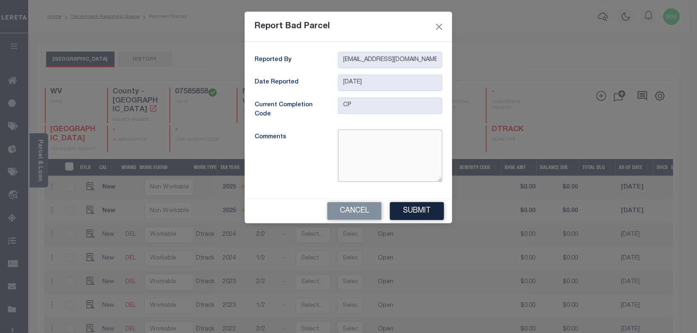
click at [382, 143] on textarea at bounding box center [390, 156] width 104 height 52
type textarea "incorrect parcel"
click at [424, 213] on button "Submit" at bounding box center [417, 211] width 54 height 18
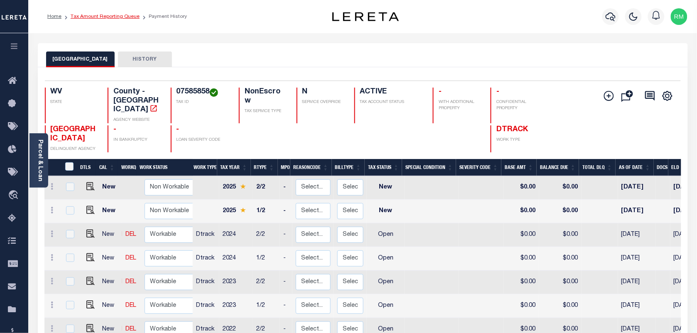
click at [129, 17] on link "Tax Amount Reporting Queue" at bounding box center [105, 16] width 69 height 5
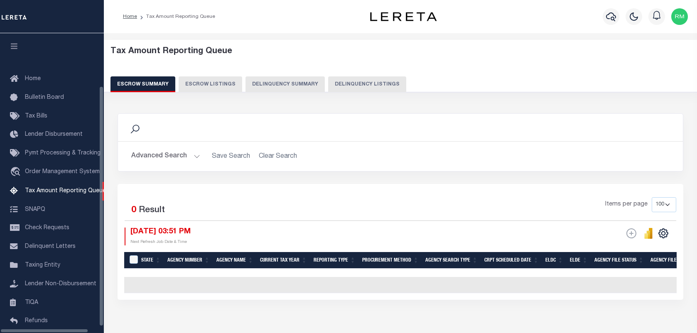
select select "100"
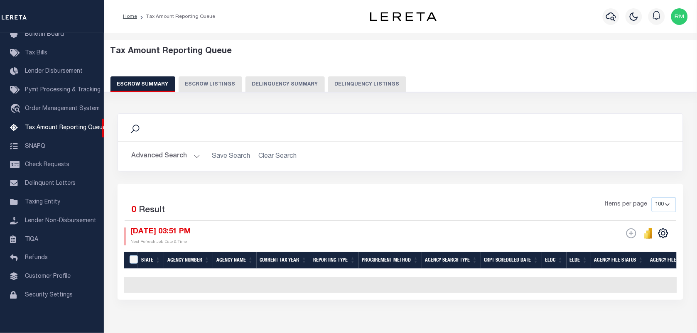
click at [375, 87] on button "Delinquency Listings" at bounding box center [367, 84] width 78 height 16
select select "100"
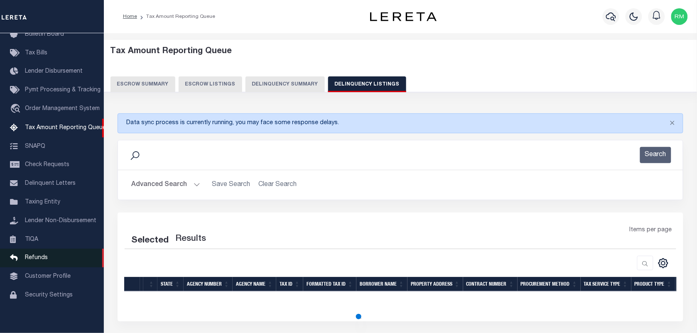
select select "100"
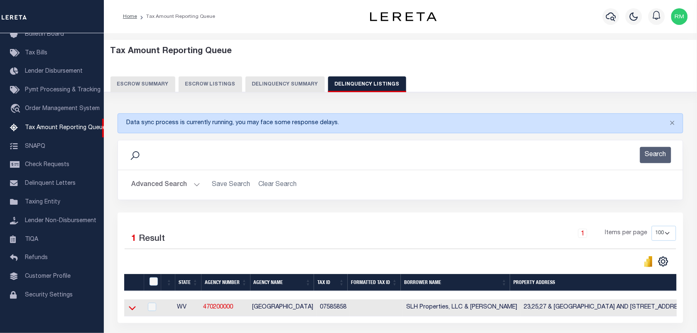
click at [132, 312] on icon at bounding box center [132, 308] width 7 height 9
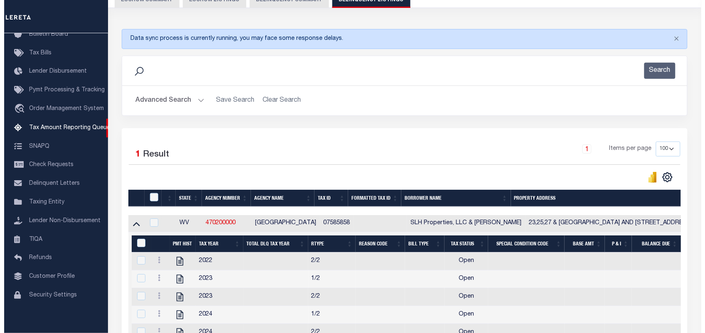
scroll to position [156, 0]
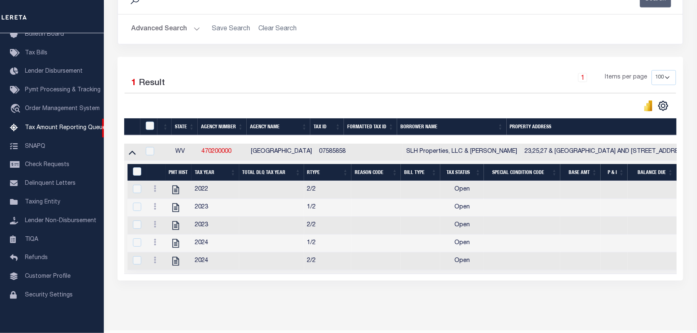
click at [146, 123] on div at bounding box center [151, 126] width 14 height 9
click at [152, 129] on input "checkbox" at bounding box center [150, 126] width 8 height 8
checkbox input "true"
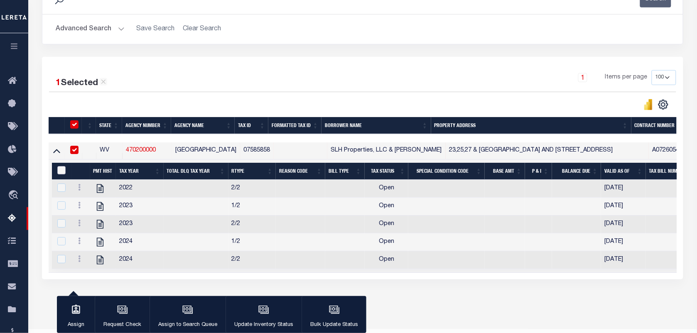
click at [63, 172] on input "&nbsp;" at bounding box center [61, 170] width 8 height 8
checkbox input "true"
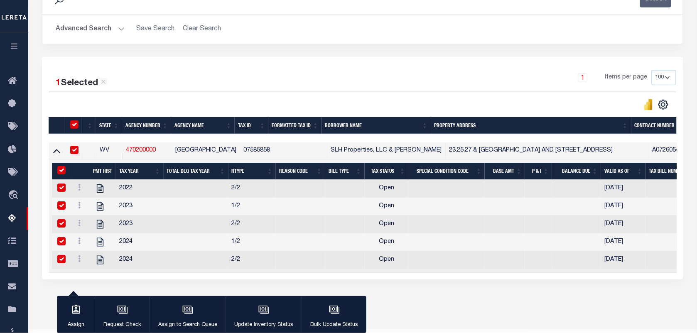
checkbox input "true"
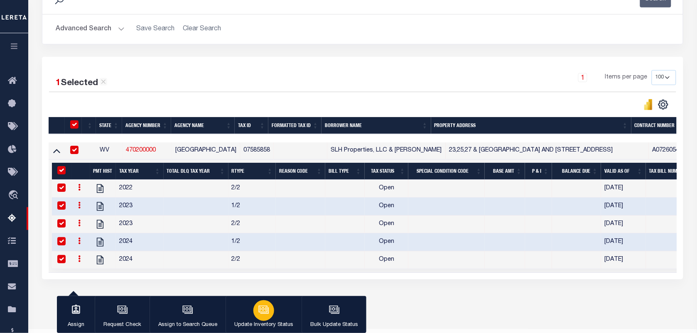
click at [264, 312] on icon "button" at bounding box center [263, 310] width 11 height 11
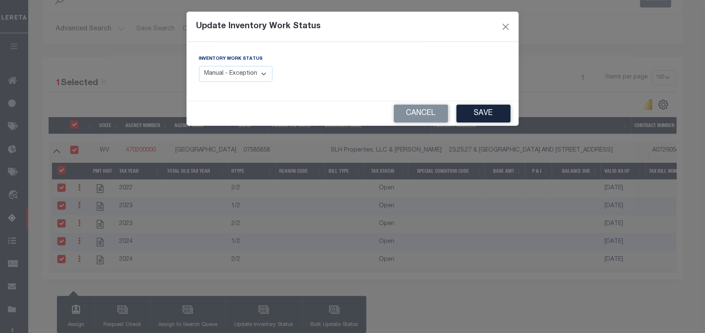
click at [234, 69] on select "Manual - Exception Pended - Awaiting Search Late Add Exception Completed" at bounding box center [236, 74] width 74 height 16
select select "4"
click at [199, 66] on select "Manual - Exception Pended - Awaiting Search Late Add Exception Completed" at bounding box center [236, 74] width 74 height 16
click at [472, 109] on button "Save" at bounding box center [484, 114] width 54 height 18
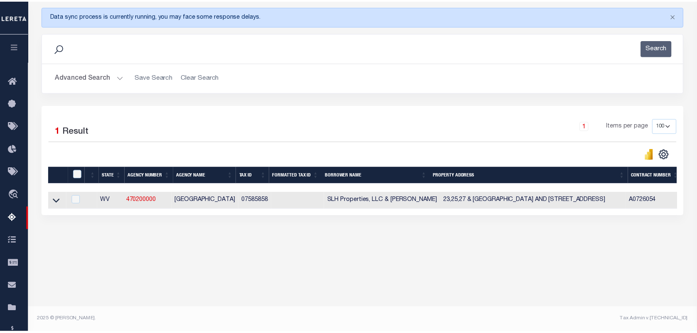
scroll to position [107, 0]
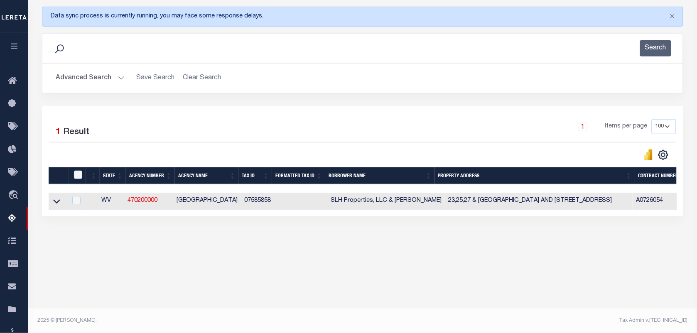
drag, startPoint x: 55, startPoint y: 205, endPoint x: 235, endPoint y: 153, distance: 187.2
click at [55, 205] on icon at bounding box center [56, 201] width 7 height 9
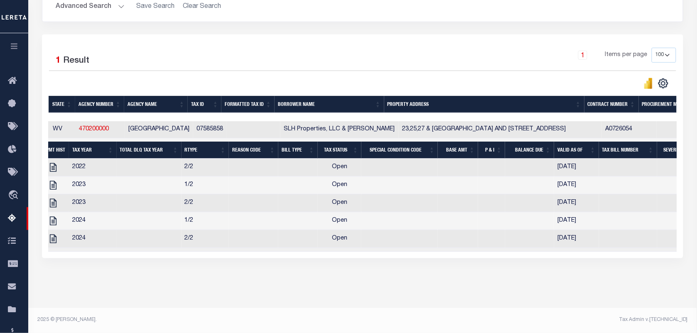
scroll to position [0, 0]
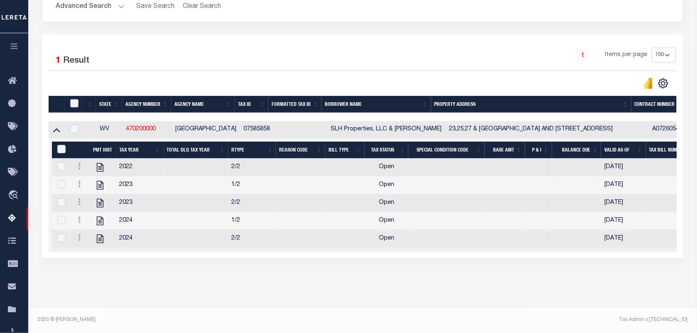
click at [73, 99] on input "checkbox" at bounding box center [74, 103] width 8 height 8
checkbox input "true"
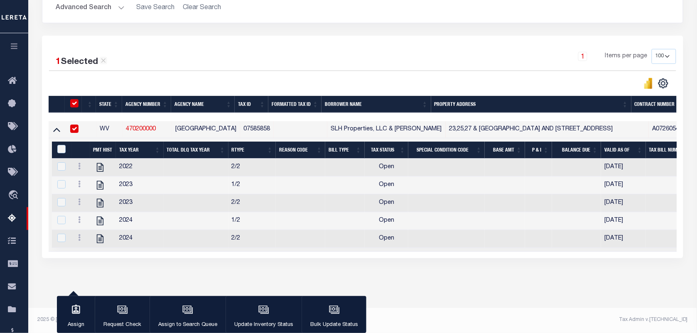
scroll to position [188, 0]
click at [59, 145] on div "&nbsp;" at bounding box center [63, 149] width 16 height 9
click at [264, 312] on icon "button" at bounding box center [263, 310] width 11 height 11
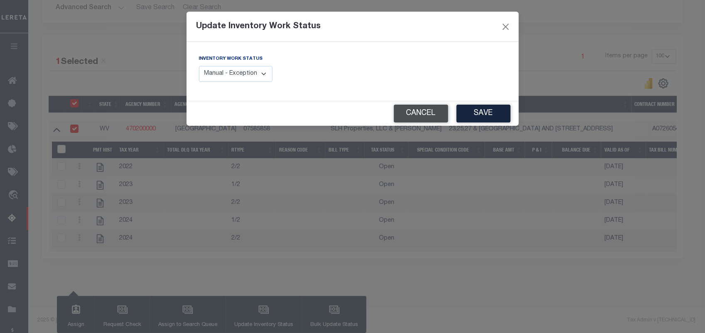
click at [407, 113] on button "Cancel" at bounding box center [421, 114] width 54 height 18
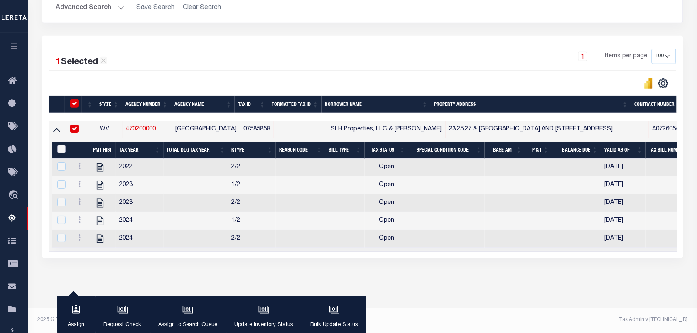
click at [57, 145] on input "&nbsp;" at bounding box center [61, 149] width 8 height 8
checkbox input "true"
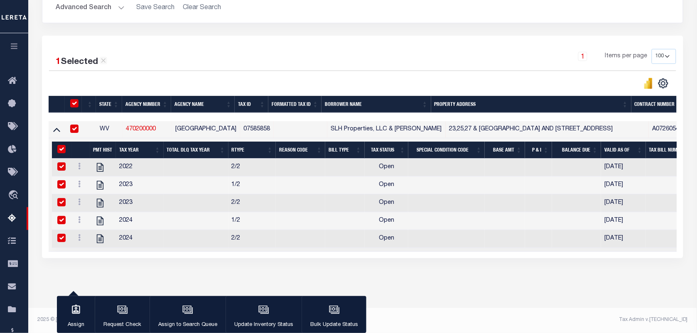
checkbox input "true"
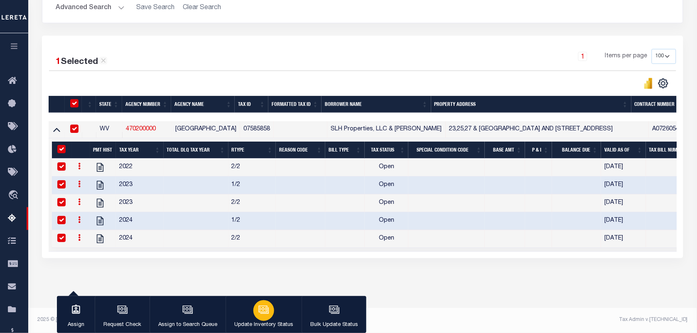
click at [271, 317] on button "Update Inventory Status" at bounding box center [264, 314] width 76 height 37
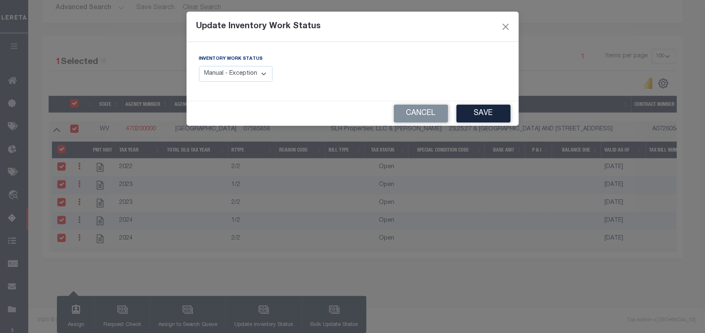
click at [244, 77] on select "Manual - Exception Pended - Awaiting Search Late Add Exception Completed" at bounding box center [236, 74] width 74 height 16
click at [199, 66] on select "Manual - Exception Pended - Awaiting Search Late Add Exception Completed" at bounding box center [236, 74] width 74 height 16
click at [490, 113] on button "Save" at bounding box center [484, 114] width 54 height 18
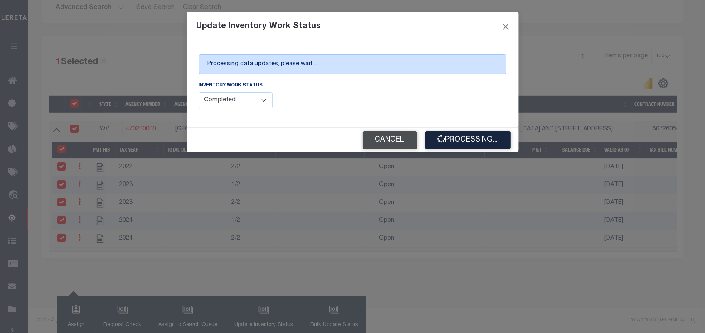
click at [384, 142] on button "Cancel" at bounding box center [390, 140] width 54 height 18
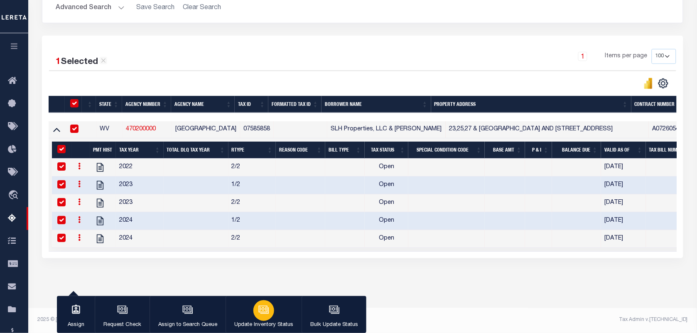
click at [264, 310] on icon "button" at bounding box center [263, 310] width 11 height 11
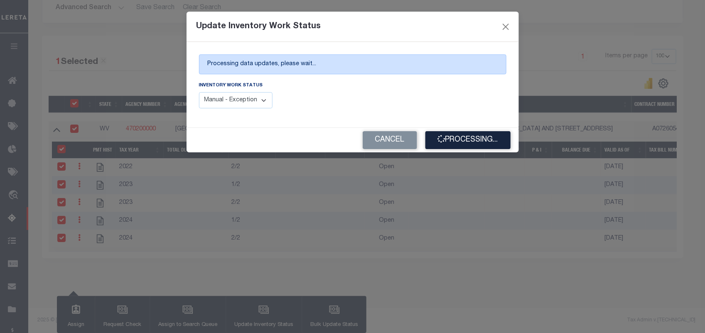
click at [256, 95] on select "Manual - Exception Pended - Awaiting Search Late Add Exception Completed" at bounding box center [236, 100] width 74 height 16
select select "4"
click at [199, 93] on select "Manual - Exception Pended - Awaiting Search Late Add Exception Completed" at bounding box center [236, 100] width 74 height 16
click at [460, 136] on button "Processing..." at bounding box center [467, 140] width 85 height 18
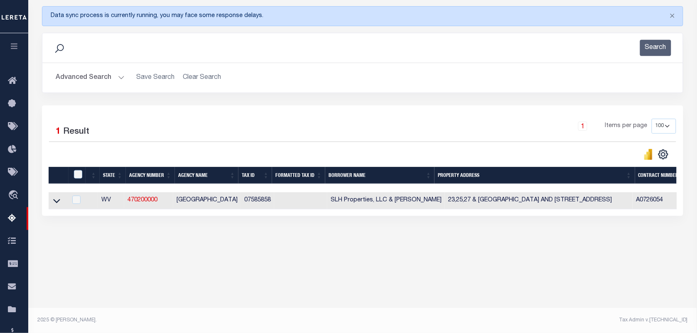
scroll to position [107, 0]
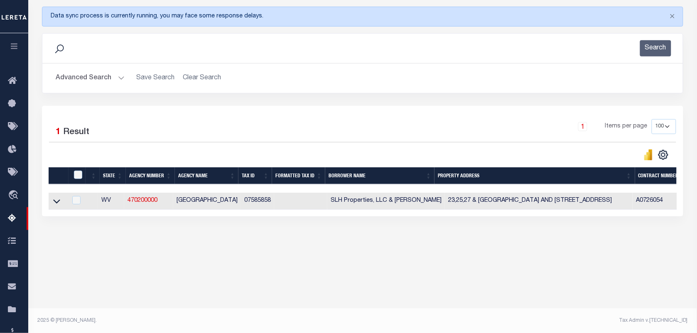
drag, startPoint x: 53, startPoint y: 199, endPoint x: 111, endPoint y: 75, distance: 136.8
click at [53, 199] on icon at bounding box center [56, 201] width 7 height 9
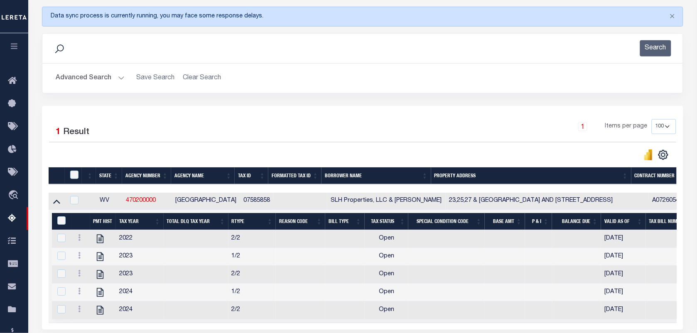
click at [109, 76] on button "Advanced Search" at bounding box center [90, 78] width 69 height 16
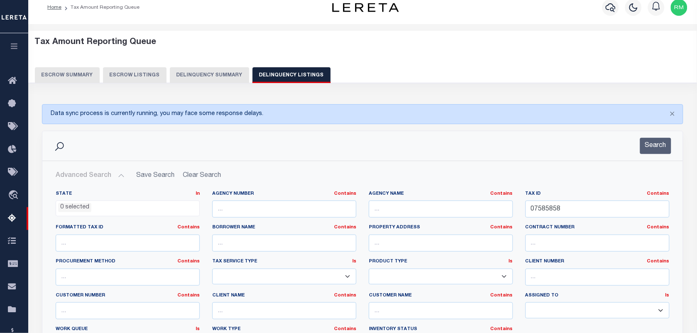
scroll to position [0, 0]
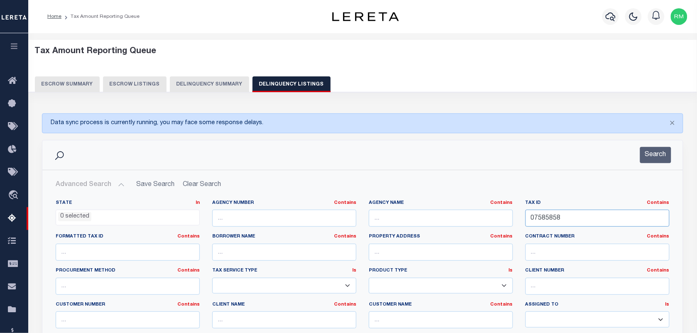
click at [555, 213] on input "07585858" at bounding box center [598, 218] width 144 height 17
paste input "9"
type input "07585859"
click at [661, 156] on button "Search" at bounding box center [655, 155] width 31 height 16
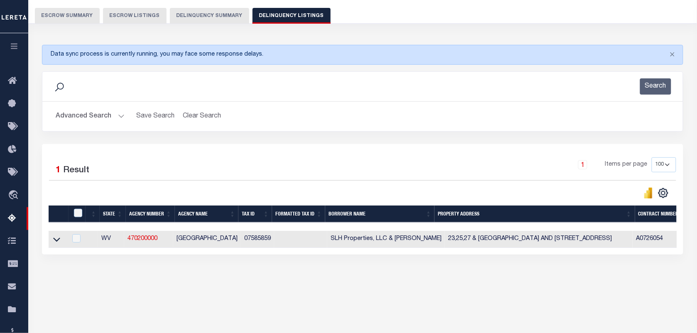
scroll to position [104, 0]
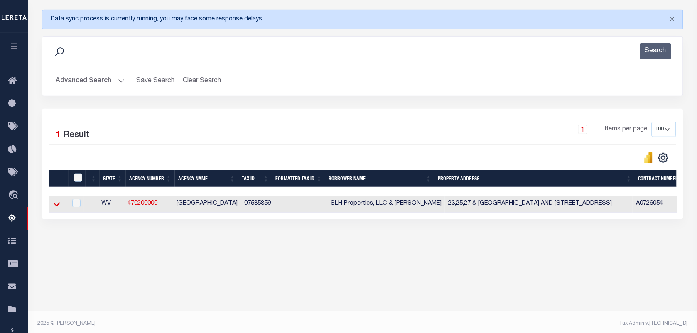
click at [56, 204] on icon at bounding box center [56, 204] width 7 height 9
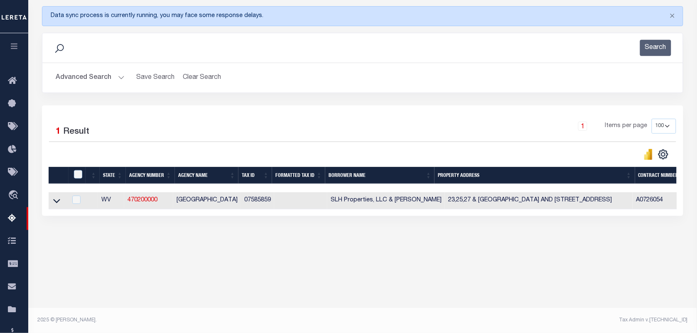
scroll to position [107, 0]
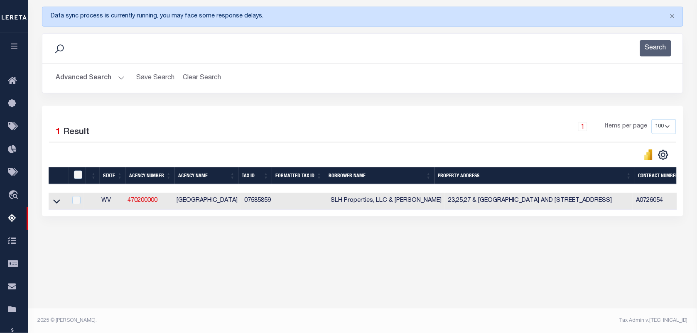
click at [52, 203] on link at bounding box center [57, 201] width 10 height 6
drag, startPoint x: 56, startPoint y: 203, endPoint x: 317, endPoint y: 143, distance: 267.6
click at [56, 203] on icon at bounding box center [56, 201] width 7 height 9
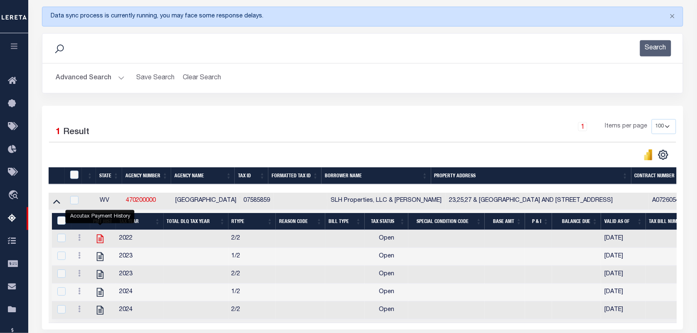
click at [97, 243] on icon "" at bounding box center [99, 239] width 7 height 9
checkbox input "false"
checkbox input "true"
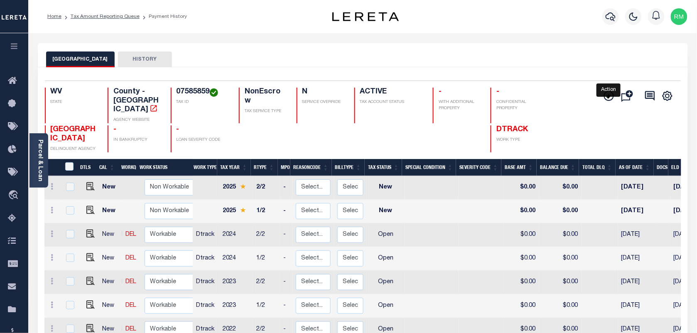
click at [603, 97] on button "Add Installment Line [GEOGRAPHIC_DATA] Request Check Create SNAP Batch Fees" at bounding box center [607, 96] width 21 height 11
click at [604, 97] on icon "" at bounding box center [609, 96] width 10 height 10
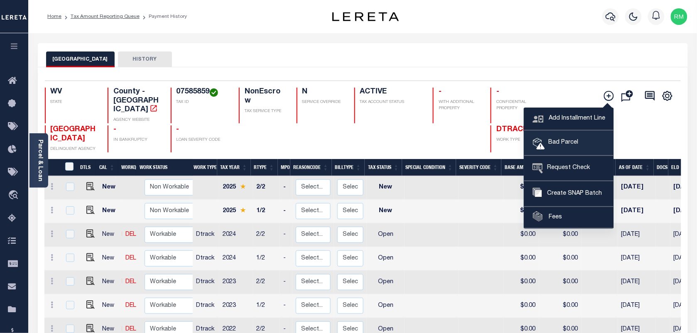
click at [566, 142] on span "Bad Parcel" at bounding box center [561, 142] width 33 height 9
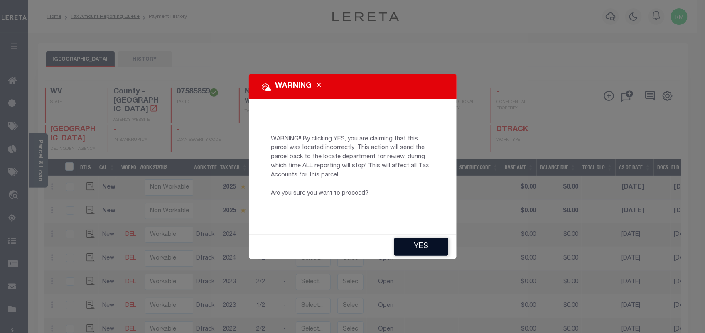
click at [435, 242] on button "YES" at bounding box center [421, 247] width 54 height 18
type input "[EMAIL_ADDRESS][DOMAIN_NAME]"
type input "[DATE]"
type input "CP"
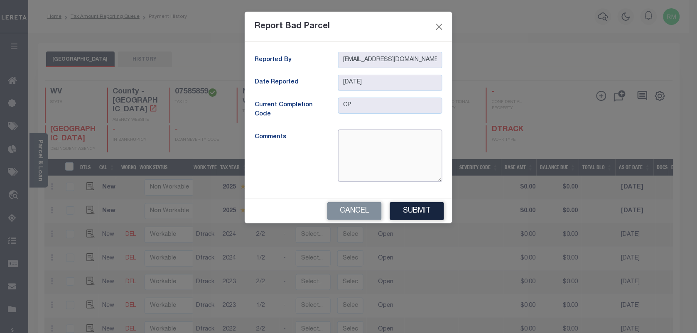
click at [385, 165] on textarea at bounding box center [390, 156] width 104 height 52
type textarea "incorrect parcel"
click at [423, 207] on button "Submit" at bounding box center [417, 211] width 54 height 18
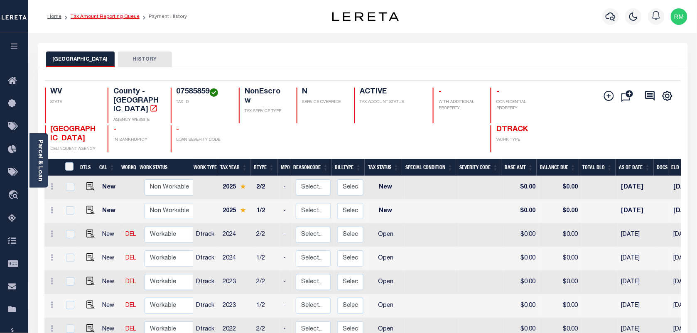
click at [110, 18] on link "Tax Amount Reporting Queue" at bounding box center [105, 16] width 69 height 5
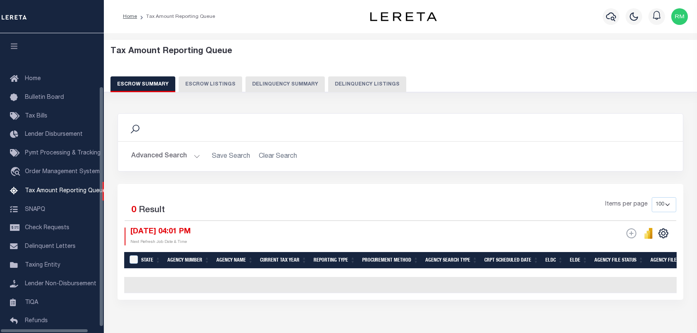
select select "100"
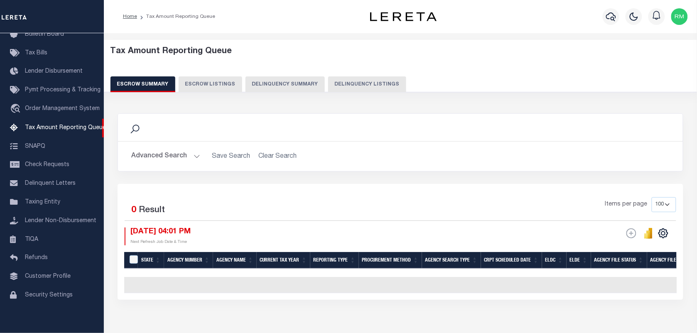
click at [354, 83] on button "Delinquency Listings" at bounding box center [367, 84] width 78 height 16
select select "100"
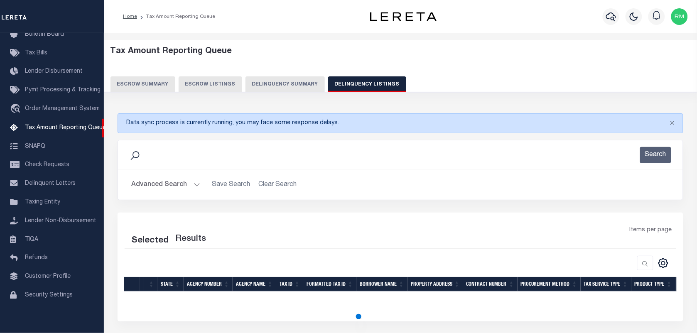
select select "100"
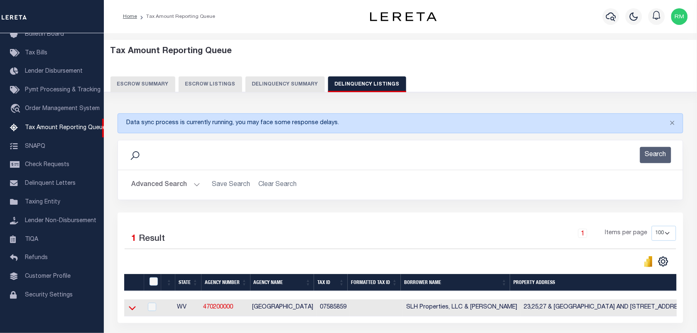
click at [133, 311] on icon at bounding box center [132, 308] width 7 height 9
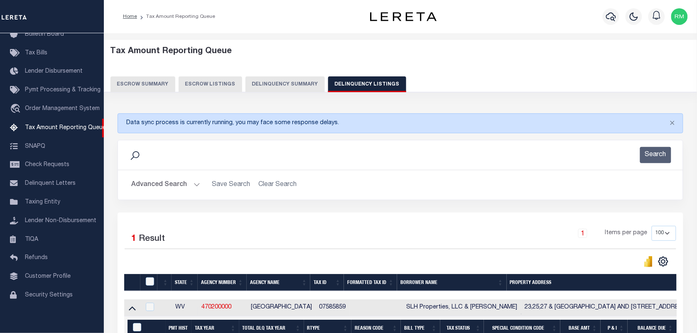
scroll to position [73, 0]
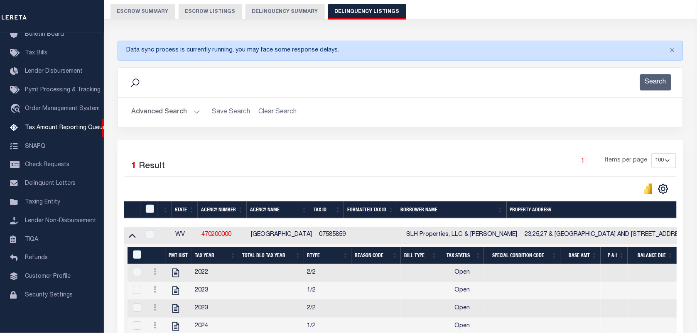
click at [155, 212] on div at bounding box center [151, 209] width 14 height 9
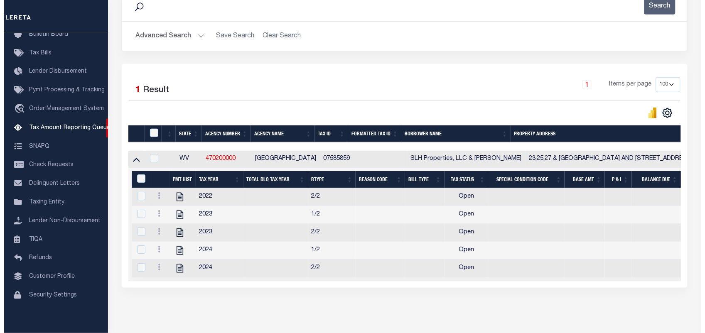
scroll to position [177, 0]
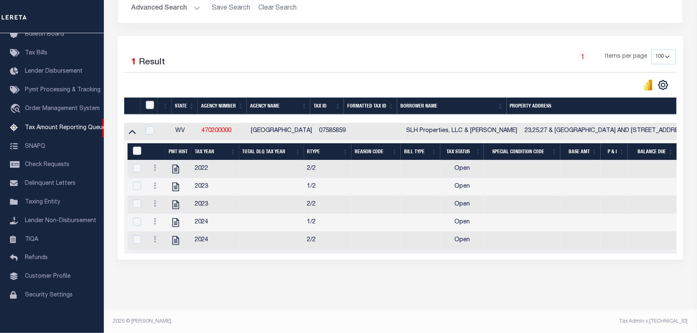
click at [149, 108] on input "checkbox" at bounding box center [150, 105] width 8 height 8
checkbox input "true"
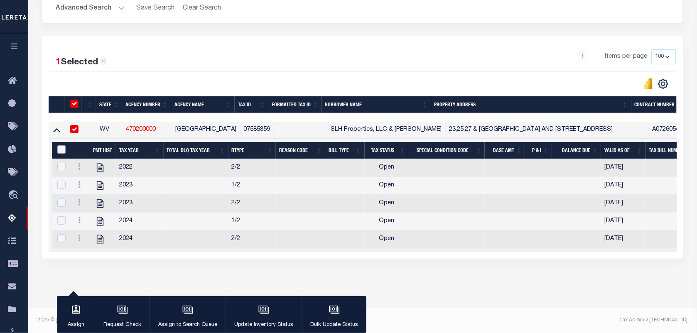
click at [59, 150] on input "&nbsp;" at bounding box center [61, 149] width 8 height 8
checkbox input "true"
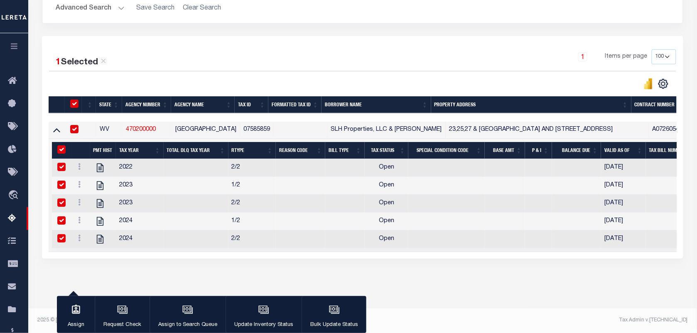
checkbox input "true"
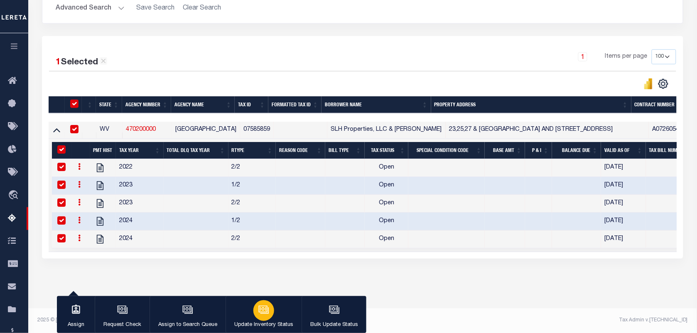
click at [260, 314] on icon "button" at bounding box center [264, 310] width 8 height 6
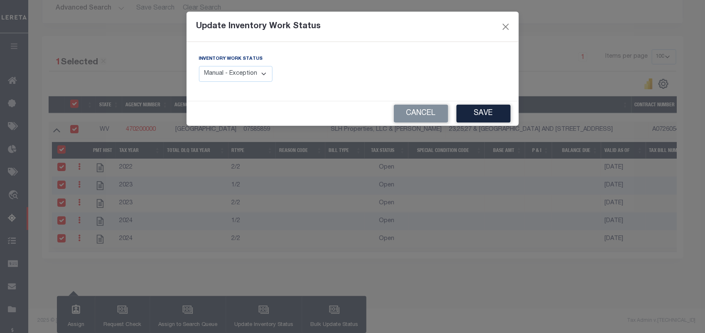
click at [231, 75] on select "Manual - Exception Pended - Awaiting Search Late Add Exception Completed" at bounding box center [236, 74] width 74 height 16
select select "4"
click at [199, 66] on select "Manual - Exception Pended - Awaiting Search Late Add Exception Completed" at bounding box center [236, 74] width 74 height 16
click at [473, 115] on button "Save" at bounding box center [484, 114] width 54 height 18
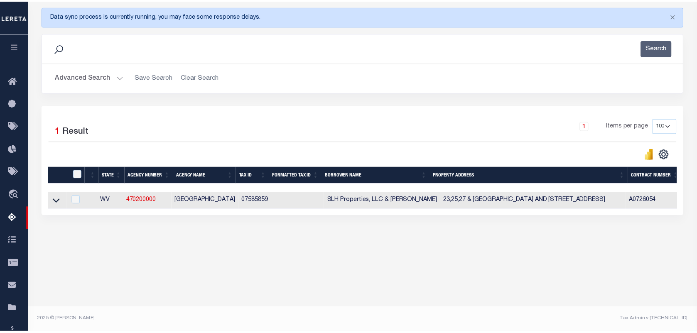
scroll to position [107, 0]
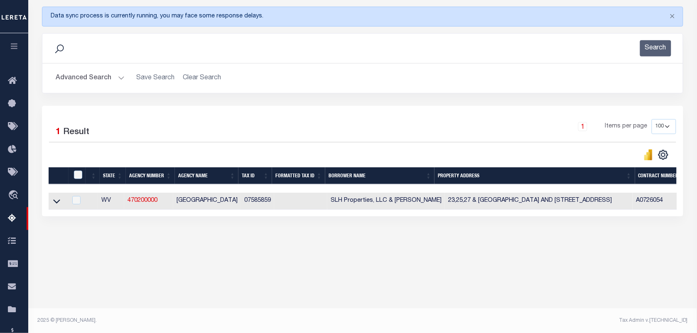
click at [92, 79] on button "Advanced Search" at bounding box center [90, 78] width 69 height 16
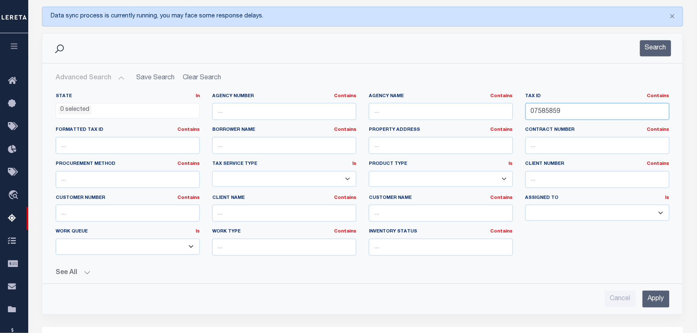
click at [575, 115] on input "07585859" at bounding box center [598, 111] width 144 height 17
paste input "60"
type input "07585860"
click at [673, 46] on div "Search" at bounding box center [362, 48] width 627 height 16
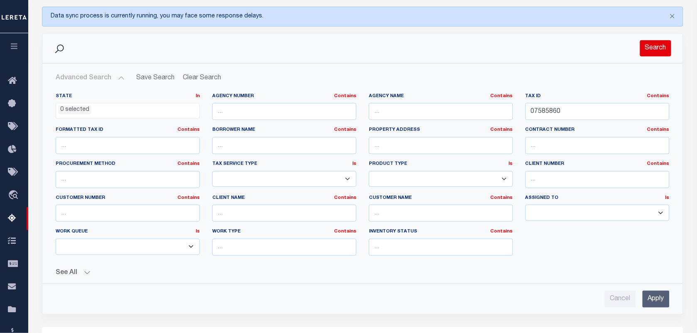
click at [669, 49] on button "Search" at bounding box center [655, 48] width 31 height 16
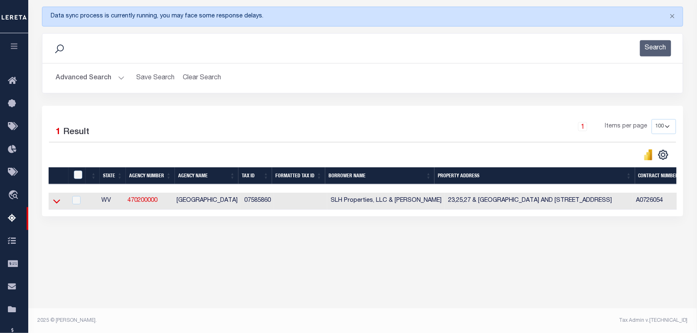
click at [54, 204] on icon at bounding box center [56, 201] width 7 height 9
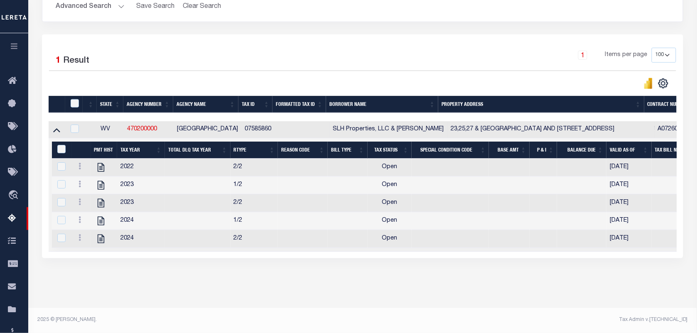
scroll to position [121, 0]
